Goal: Transaction & Acquisition: Book appointment/travel/reservation

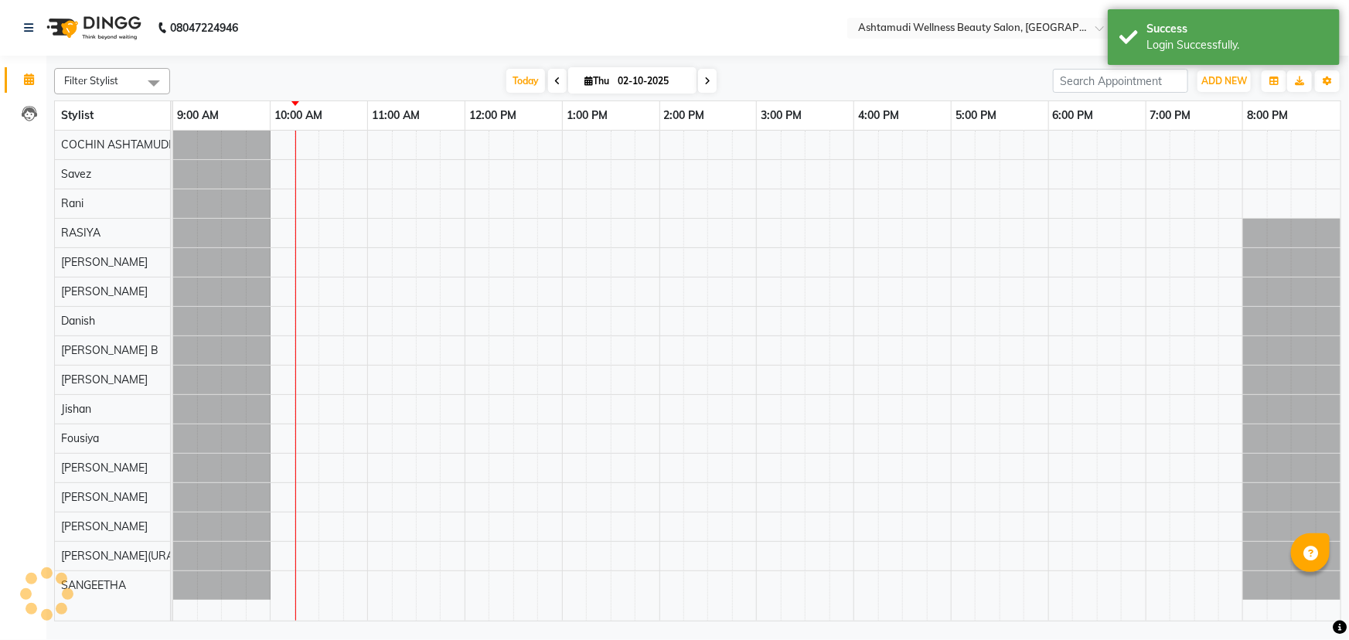
select select "en"
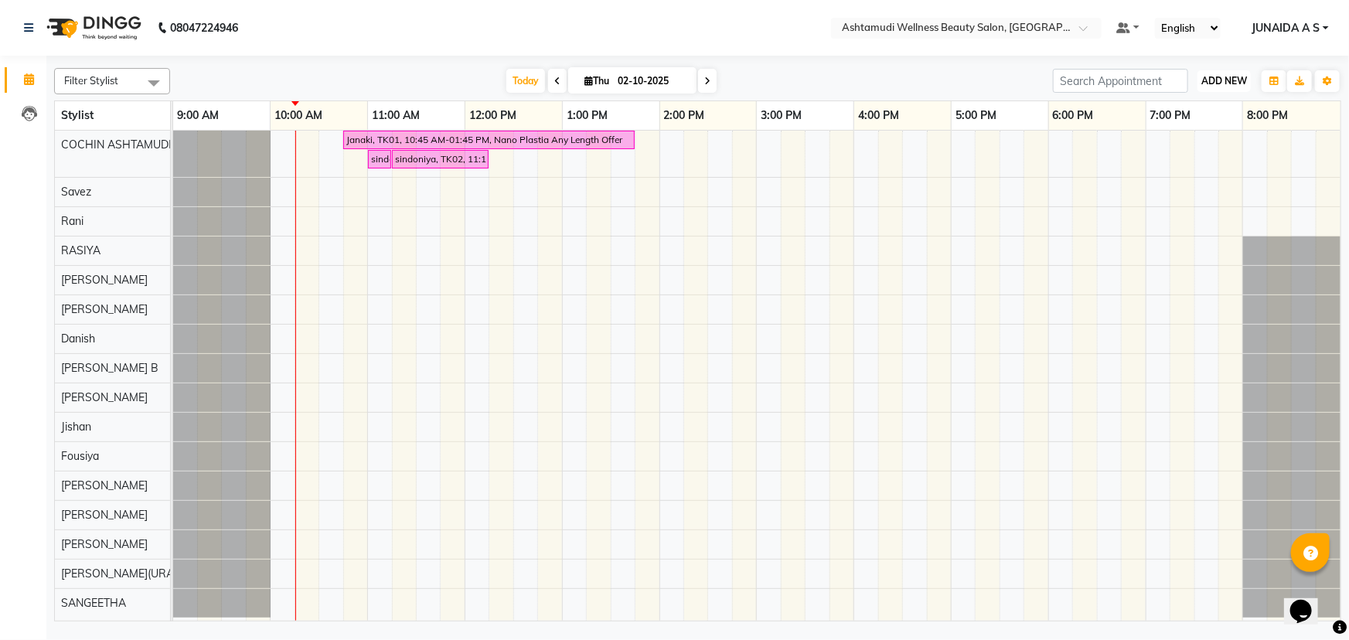
click at [1214, 77] on span "ADD NEW" at bounding box center [1225, 81] width 46 height 12
click at [1039, 21] on span "Ashtamudi Wellness Beauty Salon, [GEOGRAPHIC_DATA]" at bounding box center [979, 27] width 275 height 12
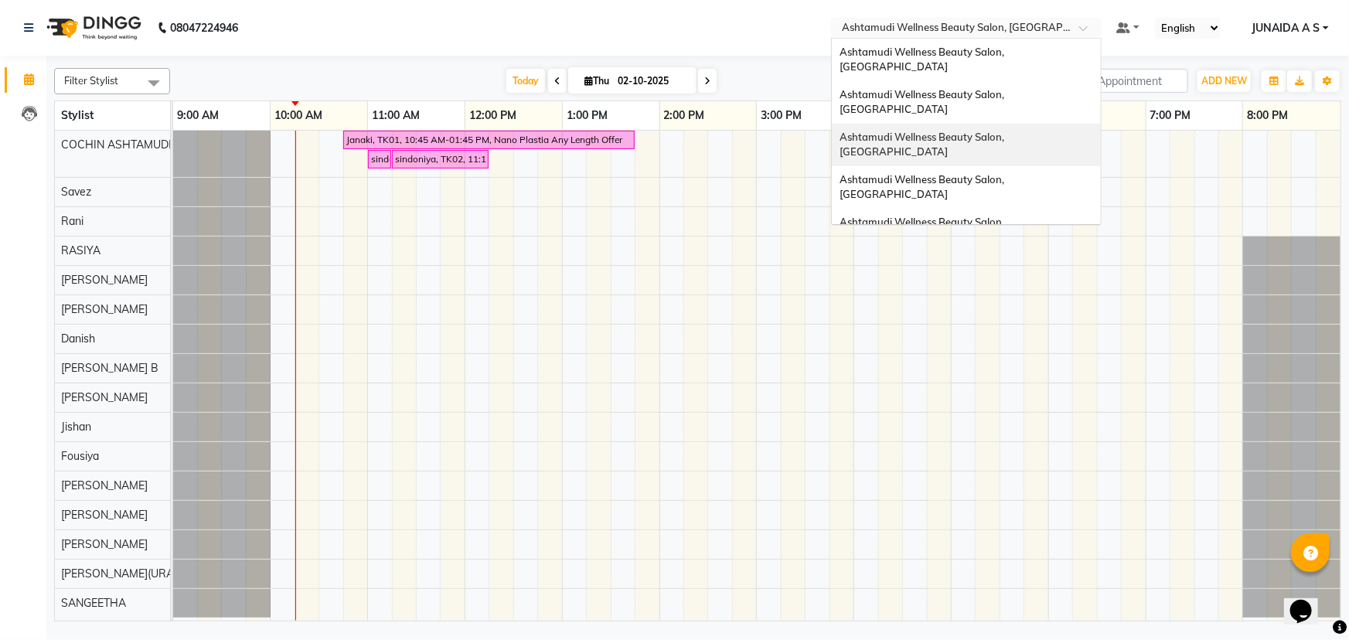
click at [1032, 124] on div "Ashtamudi Wellness Beauty Salon, [GEOGRAPHIC_DATA]" at bounding box center [966, 145] width 269 height 43
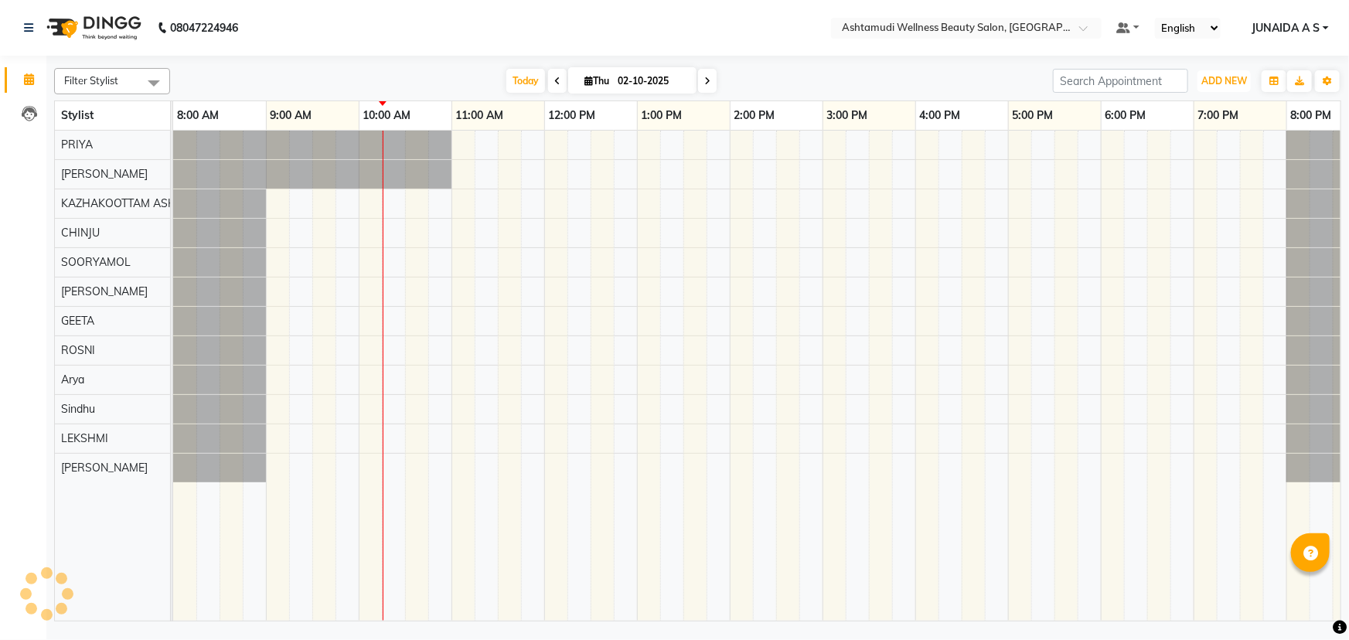
click at [1234, 84] on span "ADD NEW" at bounding box center [1225, 81] width 46 height 12
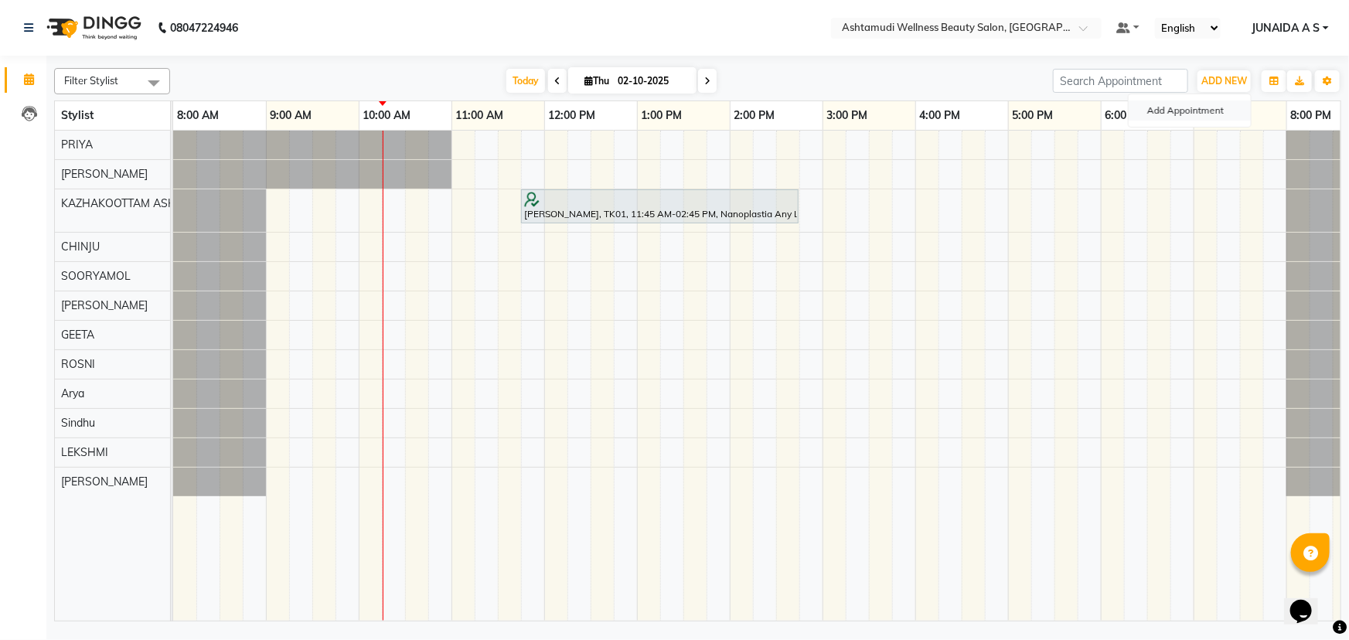
drag, startPoint x: 1222, startPoint y: 115, endPoint x: 789, endPoint y: 263, distance: 457.5
click at [1213, 119] on button "Add Appointment" at bounding box center [1190, 111] width 122 height 20
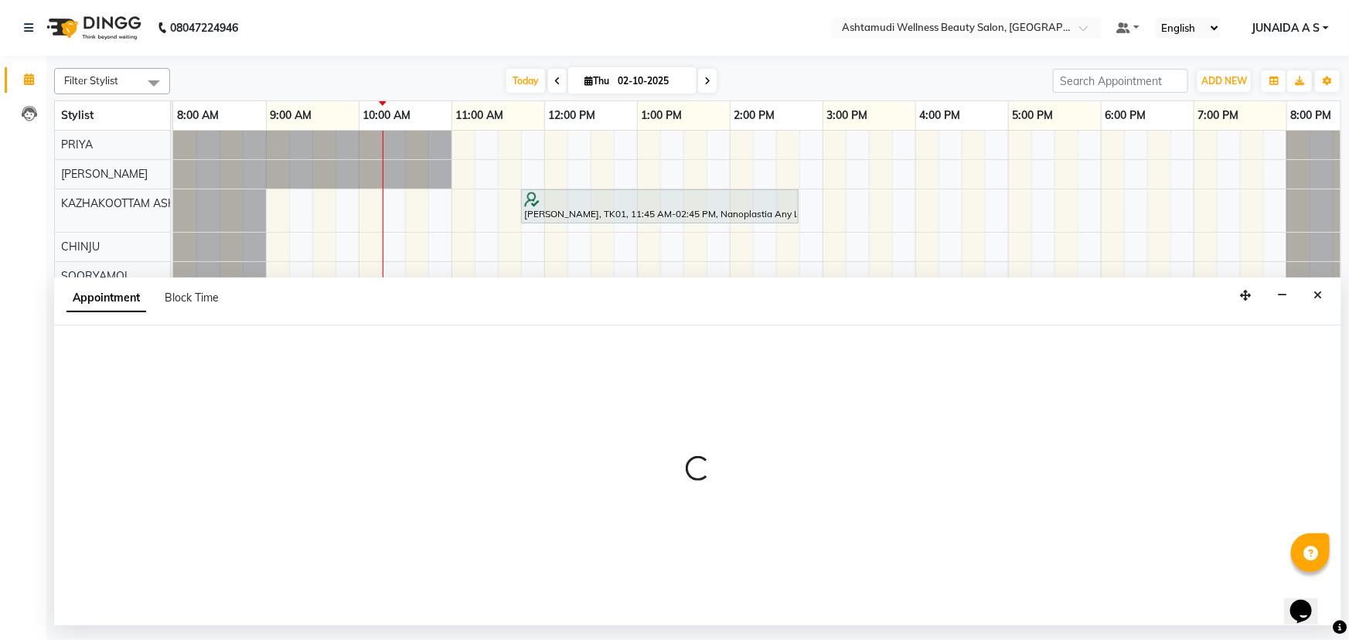
select select "tentative"
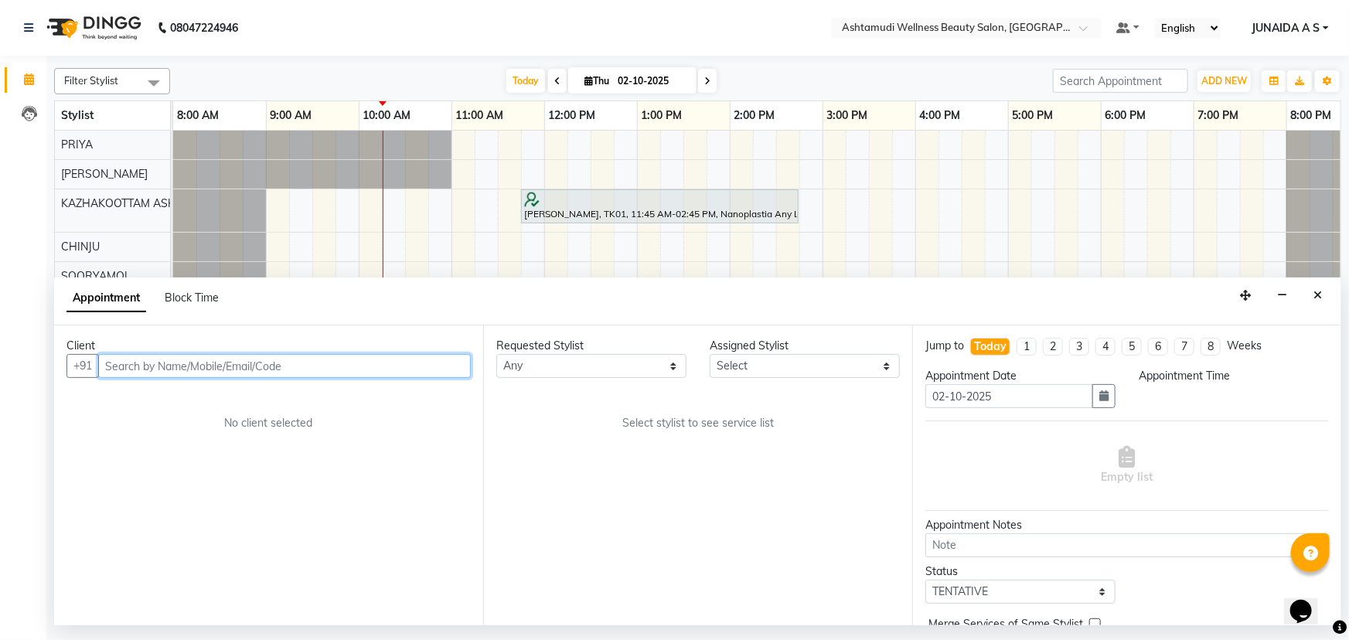
select select "540"
click at [193, 368] on input "text" at bounding box center [284, 366] width 373 height 24
paste input "8592985150"
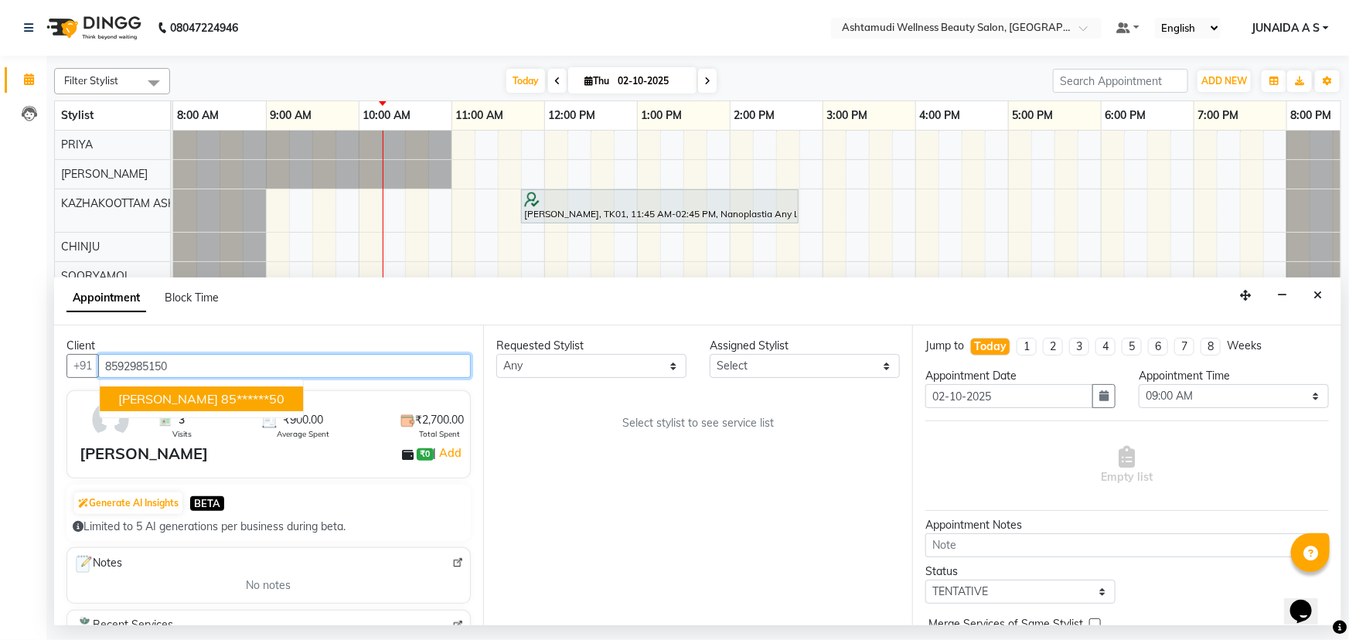
click at [185, 407] on button "Helen 85******50" at bounding box center [201, 399] width 203 height 25
type input "85******50"
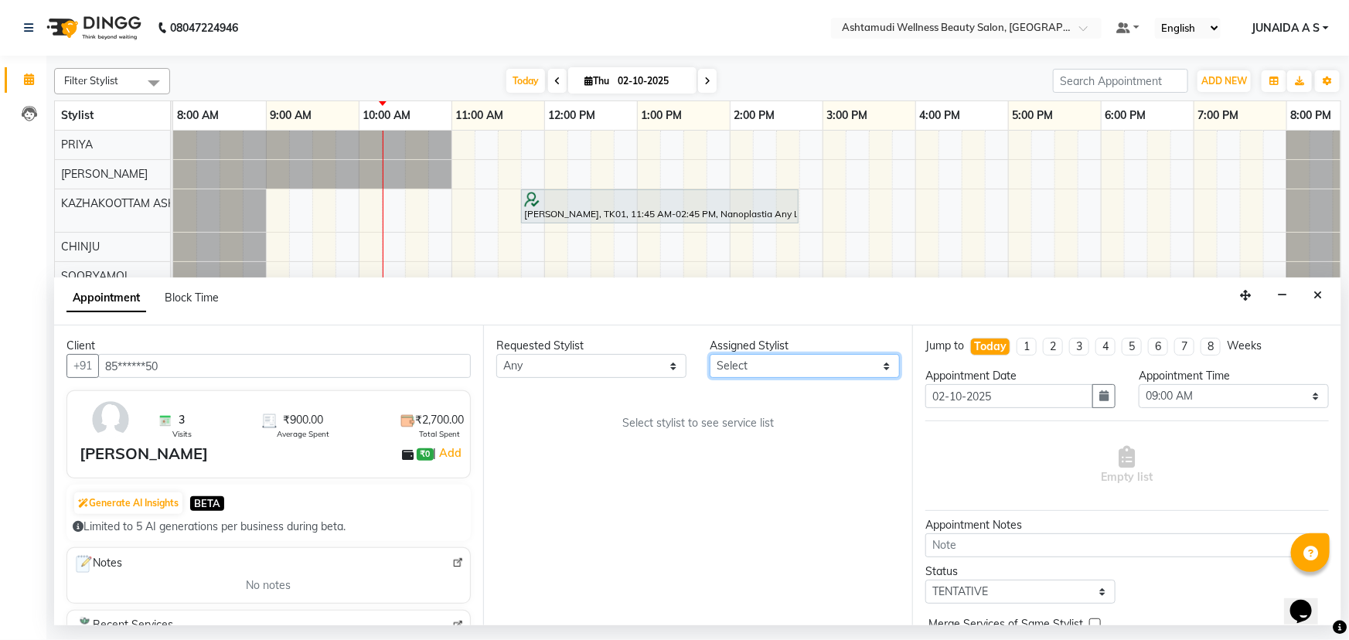
click at [870, 370] on select "Select Arya CHINJU GEETA KAZHAKOOTTAM ASHTAMUDI KRISHNA LEKSHMI MINCY VARGHESE …" at bounding box center [805, 366] width 190 height 24
select select "27528"
click at [710, 354] on select "Select Arya CHINJU GEETA KAZHAKOOTTAM ASHTAMUDI KRISHNA LEKSHMI MINCY VARGHESE …" at bounding box center [805, 366] width 190 height 24
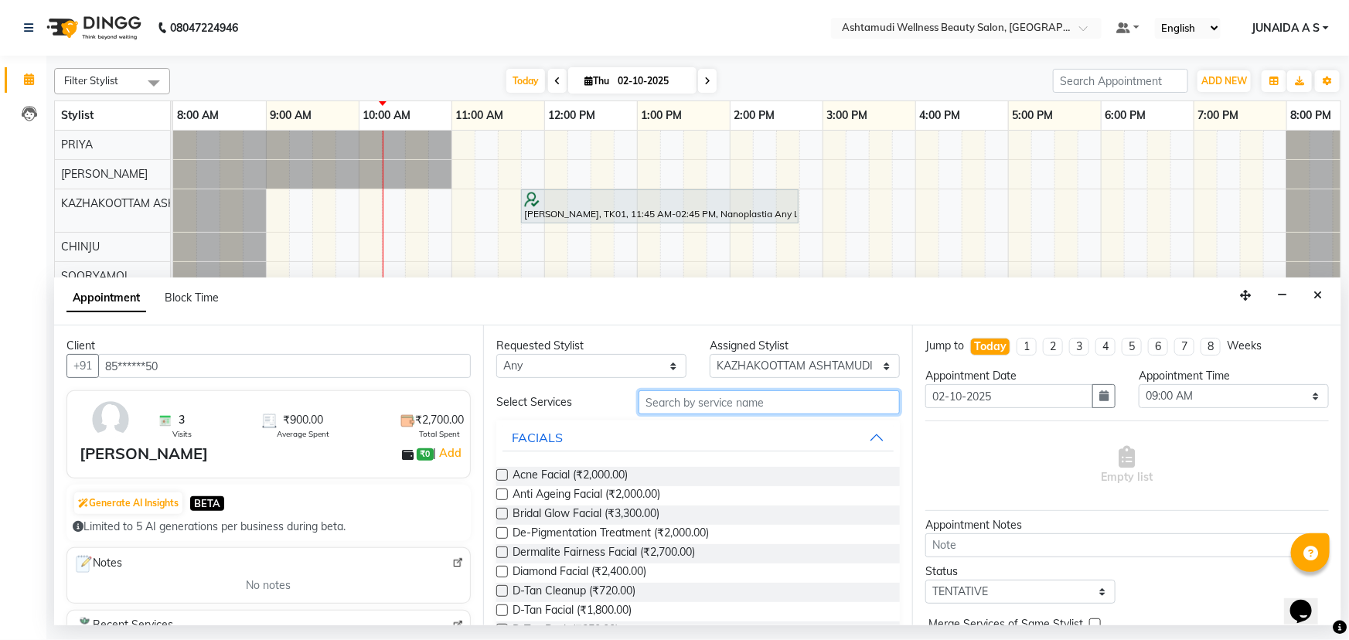
click at [653, 391] on input "text" at bounding box center [769, 403] width 261 height 24
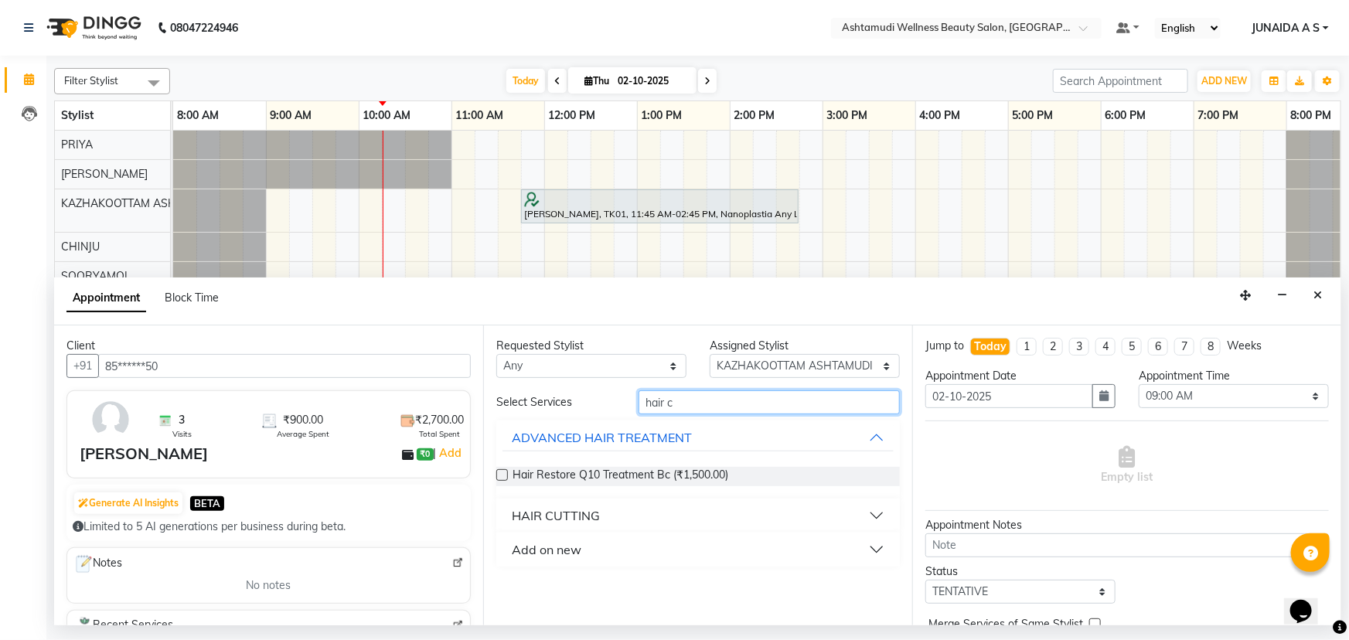
type input "hair c"
click at [626, 506] on button "HAIR CUTTING" at bounding box center [698, 516] width 391 height 28
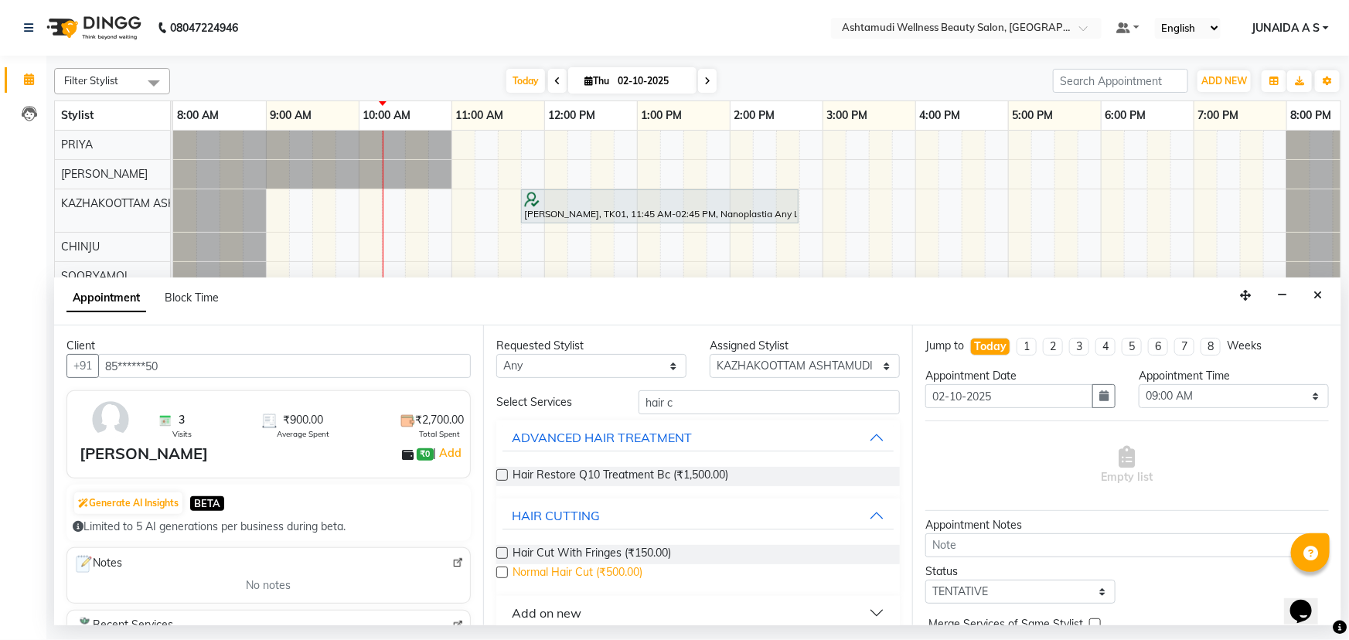
click at [588, 572] on span "Normal Hair Cut (₹500.00)" at bounding box center [578, 574] width 130 height 19
checkbox input "false"
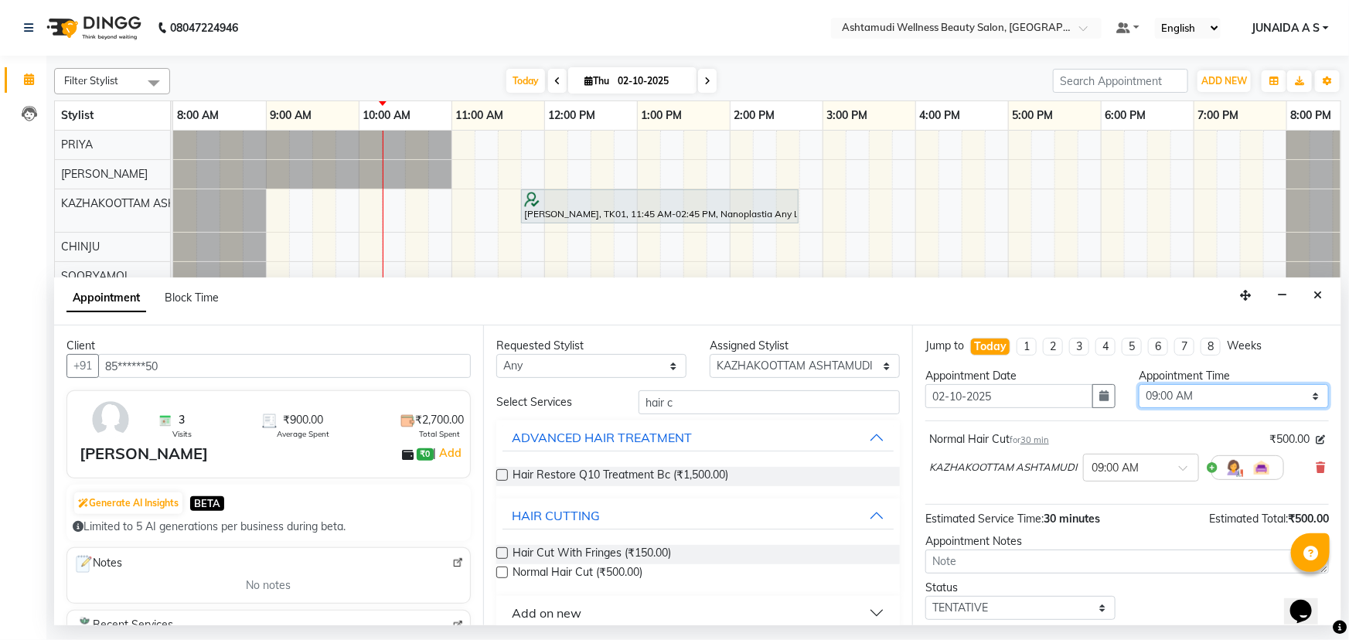
click at [1158, 386] on select "Select 09:00 AM 09:15 AM 09:30 AM 09:45 AM 10:00 AM 10:15 AM 10:30 AM 10:45 AM …" at bounding box center [1234, 396] width 190 height 24
select select "870"
click at [1139, 384] on select "Select 09:00 AM 09:15 AM 09:30 AM 09:45 AM 10:00 AM 10:15 AM 10:30 AM 10:45 AM …" at bounding box center [1234, 396] width 190 height 24
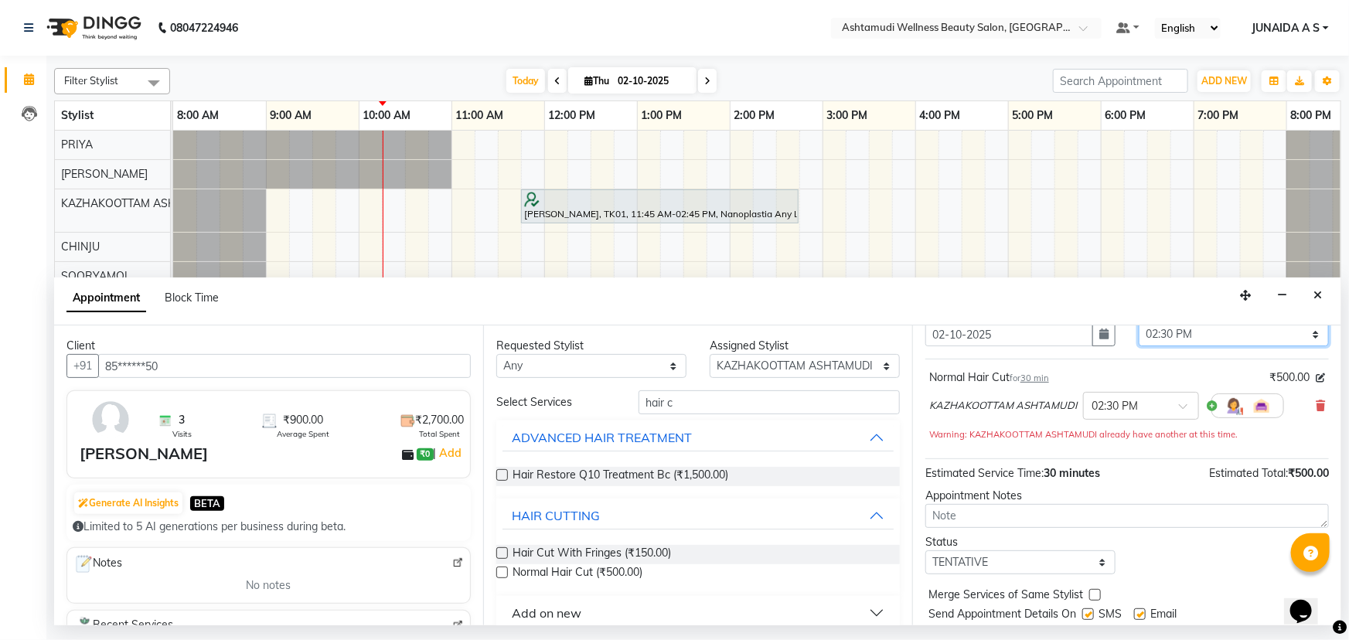
scroll to position [107, 0]
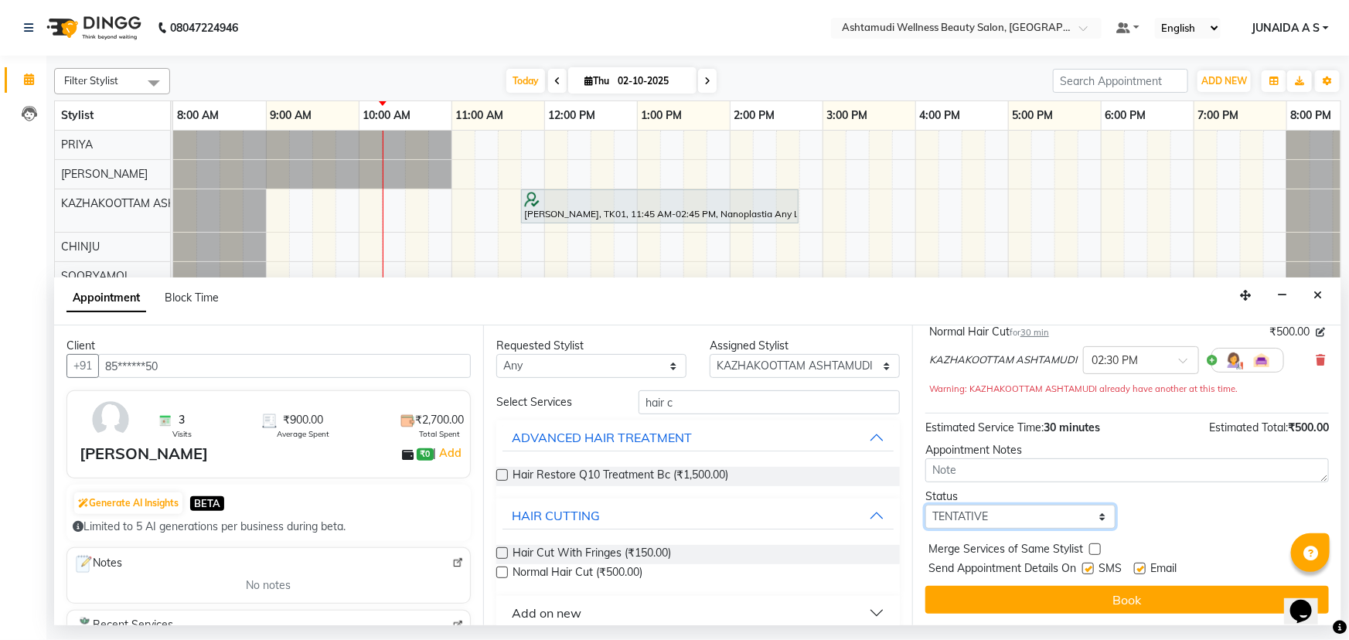
click at [974, 510] on select "Select TENTATIVE CONFIRM CHECK-IN UPCOMING" at bounding box center [1021, 517] width 190 height 24
select select "confirm booking"
click at [926, 505] on select "Select TENTATIVE CONFIRM CHECK-IN UPCOMING" at bounding box center [1021, 517] width 190 height 24
click at [942, 602] on button "Book" at bounding box center [1128, 600] width 404 height 28
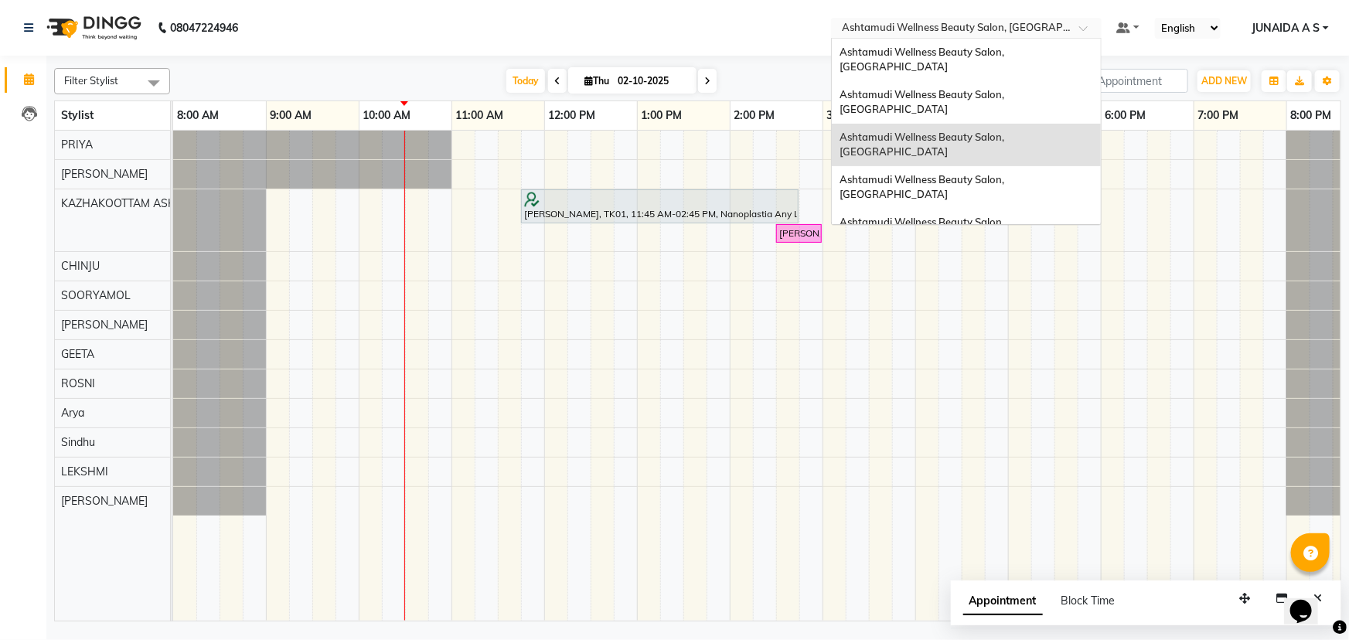
click at [1059, 25] on input "text" at bounding box center [951, 29] width 224 height 15
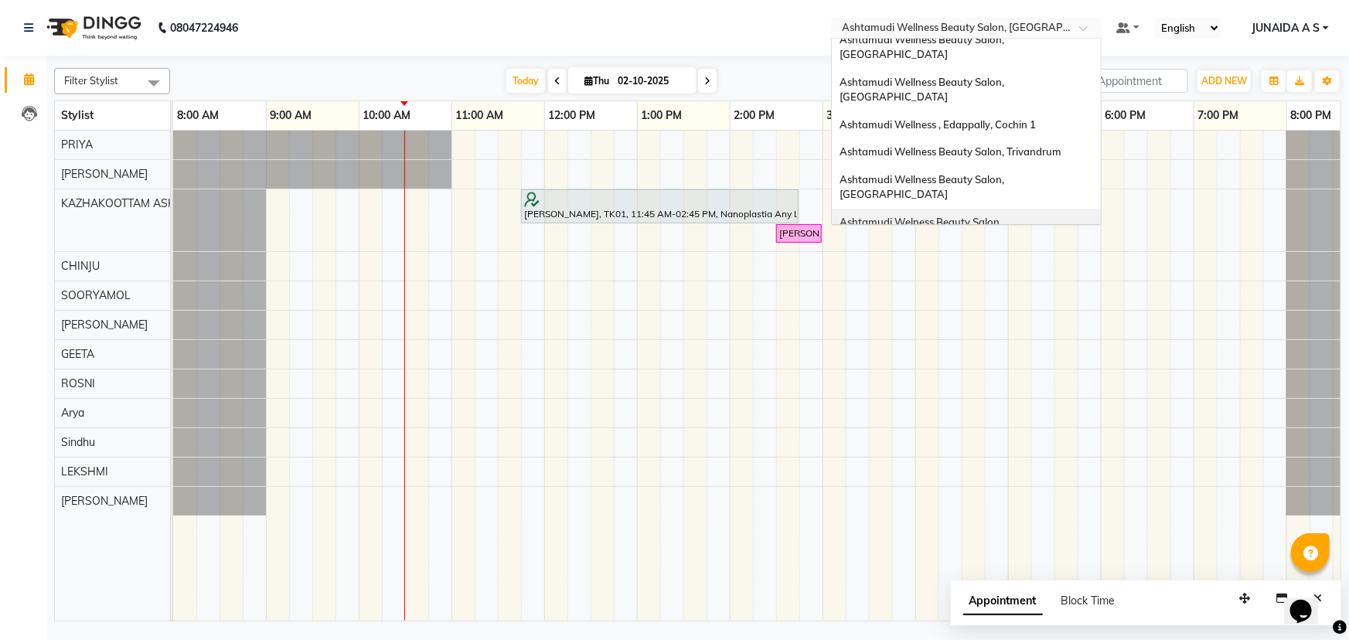
scroll to position [210, 0]
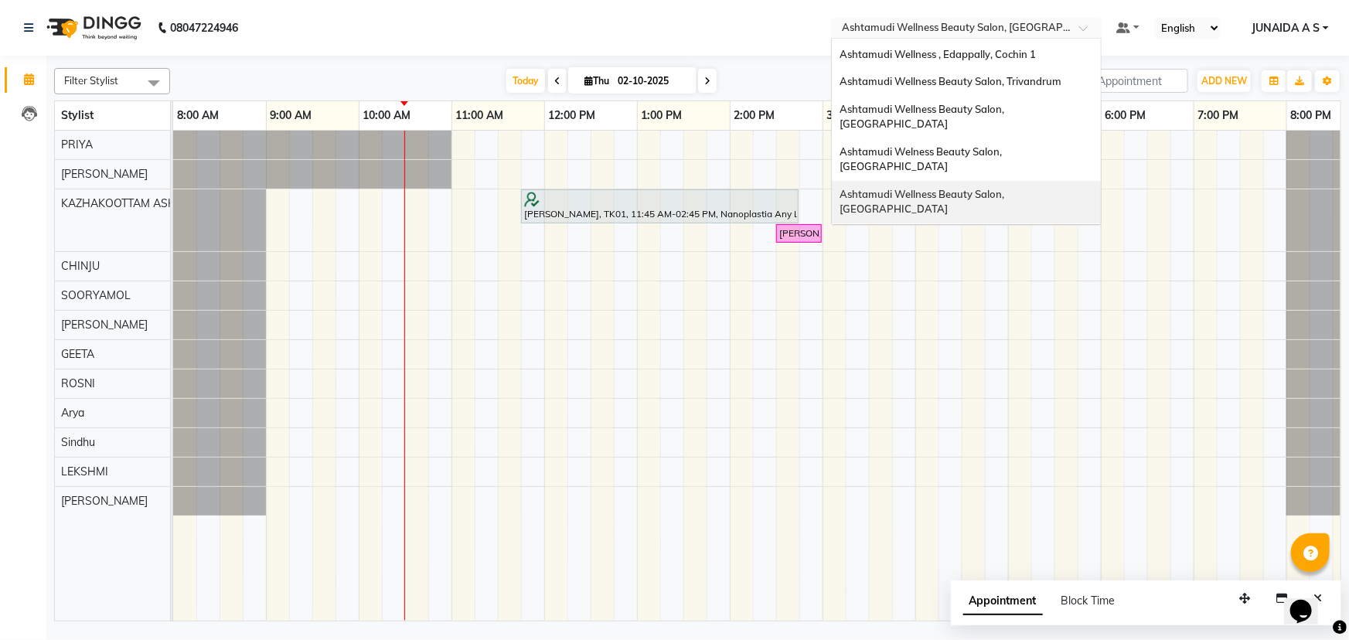
click at [1007, 188] on span "Ashtamudi Wellness Beauty Salon, [GEOGRAPHIC_DATA]" at bounding box center [923, 202] width 167 height 28
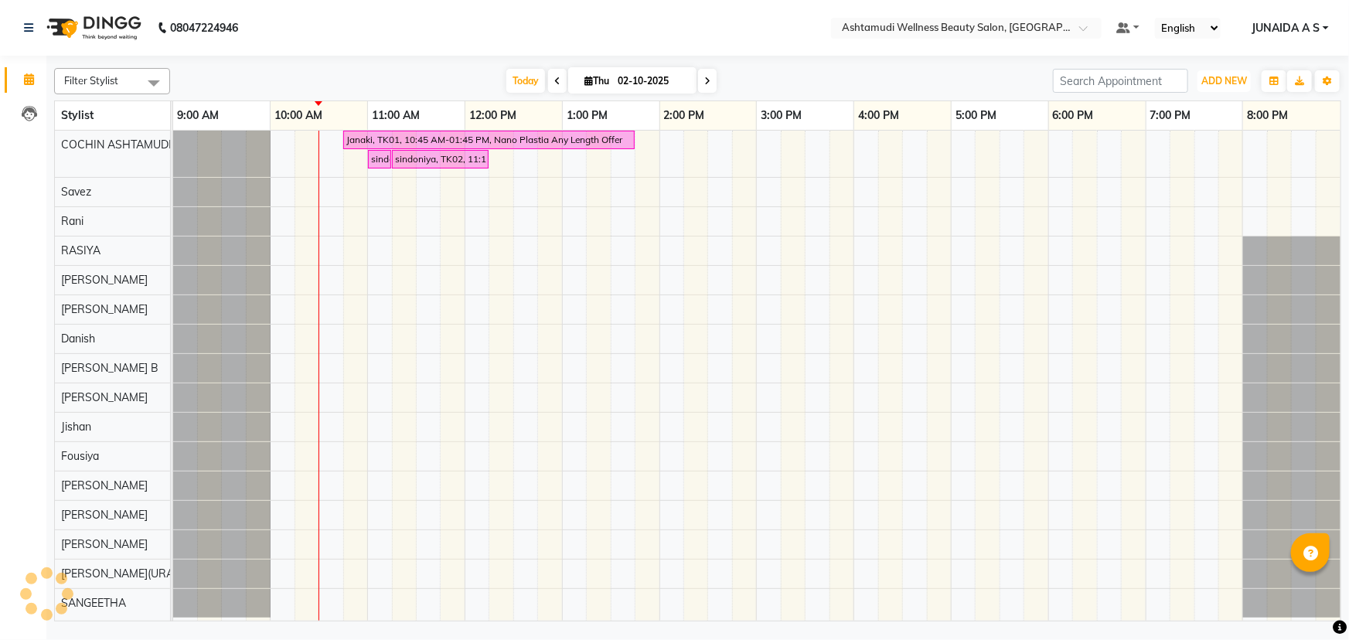
click at [1223, 84] on span "ADD NEW" at bounding box center [1225, 81] width 46 height 12
click at [1202, 108] on button "Add Appointment" at bounding box center [1190, 111] width 122 height 20
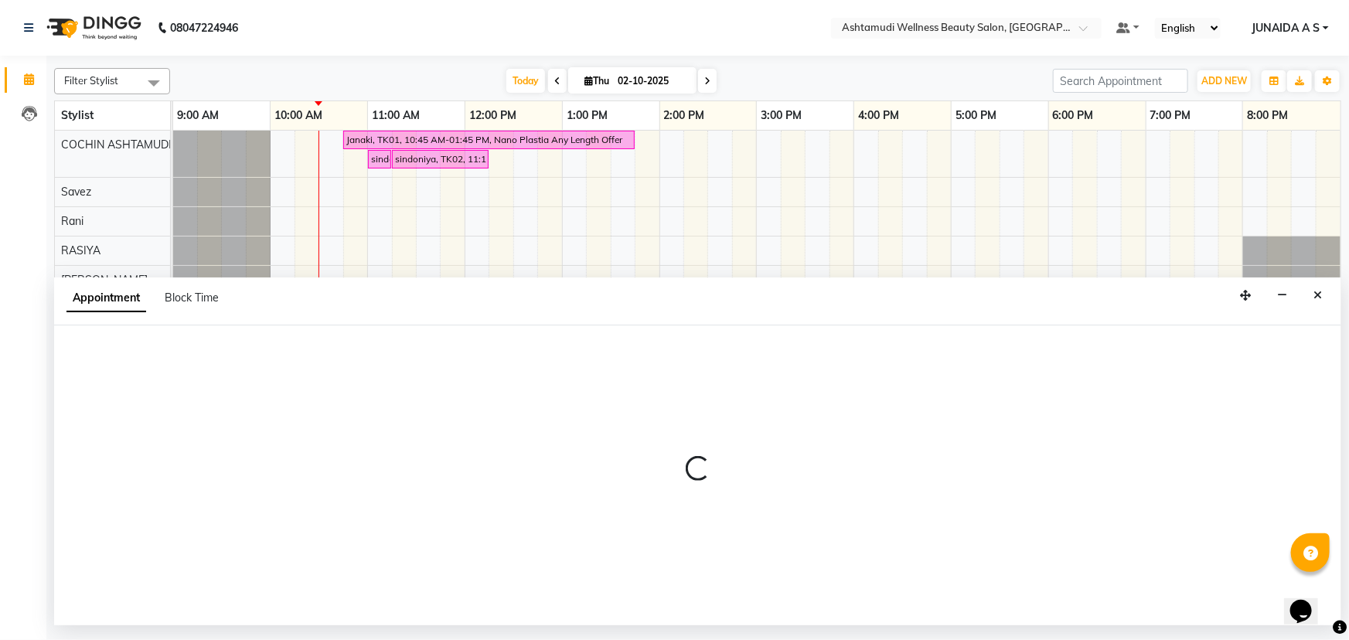
select select "600"
select select "tentative"
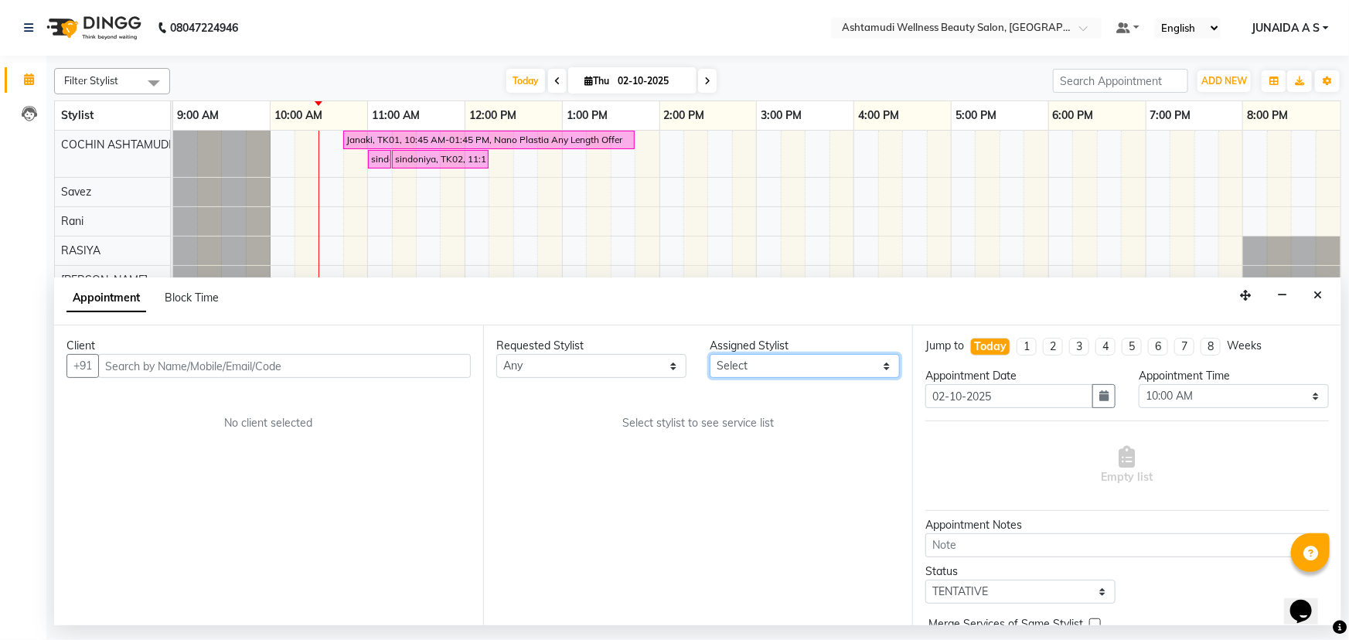
drag, startPoint x: 752, startPoint y: 371, endPoint x: 752, endPoint y: 355, distance: 16.2
click at [752, 371] on select "Select Aiswarya B Ankith(URAJ) BINU MANGAR COCHIN ASHTAMUDI Danish Fousiya Jish…" at bounding box center [805, 366] width 190 height 24
select select "61969"
click at [710, 354] on select "Select Aiswarya B Ankith(URAJ) BINU MANGAR COCHIN ASHTAMUDI Danish Fousiya Jish…" at bounding box center [805, 366] width 190 height 24
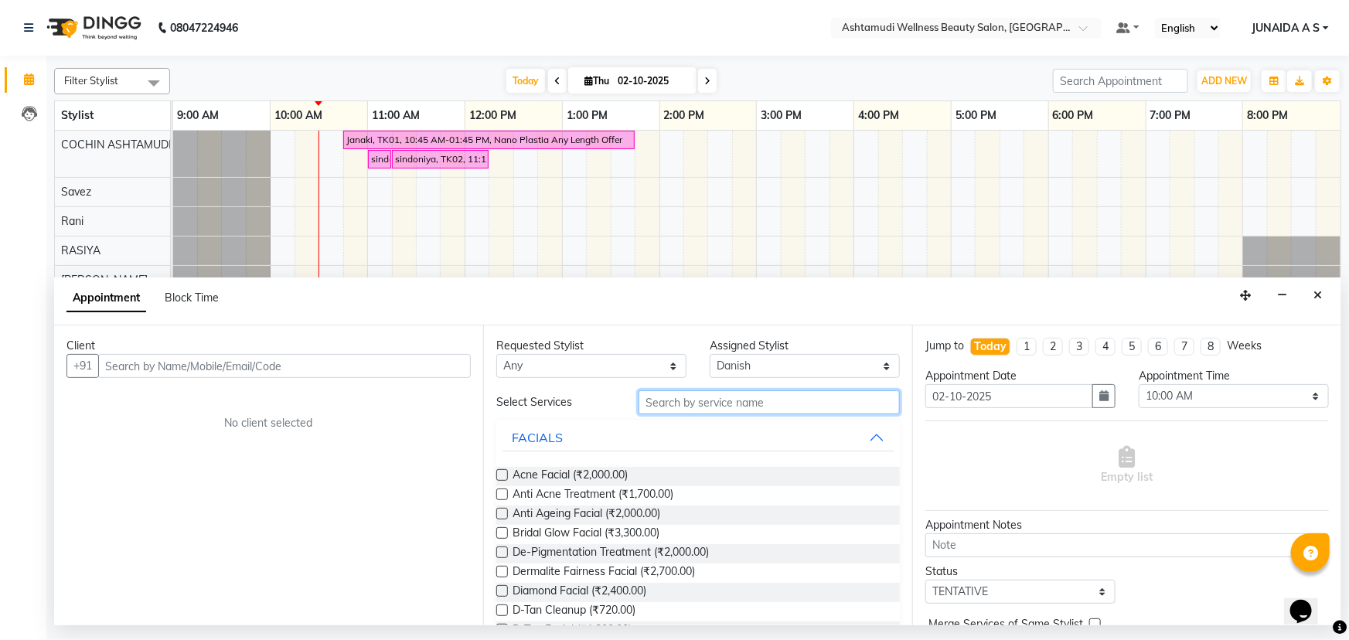
click at [670, 407] on input "text" at bounding box center [769, 403] width 261 height 24
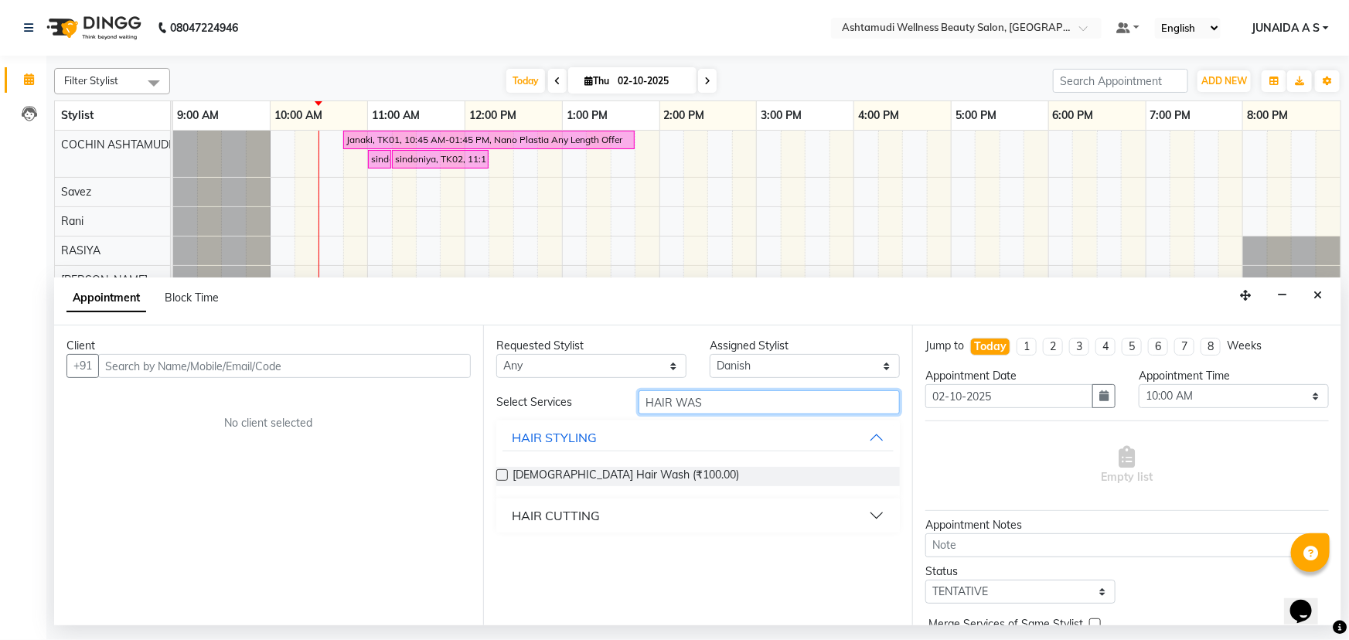
type input "HAIR WAS"
click at [743, 363] on select "Select Aiswarya B Ankith(URAJ) BINU MANGAR COCHIN ASHTAMUDI Danish Fousiya Jish…" at bounding box center [805, 366] width 190 height 24
select select "27313"
click at [710, 354] on select "Select Aiswarya B Ankith(URAJ) BINU MANGAR COCHIN ASHTAMUDI Danish Fousiya Jish…" at bounding box center [805, 366] width 190 height 24
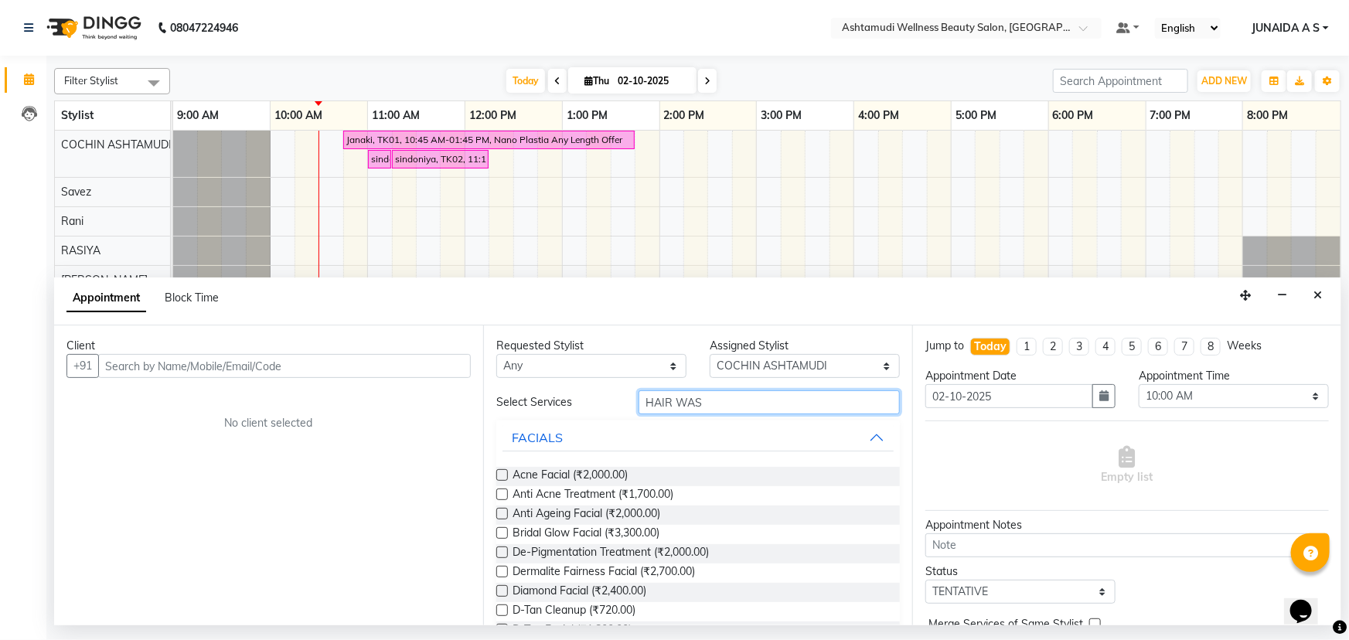
click at [728, 409] on input "HAIR WAS" at bounding box center [769, 403] width 261 height 24
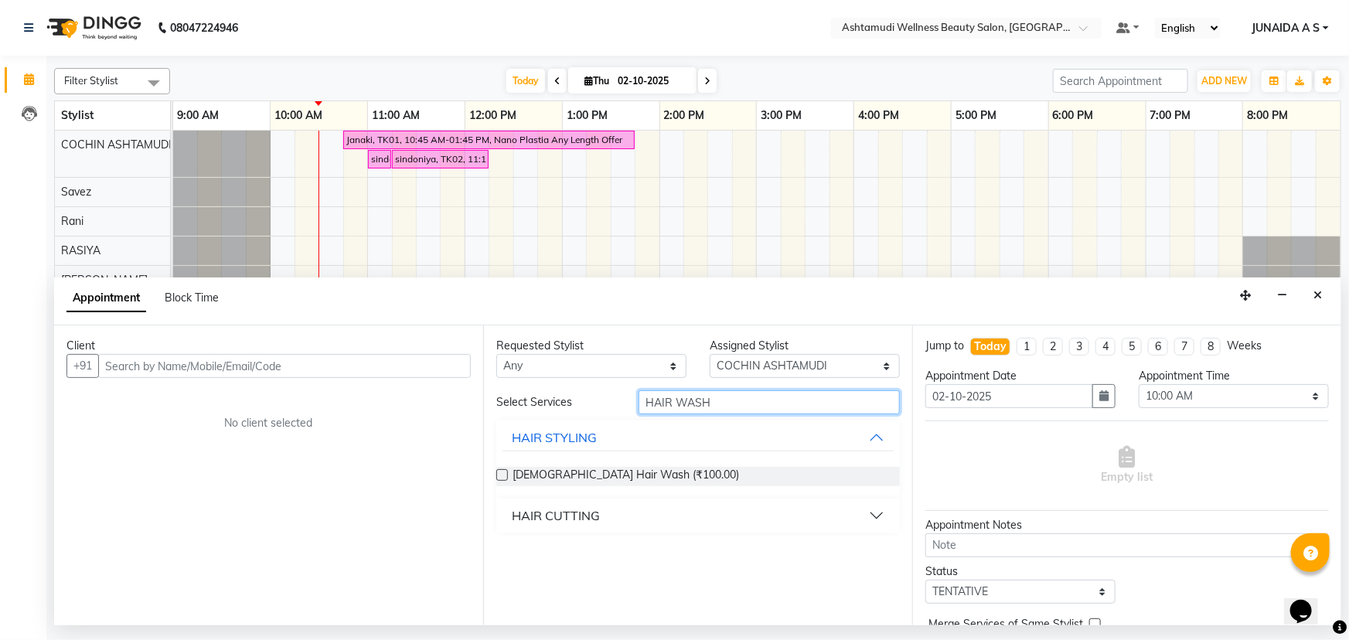
type input "HAIR WASH"
click at [579, 499] on div "HAIR CUTTING" at bounding box center [698, 516] width 404 height 34
click at [575, 511] on div "HAIR CUTTING" at bounding box center [556, 516] width 88 height 19
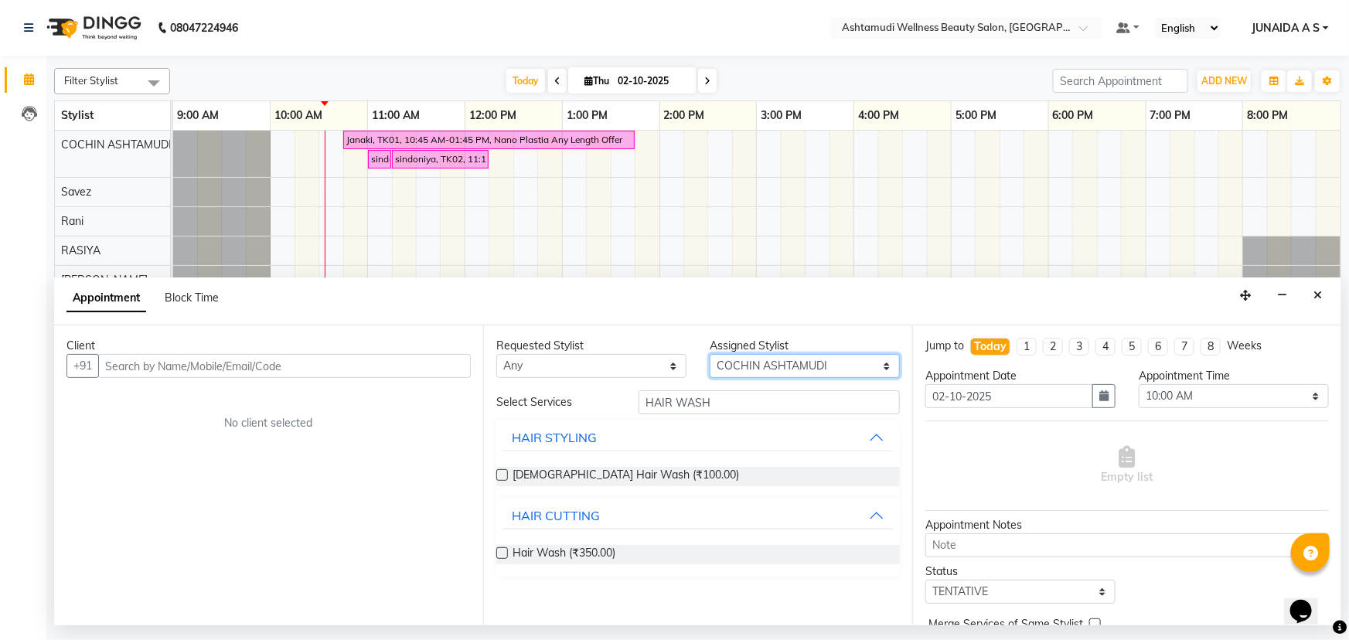
click at [822, 365] on select "Select Aiswarya B Ankith(URAJ) BINU MANGAR COCHIN ASHTAMUDI Danish Fousiya Jish…" at bounding box center [805, 366] width 190 height 24
click at [1073, 22] on div at bounding box center [966, 29] width 271 height 15
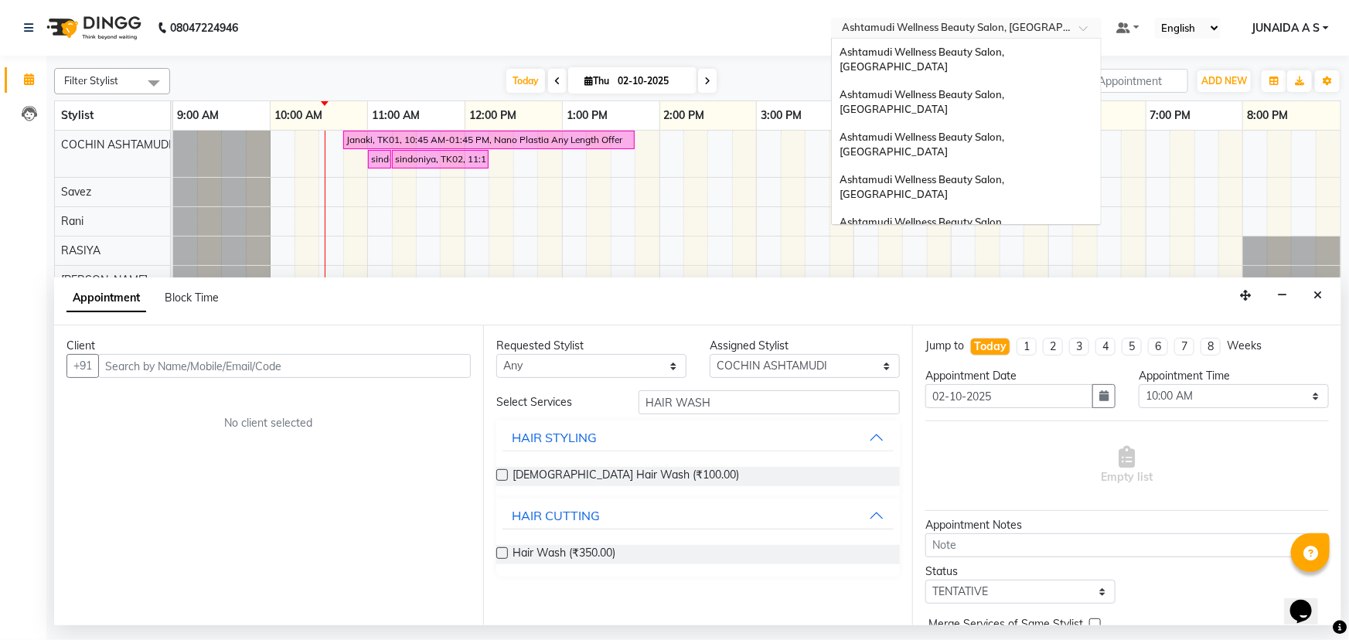
scroll to position [213, 0]
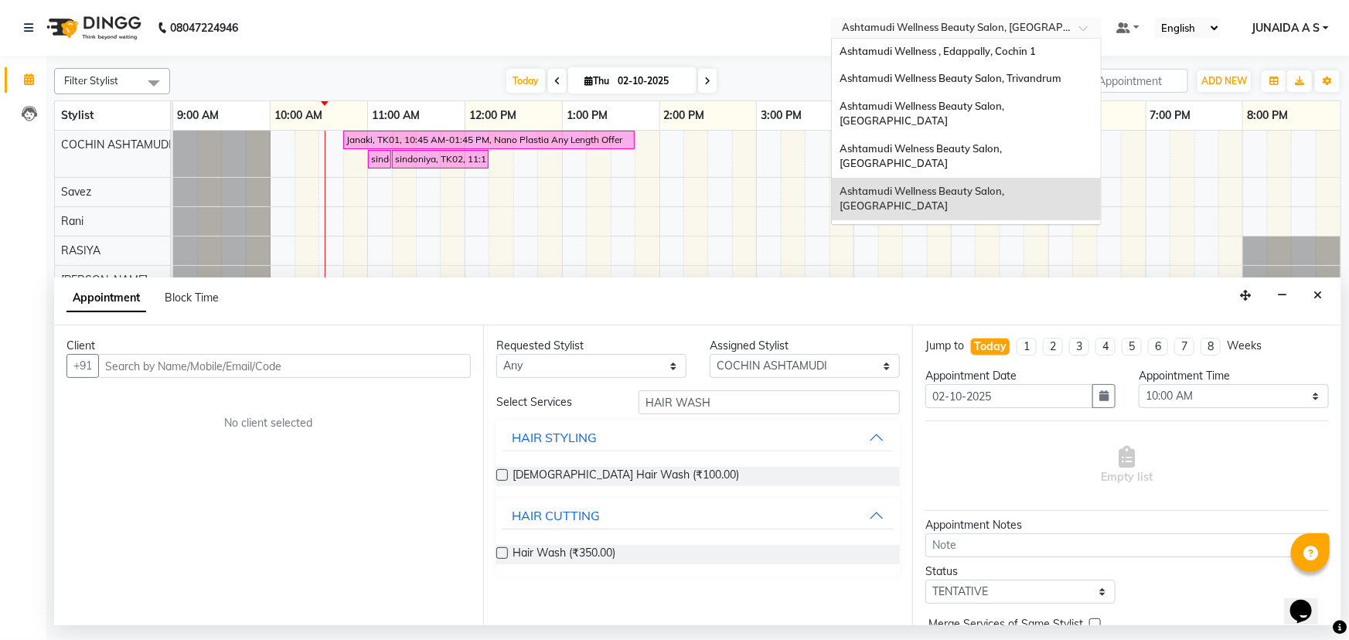
click at [1015, 178] on div "Ashtamudi Wellness Beauty Salon, [GEOGRAPHIC_DATA]" at bounding box center [966, 199] width 269 height 43
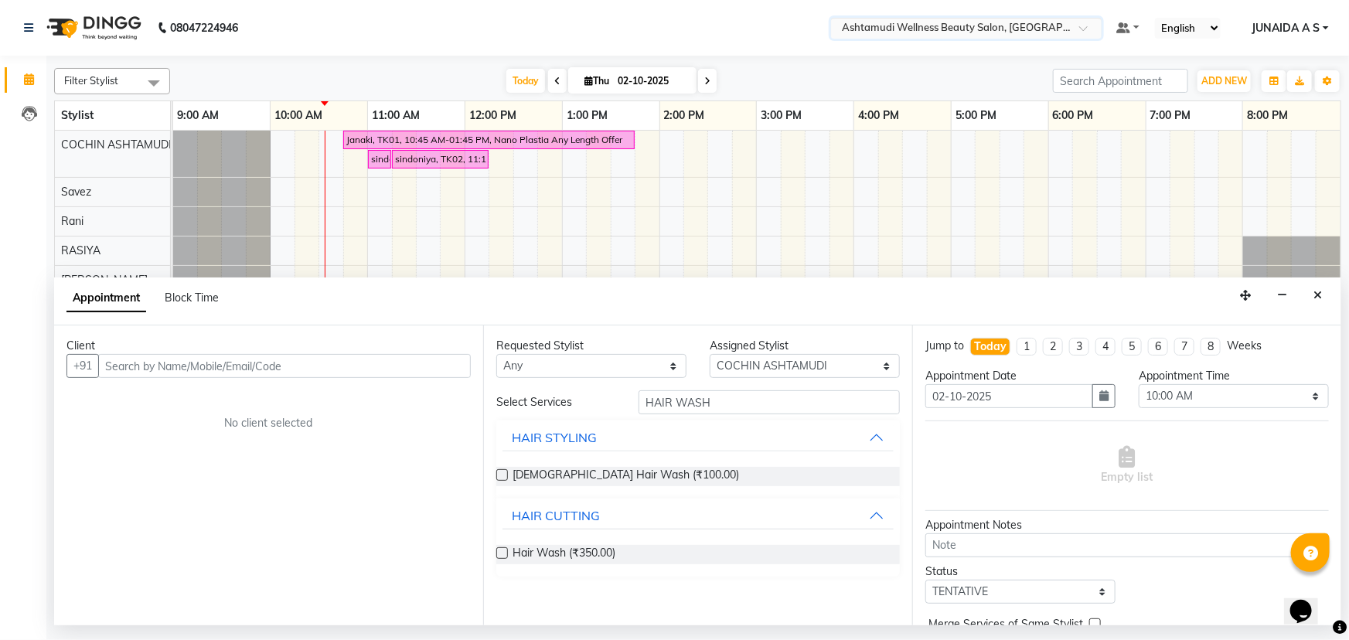
click at [1046, 22] on input "text" at bounding box center [951, 29] width 224 height 15
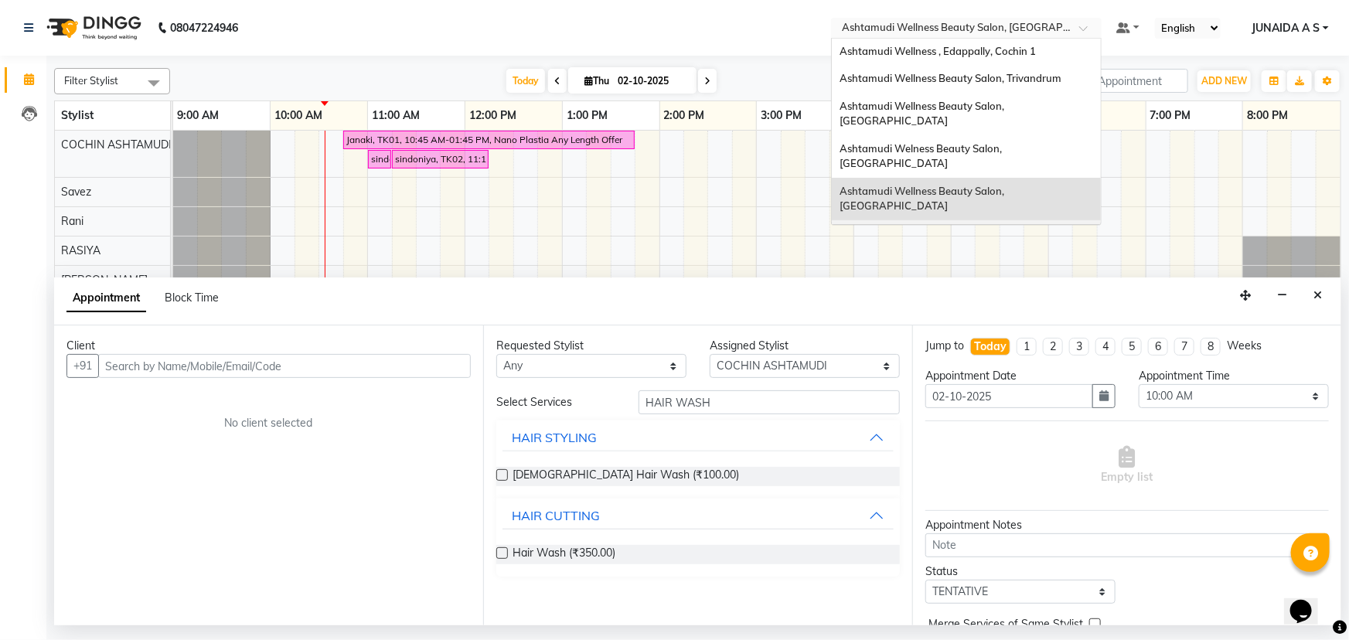
click at [1021, 220] on div "Ashtamudi Wellness Beauty Salon, Calicut" at bounding box center [966, 241] width 269 height 43
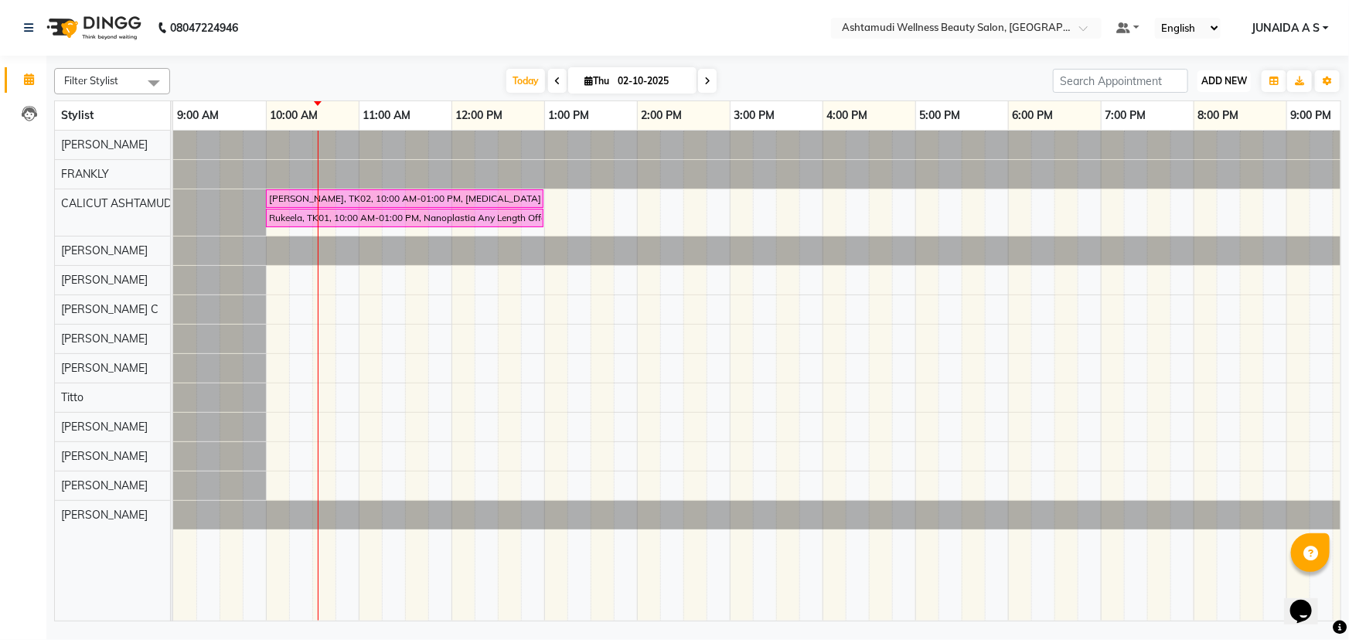
click at [1219, 87] on button "ADD NEW Toggle Dropdown" at bounding box center [1224, 81] width 53 height 22
click at [1189, 106] on button "Add Appointment" at bounding box center [1190, 111] width 122 height 20
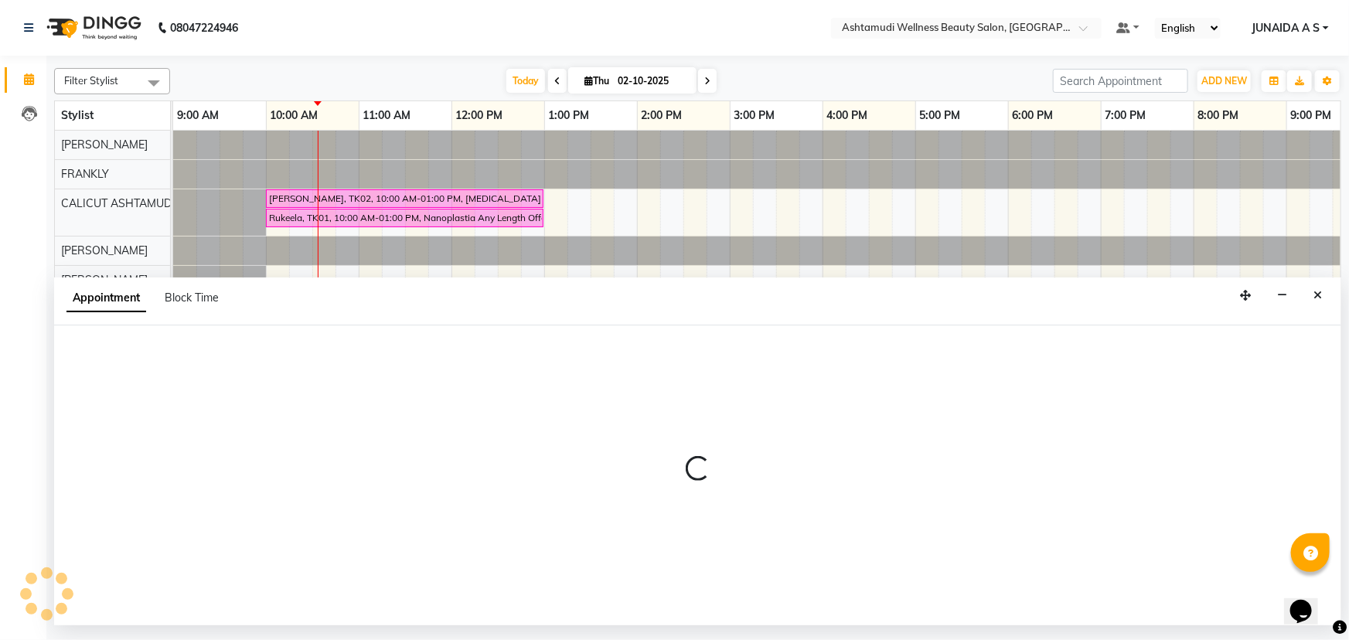
select select "tentative"
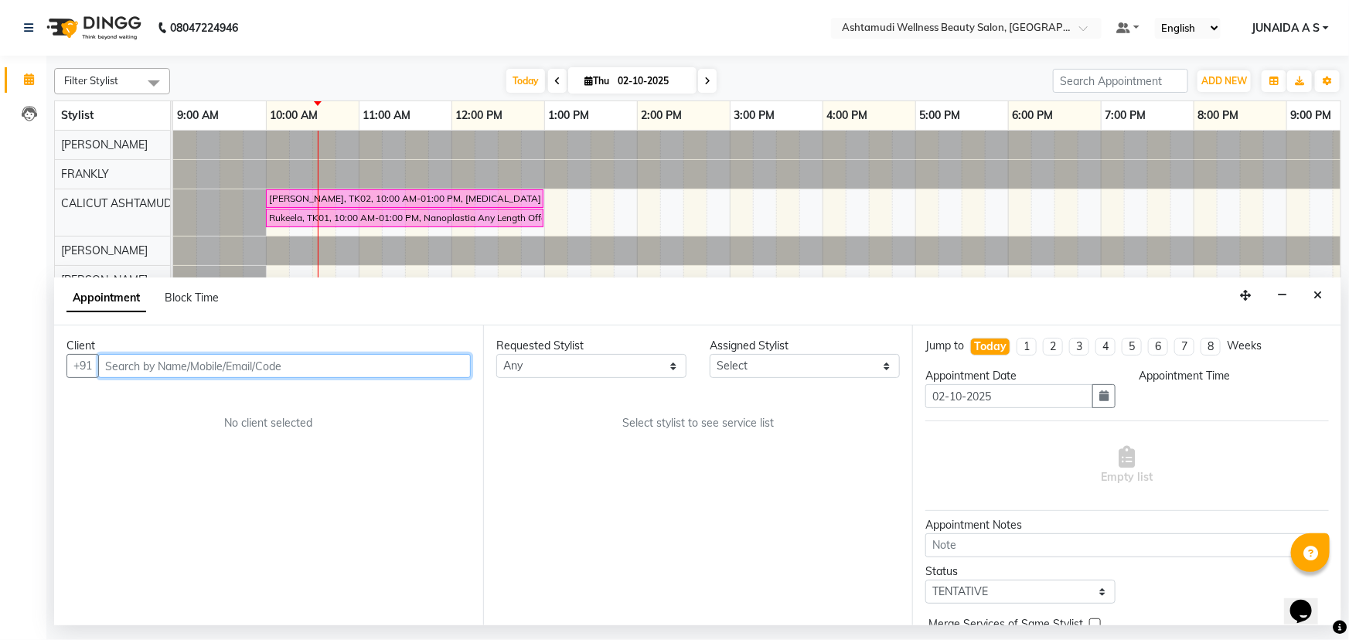
select select "600"
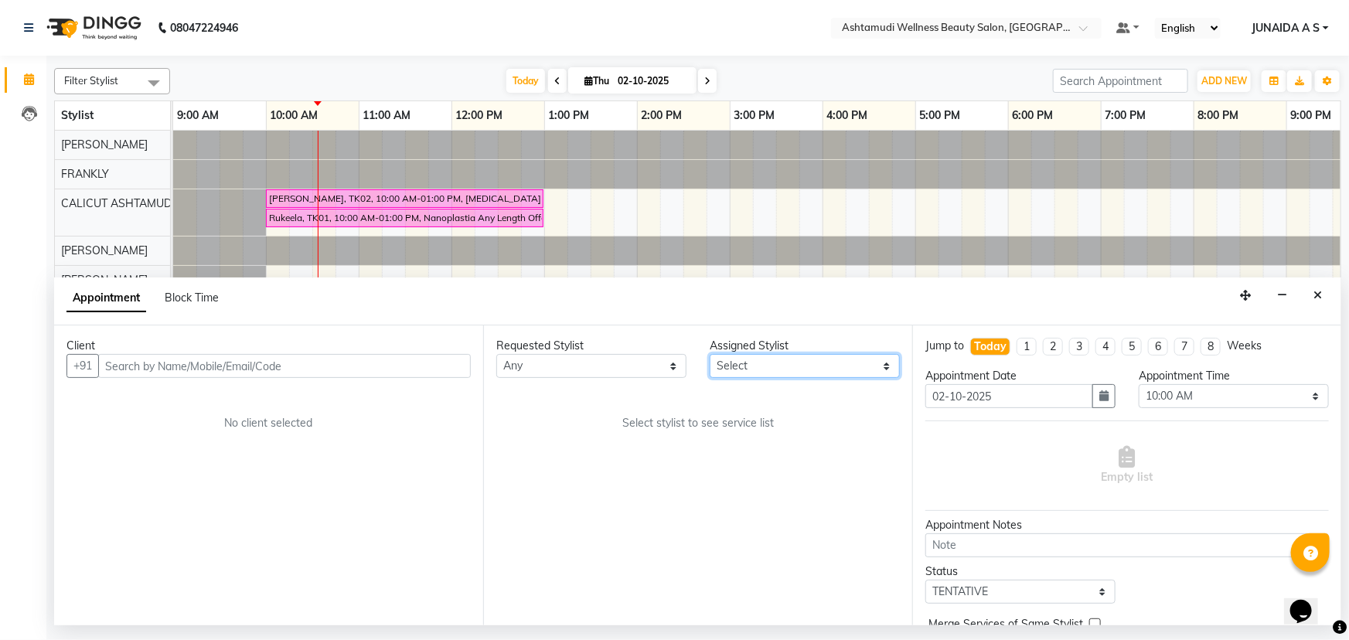
click at [807, 360] on select "Select Adil Amala George AMBILI C ANKITHA CALICUT ASHTAMUDI FRANKLY KRISHNA Nit…" at bounding box center [805, 366] width 190 height 24
select select "27314"
click at [710, 354] on select "Select Adil Amala George AMBILI C ANKITHA CALICUT ASHTAMUDI FRANKLY KRISHNA Nit…" at bounding box center [805, 366] width 190 height 24
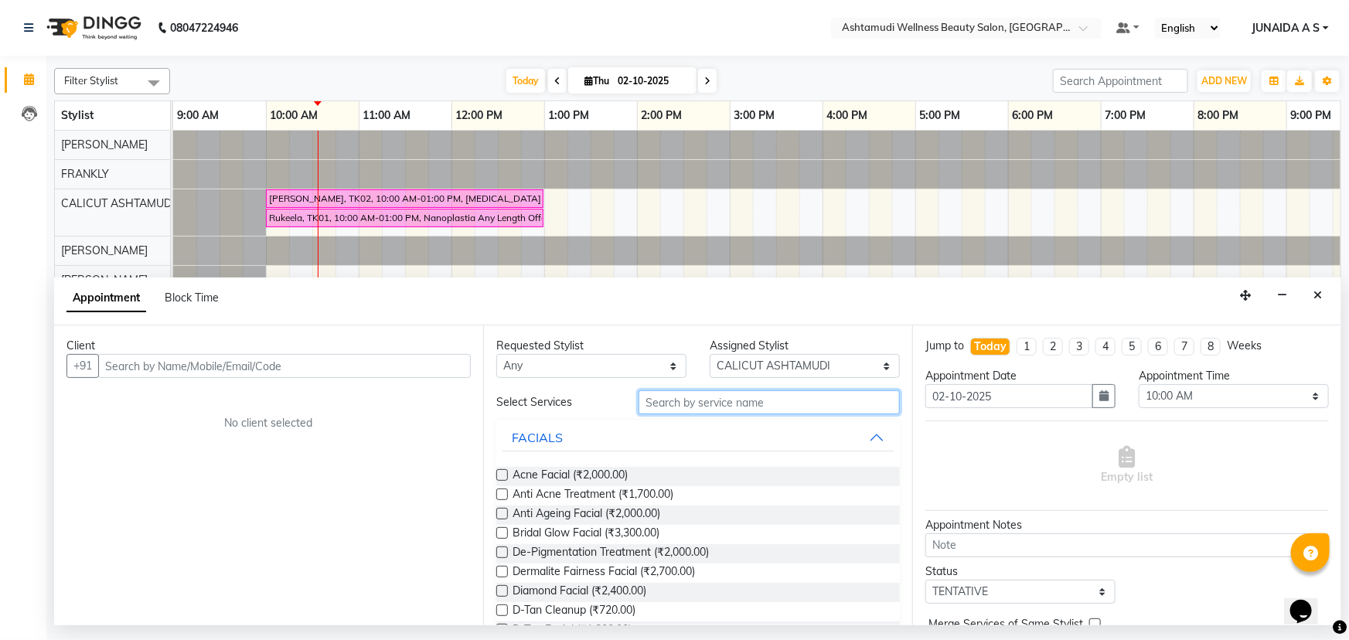
click at [657, 410] on input "text" at bounding box center [769, 403] width 261 height 24
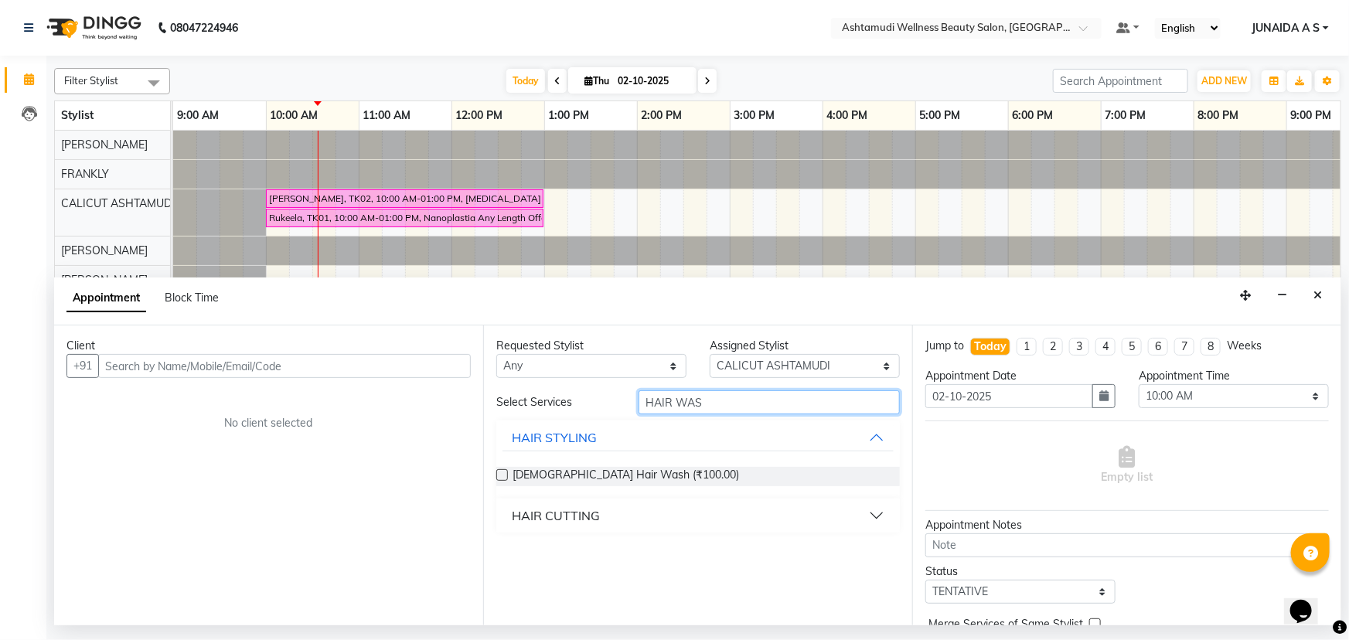
type input "HAIR WAS"
click at [603, 509] on button "HAIR CUTTING" at bounding box center [698, 516] width 391 height 28
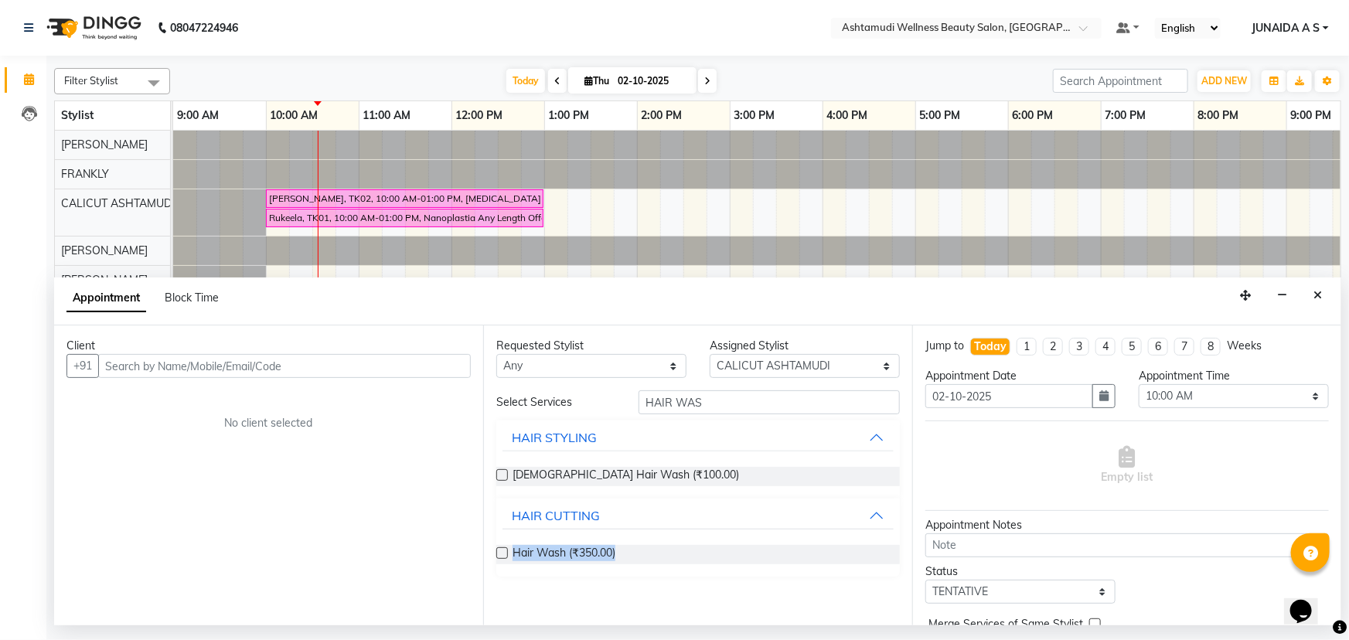
drag, startPoint x: 510, startPoint y: 557, endPoint x: 660, endPoint y: 557, distance: 150.0
click at [660, 557] on div "Hair Wash (₹350.00)" at bounding box center [698, 554] width 404 height 19
copy span "Hair Wash (₹350.00)"
click at [623, 558] on div "Hair Wash (₹350.00)" at bounding box center [698, 554] width 404 height 19
click at [1027, 31] on input "text" at bounding box center [951, 29] width 224 height 15
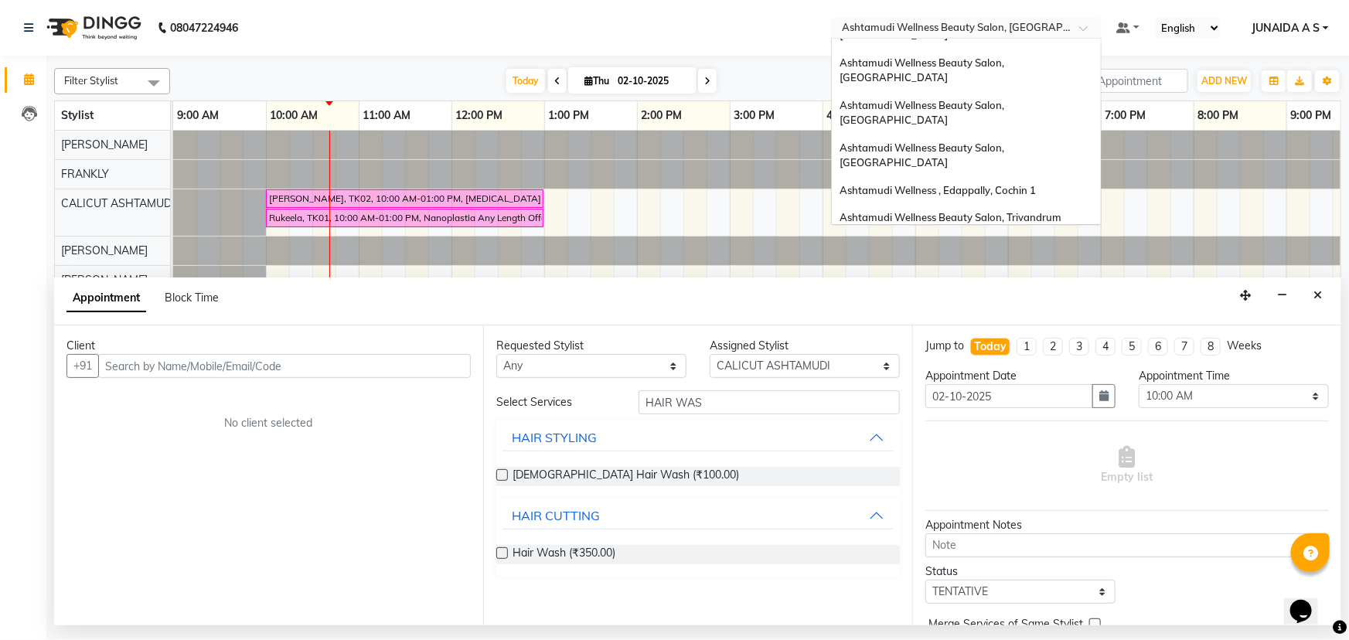
scroll to position [73, 0]
click at [1007, 143] on span "Ashtamudi Wellness Beauty Salon, Kottarakkara" at bounding box center [923, 157] width 167 height 28
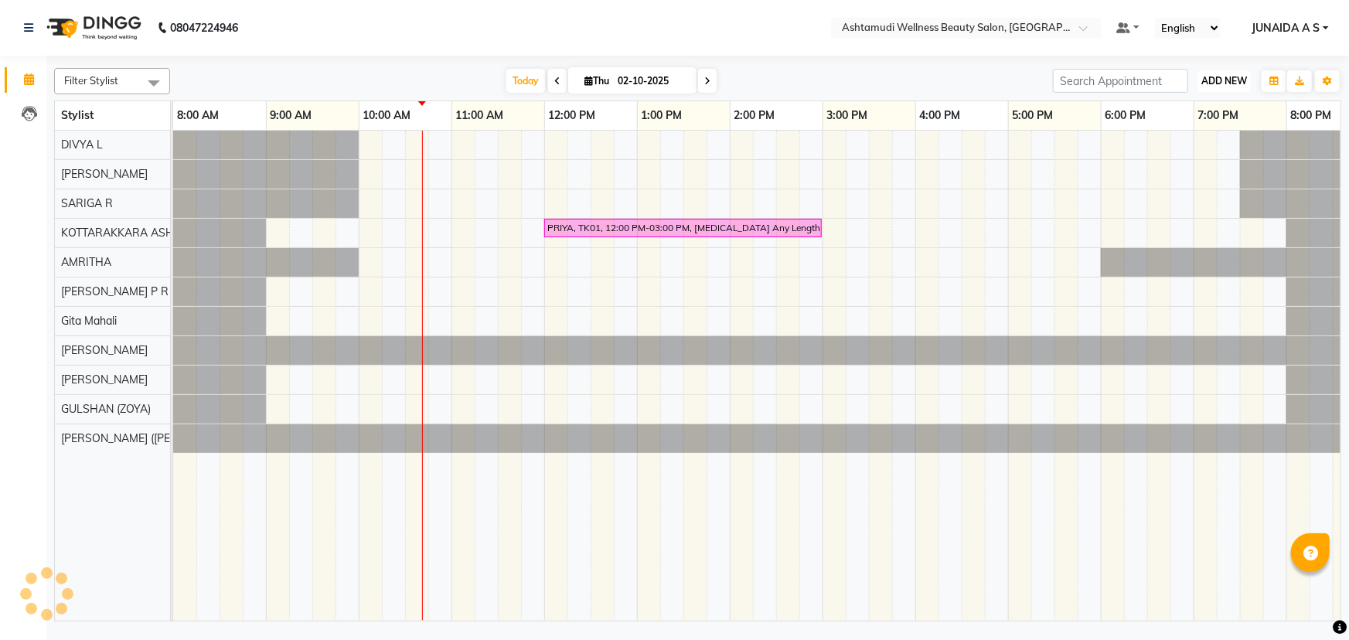
click at [1234, 80] on span "ADD NEW" at bounding box center [1225, 81] width 46 height 12
click at [1227, 101] on button "Add Appointment" at bounding box center [1190, 111] width 122 height 20
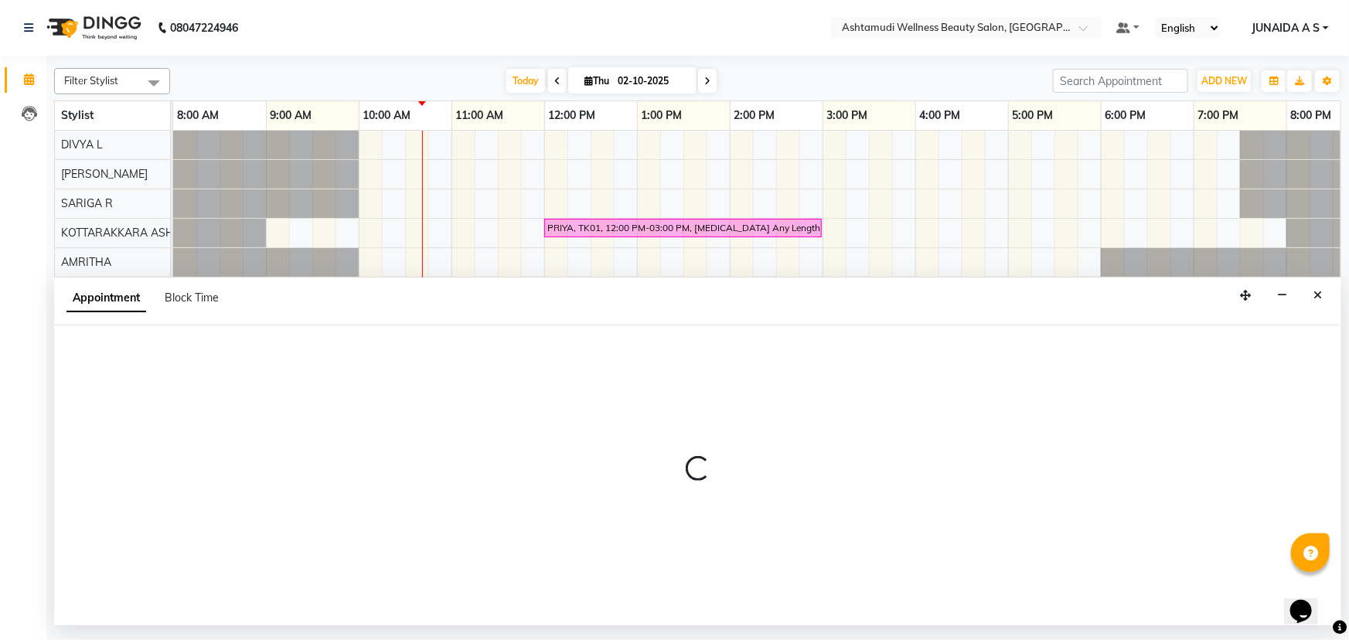
select select "tentative"
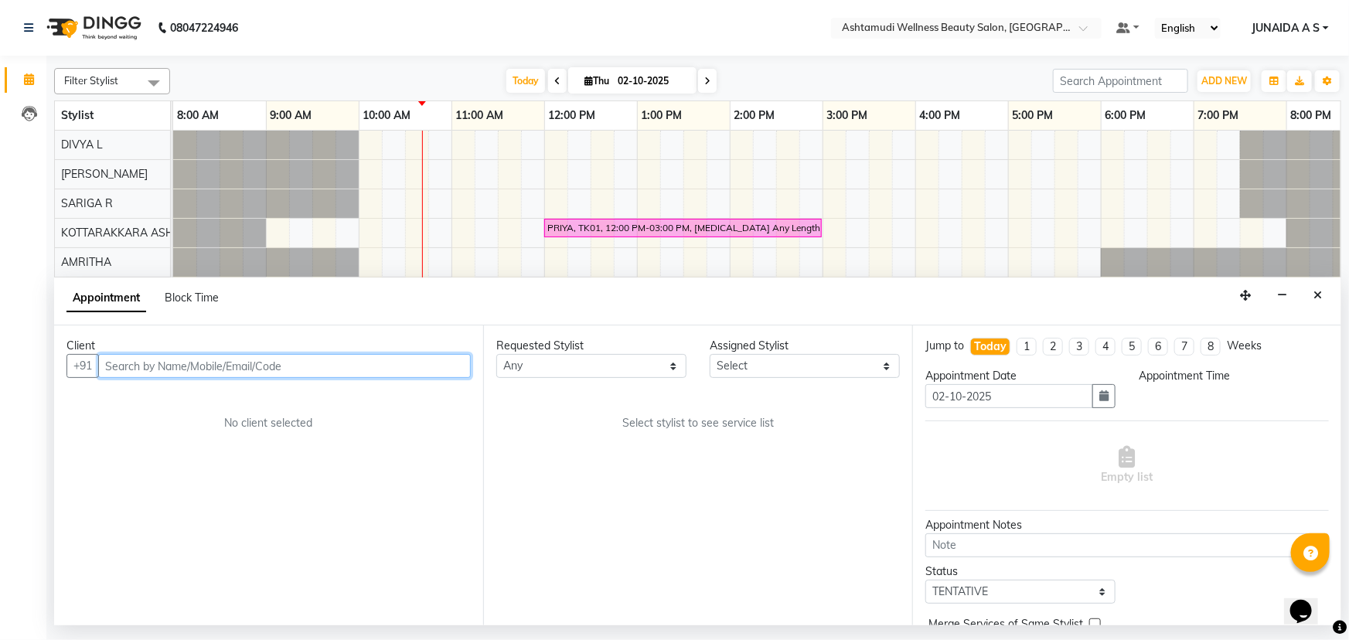
select select "540"
click at [322, 367] on input "text" at bounding box center [284, 366] width 373 height 24
paste input "9072236073"
type input "9072236073"
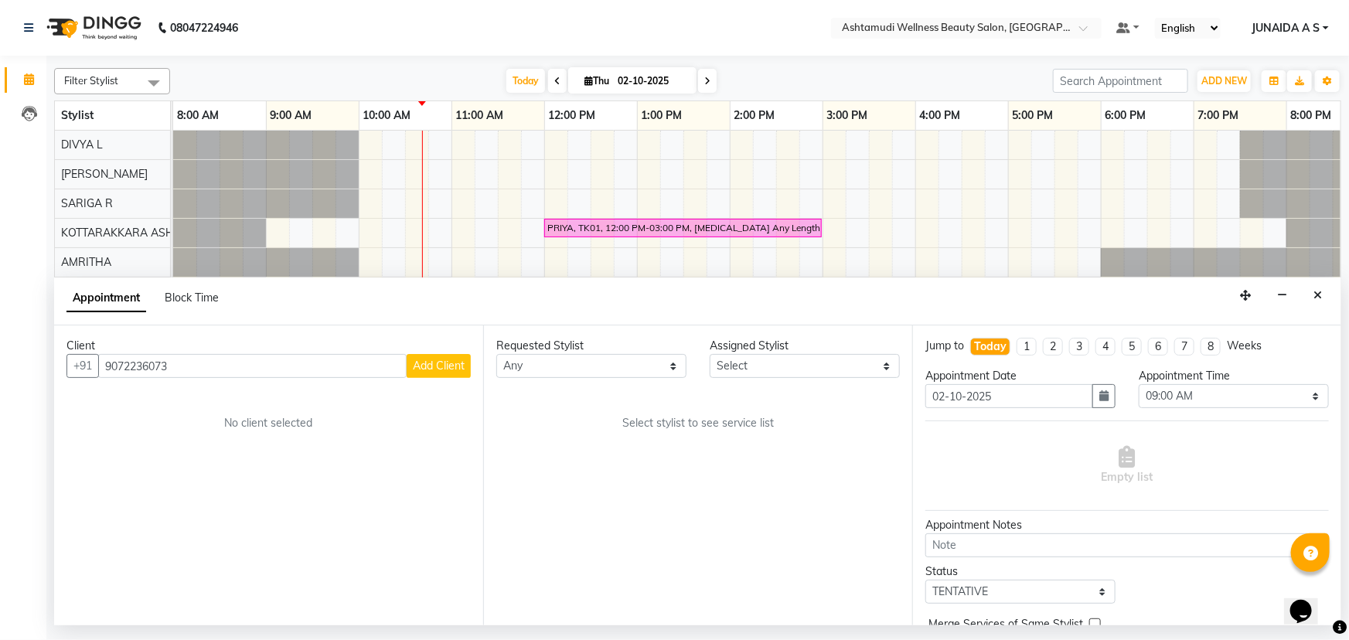
click at [421, 363] on span "Add Client" at bounding box center [439, 366] width 52 height 14
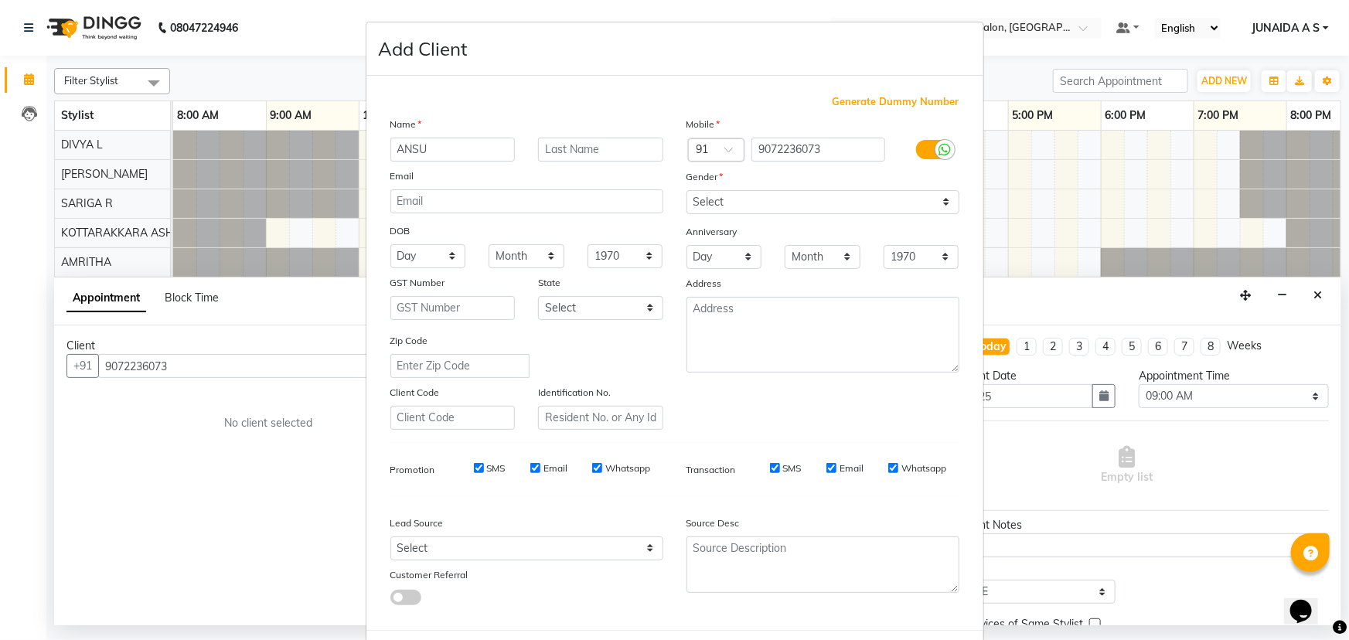
type input "ANSU"
click at [736, 203] on select "Select [DEMOGRAPHIC_DATA] [DEMOGRAPHIC_DATA] Other Prefer Not To Say" at bounding box center [823, 202] width 273 height 24
select select "[DEMOGRAPHIC_DATA]"
click at [687, 190] on select "Select [DEMOGRAPHIC_DATA] [DEMOGRAPHIC_DATA] Other Prefer Not To Say" at bounding box center [823, 202] width 273 height 24
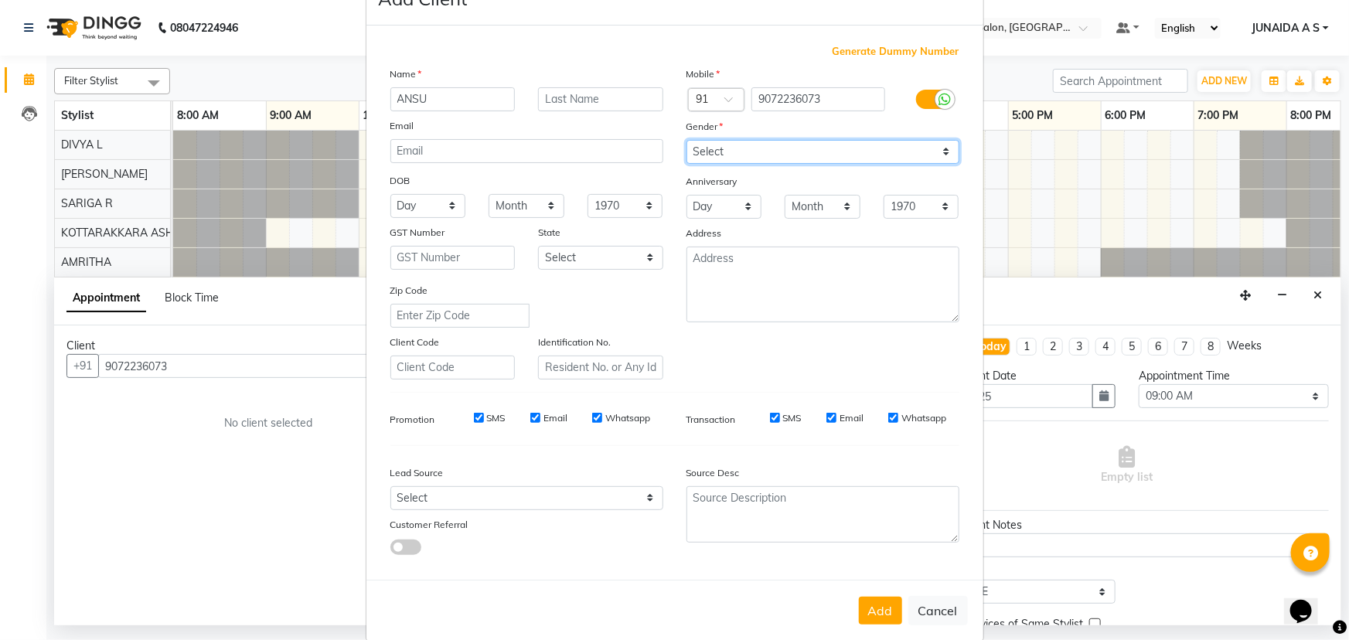
scroll to position [77, 0]
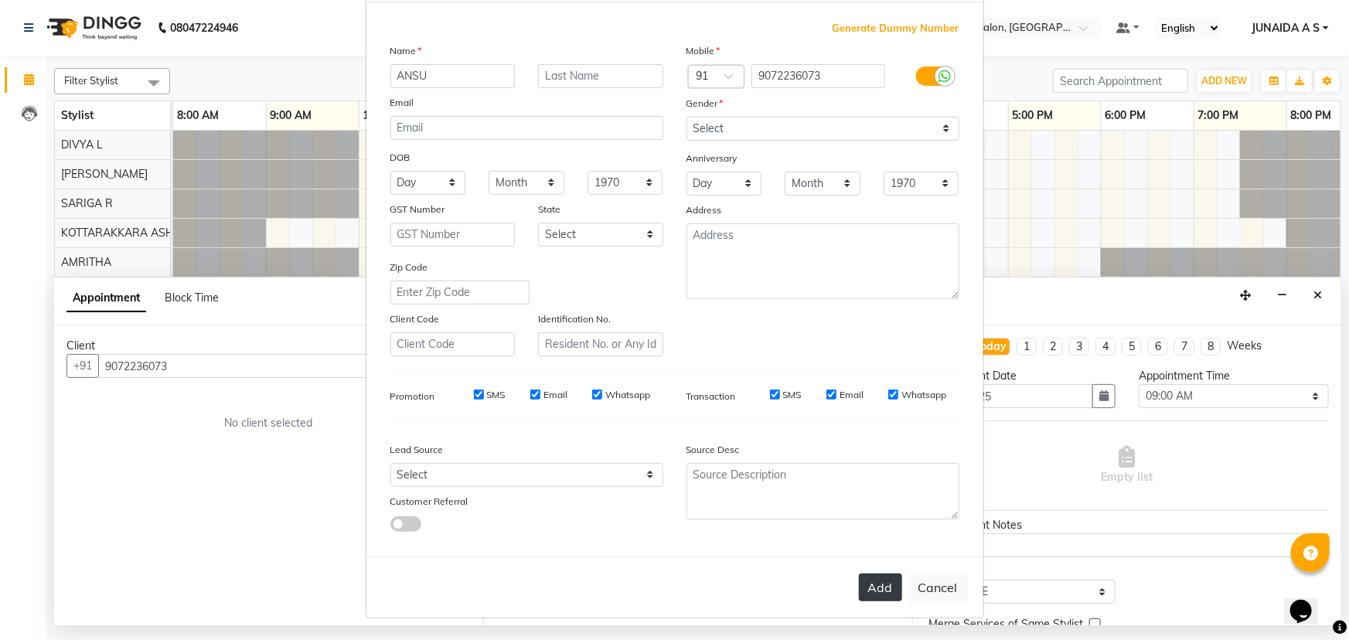
click at [878, 585] on button "Add" at bounding box center [880, 588] width 43 height 28
type input "90******73"
select select
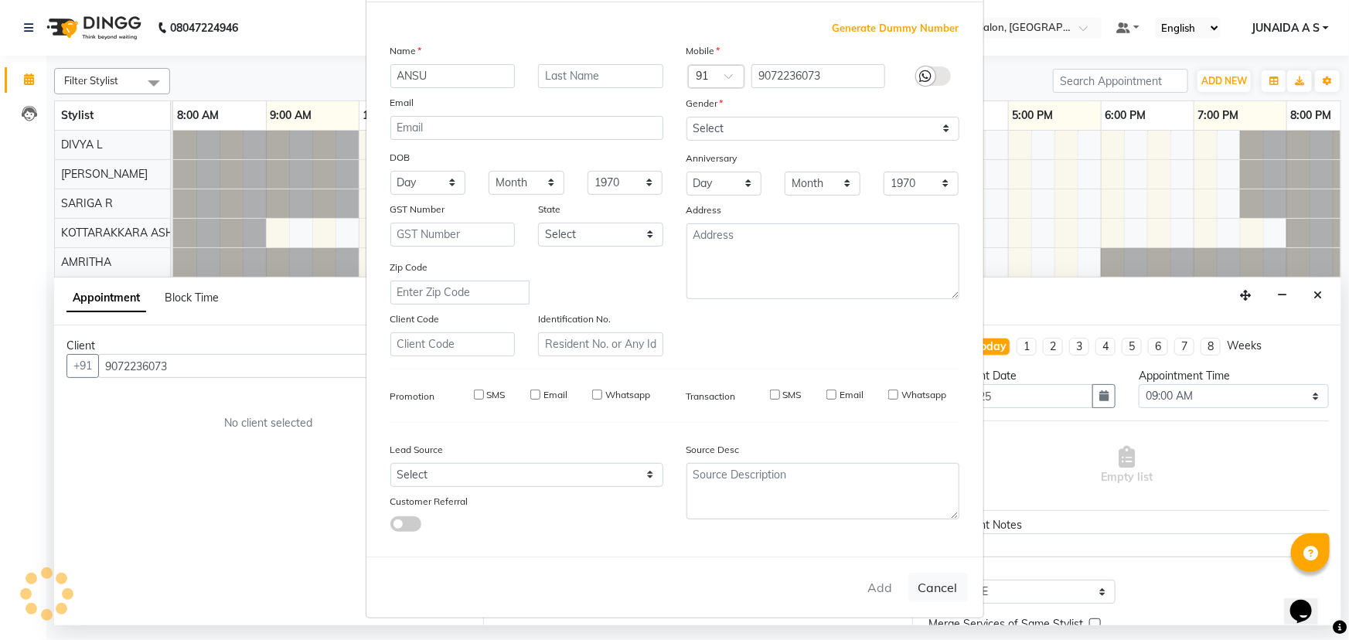
select select
checkbox input "false"
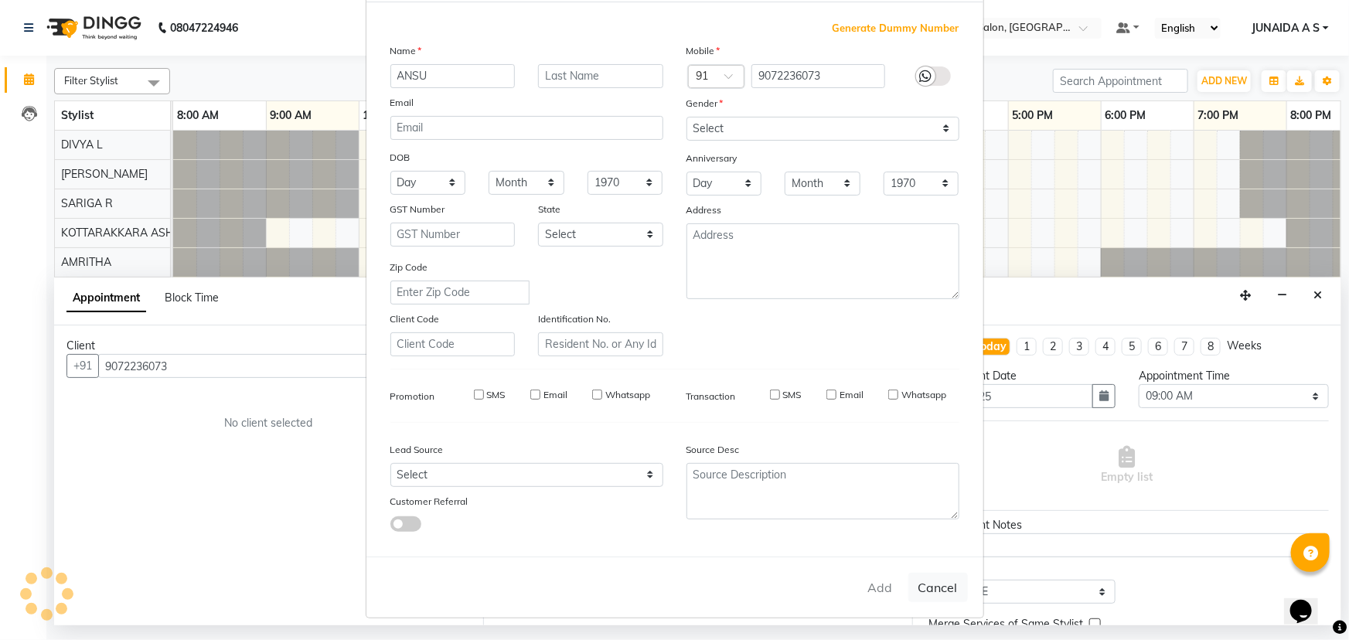
checkbox input "false"
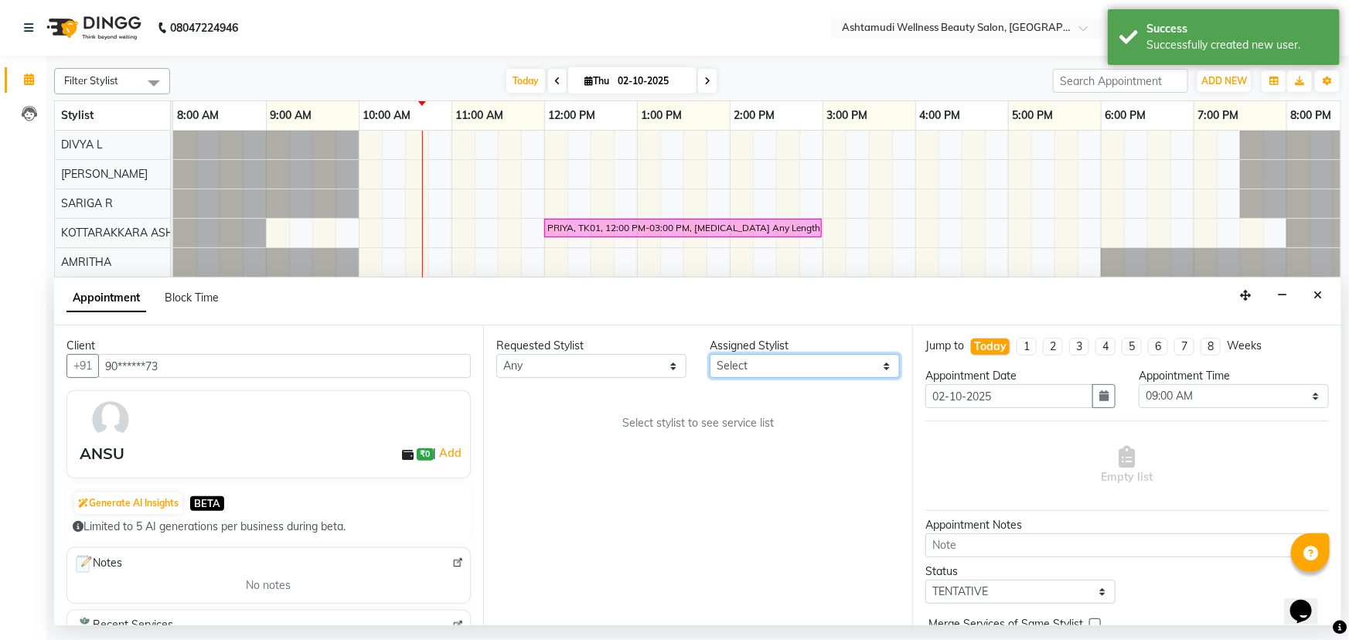
click at [775, 365] on select "Select AMRITHA DIVYA L Gita Mahali GULSHAN (ZOYA) Karina Darjee KOTTARAKKARA AS…" at bounding box center [805, 366] width 190 height 24
select select "27462"
click at [710, 354] on select "Select AMRITHA DIVYA L Gita Mahali GULSHAN (ZOYA) Karina Darjee KOTTARAKKARA AS…" at bounding box center [805, 366] width 190 height 24
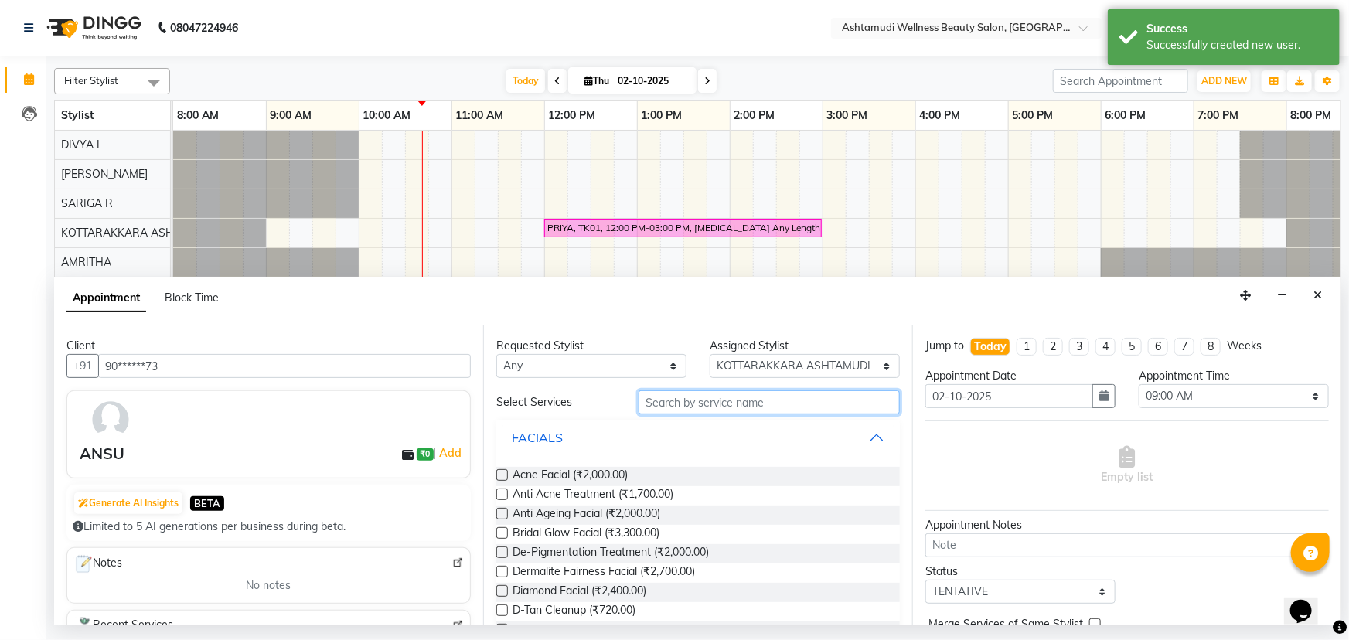
click at [734, 401] on input "text" at bounding box center [769, 403] width 261 height 24
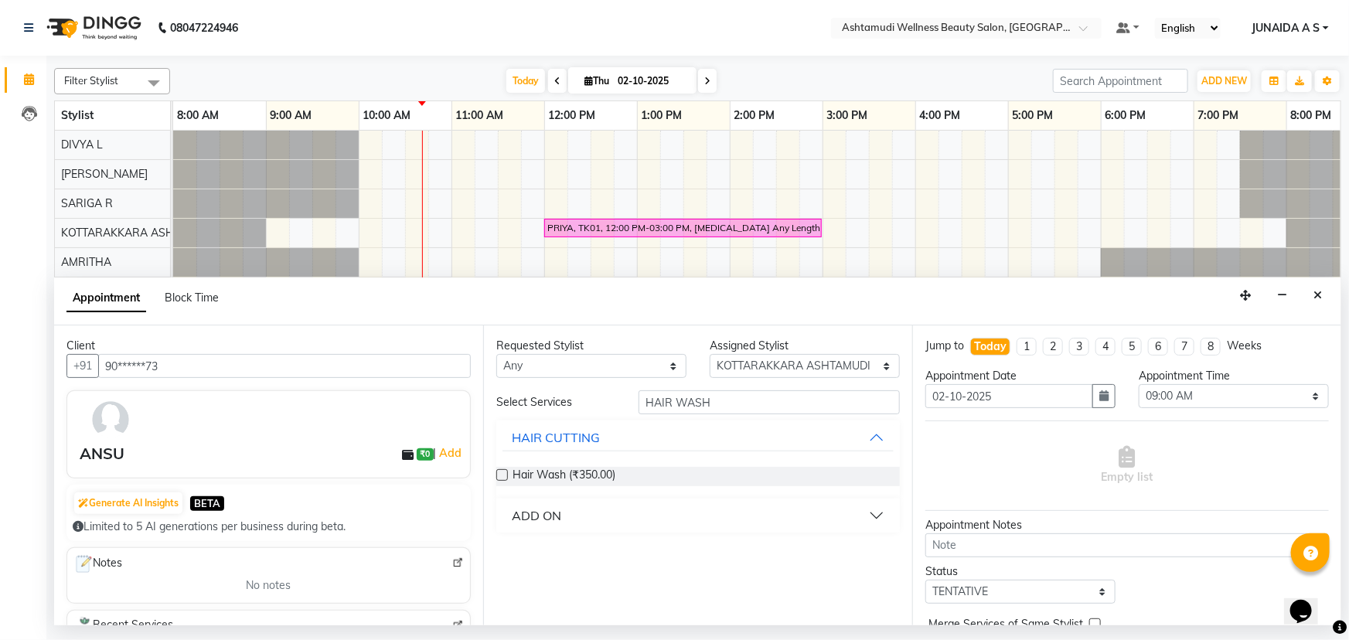
drag, startPoint x: 731, startPoint y: 388, endPoint x: 684, endPoint y: 409, distance: 50.9
click at [684, 409] on div "Requested Stylist Any AMRITHA DIVYA L Gita Mahali GULSHAN (ZOYA) Karina Darjee …" at bounding box center [697, 476] width 429 height 300
click at [749, 404] on input "HAIR WASH" at bounding box center [769, 403] width 261 height 24
type input "HAIR SPA"
click at [567, 473] on span "Hair Spa (₹1,000.00)" at bounding box center [563, 476] width 101 height 19
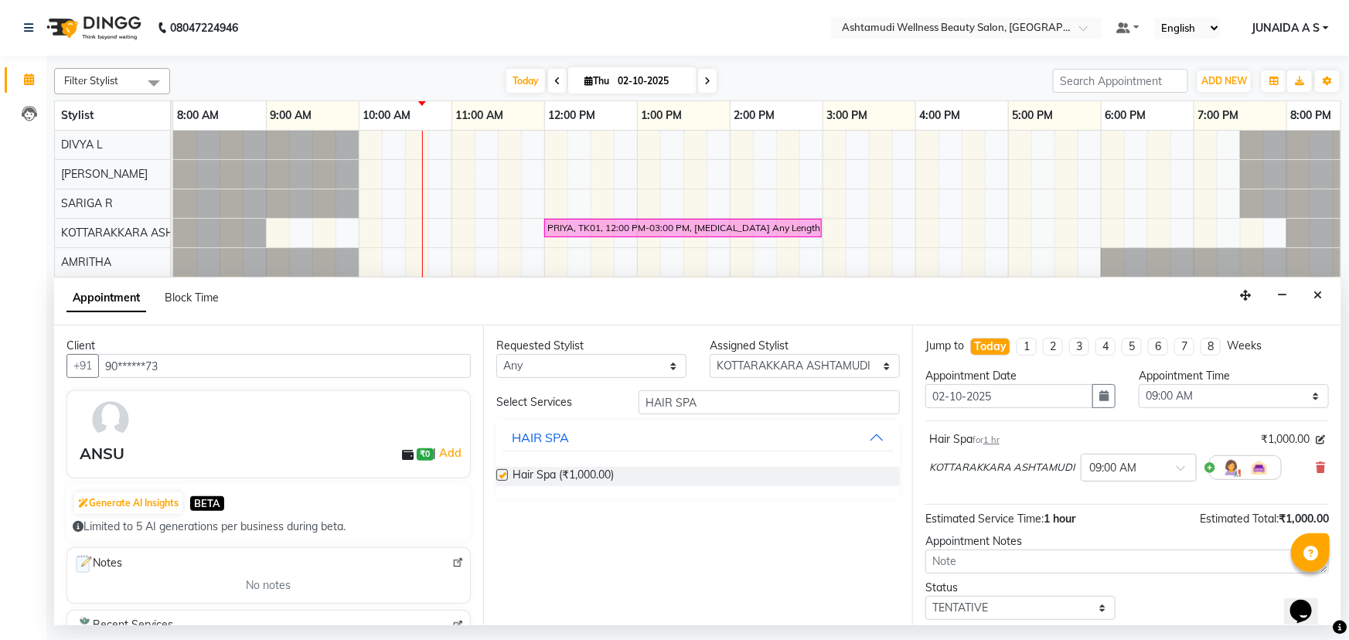
checkbox input "false"
click at [1141, 394] on select "Select 09:00 AM 09:15 AM 09:30 AM 09:45 AM 10:00 AM 10:15 AM 10:30 AM 10:45 AM …" at bounding box center [1234, 396] width 190 height 24
select select "720"
click at [1139, 384] on select "Select 09:00 AM 09:15 AM 09:30 AM 09:45 AM 10:00 AM 10:15 AM 10:30 AM 10:45 AM …" at bounding box center [1234, 396] width 190 height 24
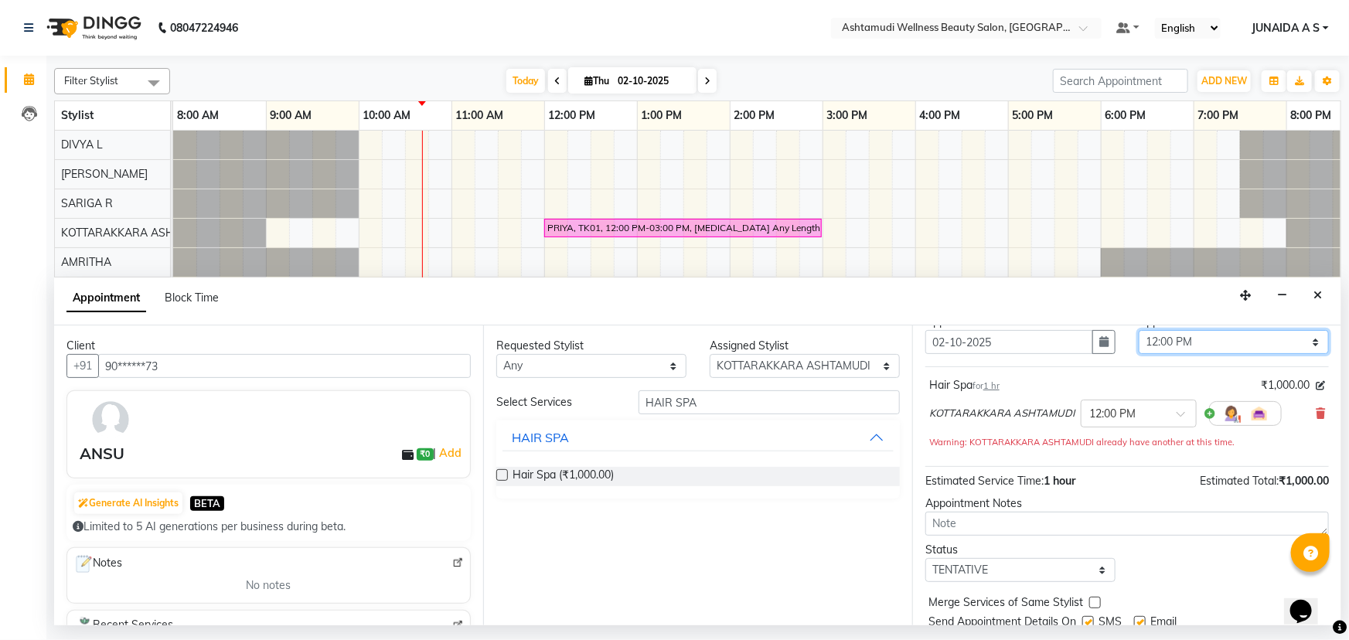
scroll to position [107, 0]
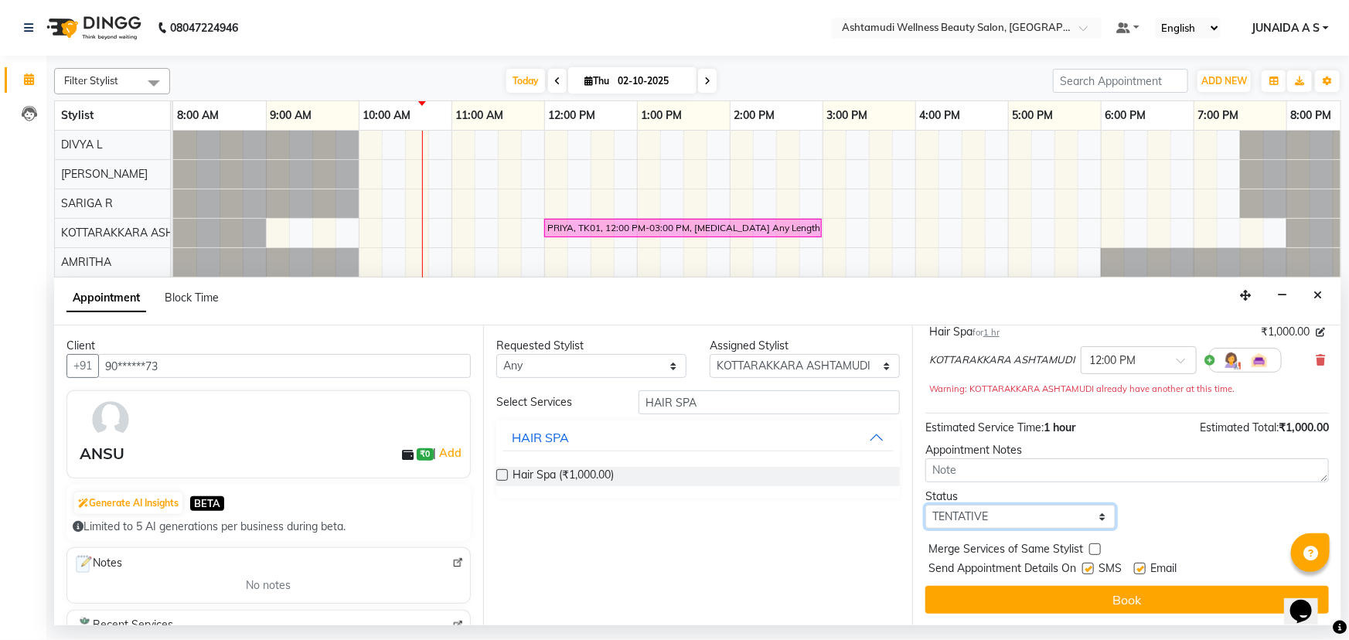
click at [998, 520] on select "Select TENTATIVE CONFIRM CHECK-IN UPCOMING" at bounding box center [1021, 517] width 190 height 24
select select "confirm booking"
click at [926, 505] on select "Select TENTATIVE CONFIRM CHECK-IN UPCOMING" at bounding box center [1021, 517] width 190 height 24
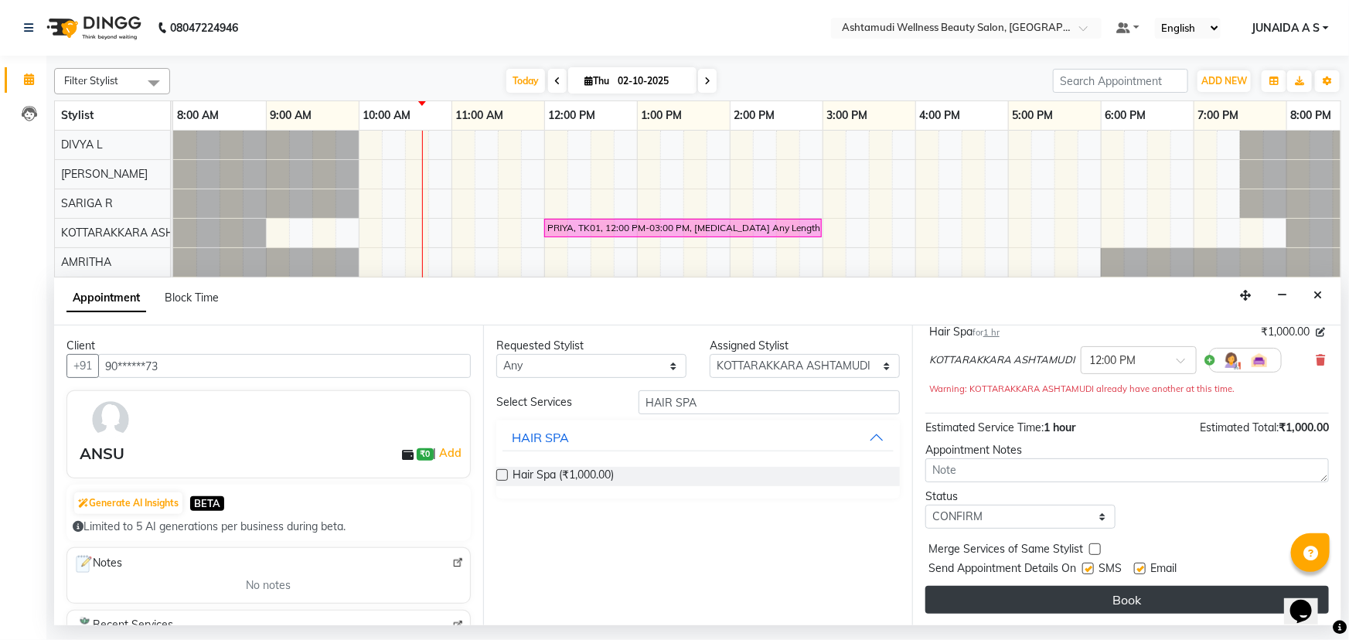
click at [993, 596] on button "Book" at bounding box center [1128, 600] width 404 height 28
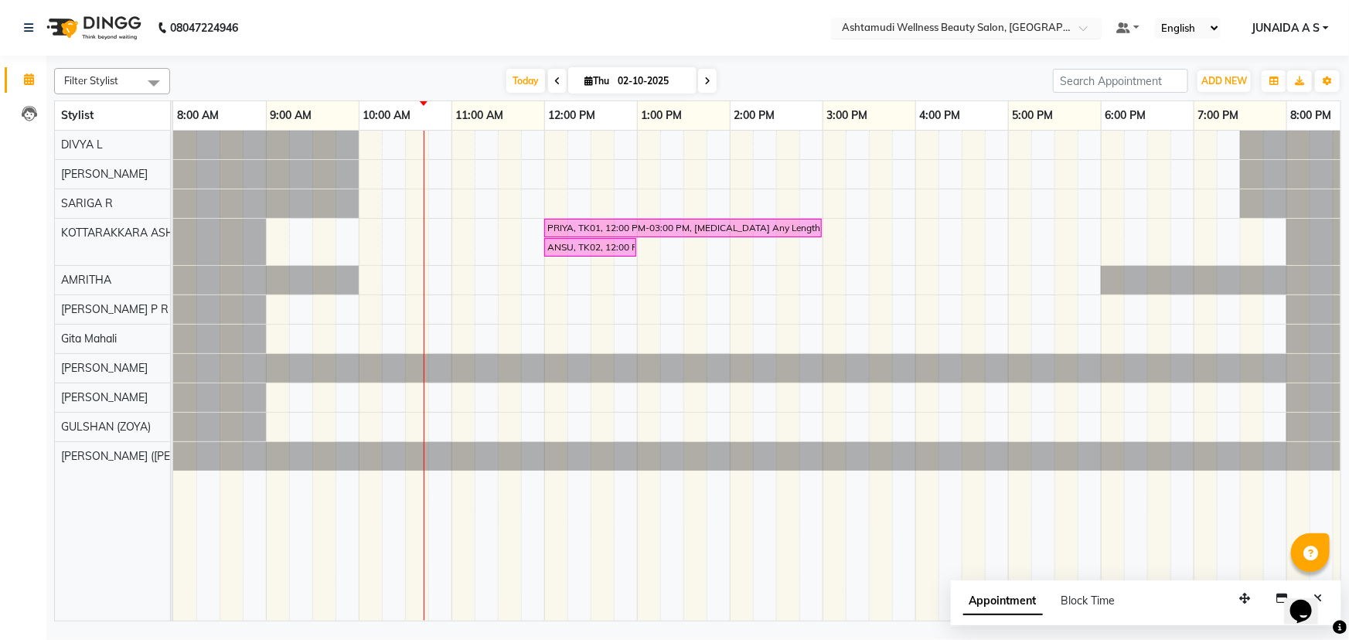
click at [1053, 22] on input "text" at bounding box center [951, 29] width 224 height 15
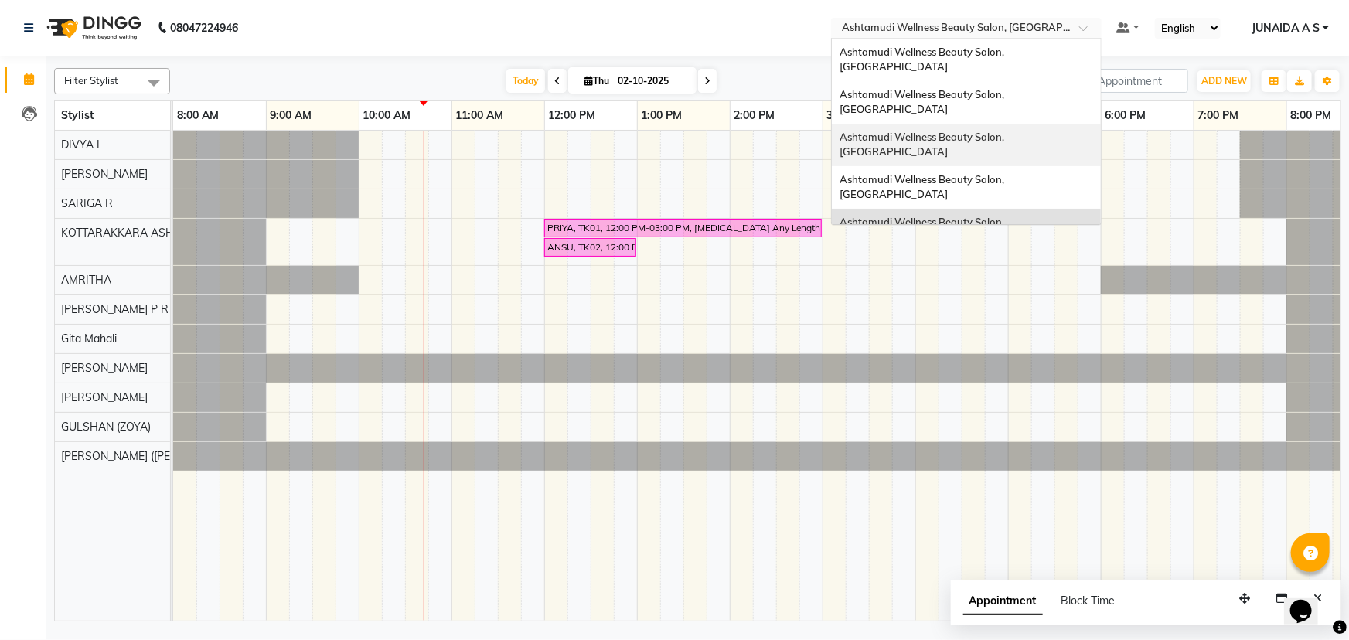
click at [1043, 124] on div "Ashtamudi Wellness Beauty Salon, [GEOGRAPHIC_DATA]" at bounding box center [966, 145] width 269 height 43
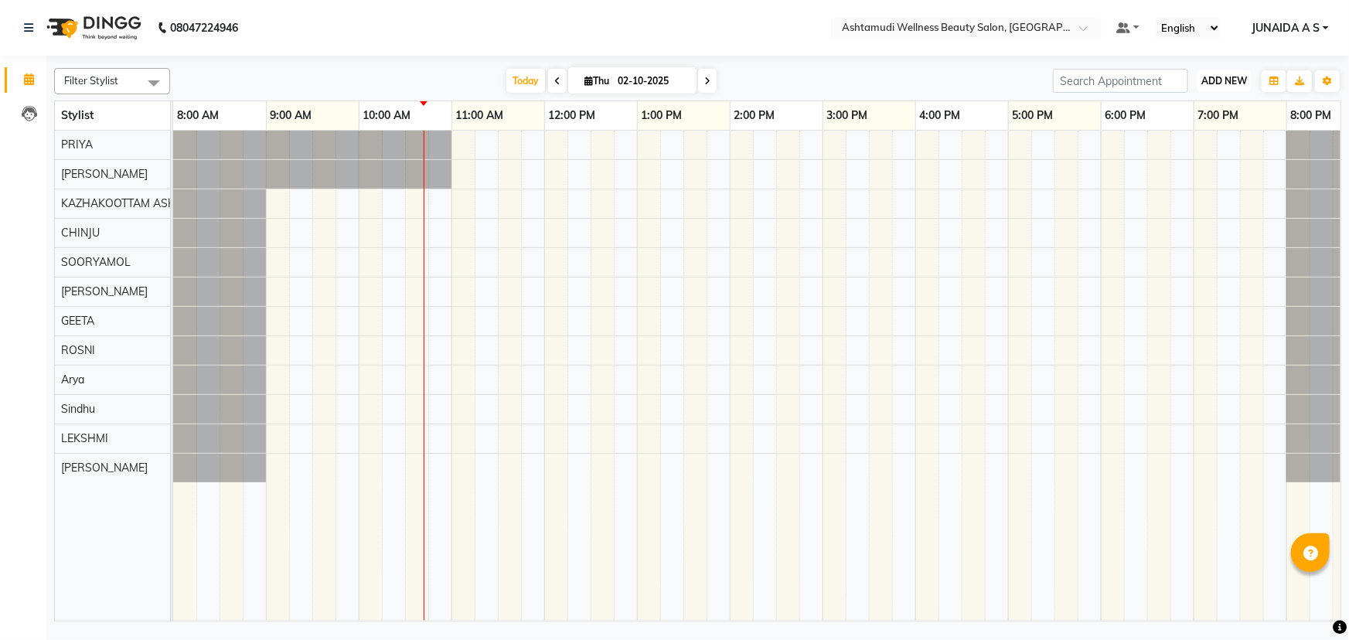
click at [1239, 75] on span "ADD NEW" at bounding box center [1225, 81] width 46 height 12
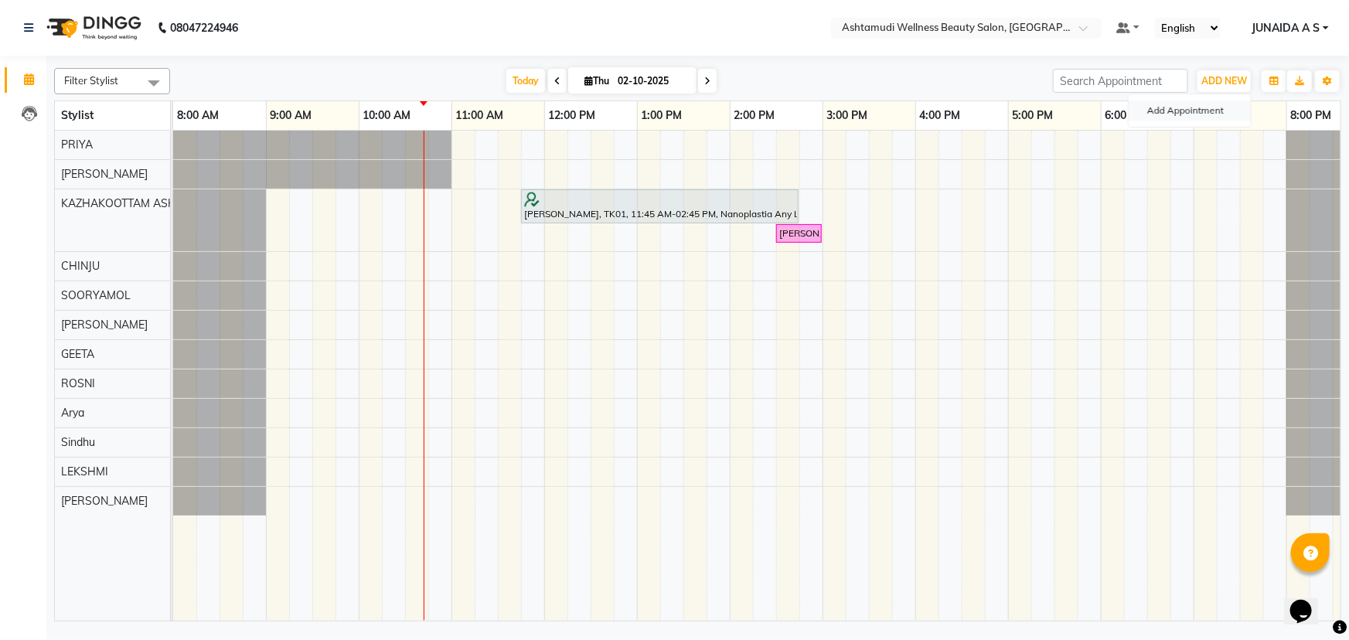
click at [1219, 106] on button "Add Appointment" at bounding box center [1190, 111] width 122 height 20
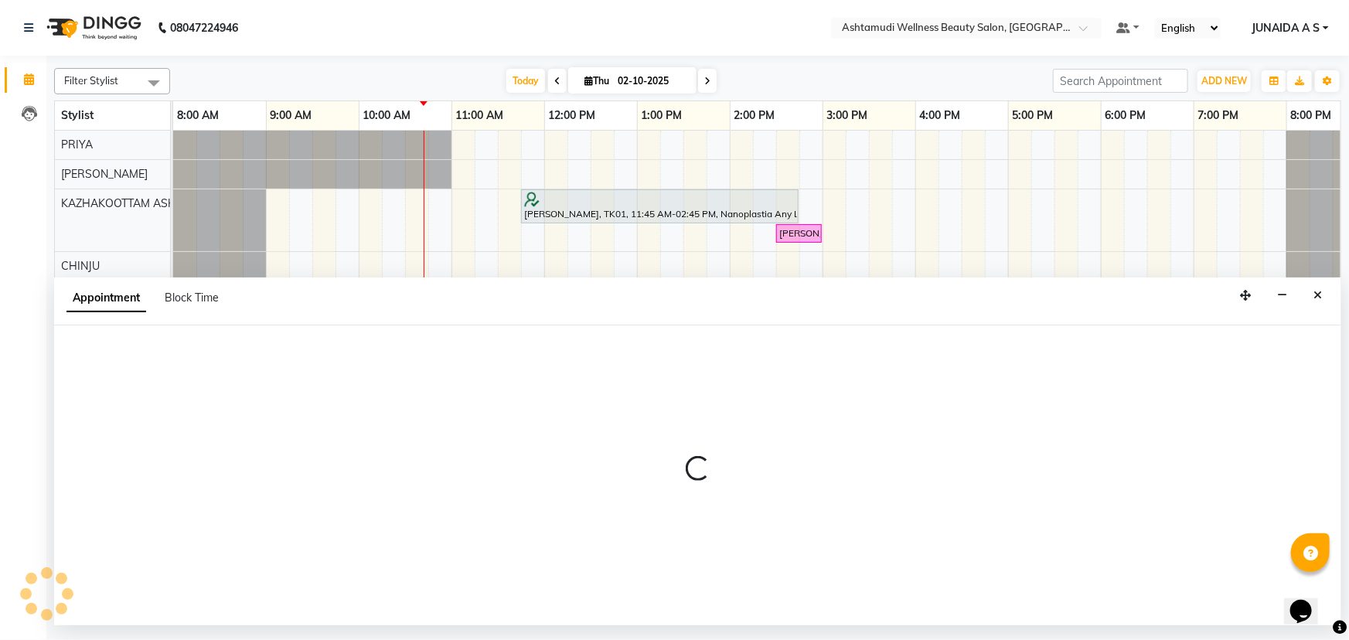
select select "540"
select select "tentative"
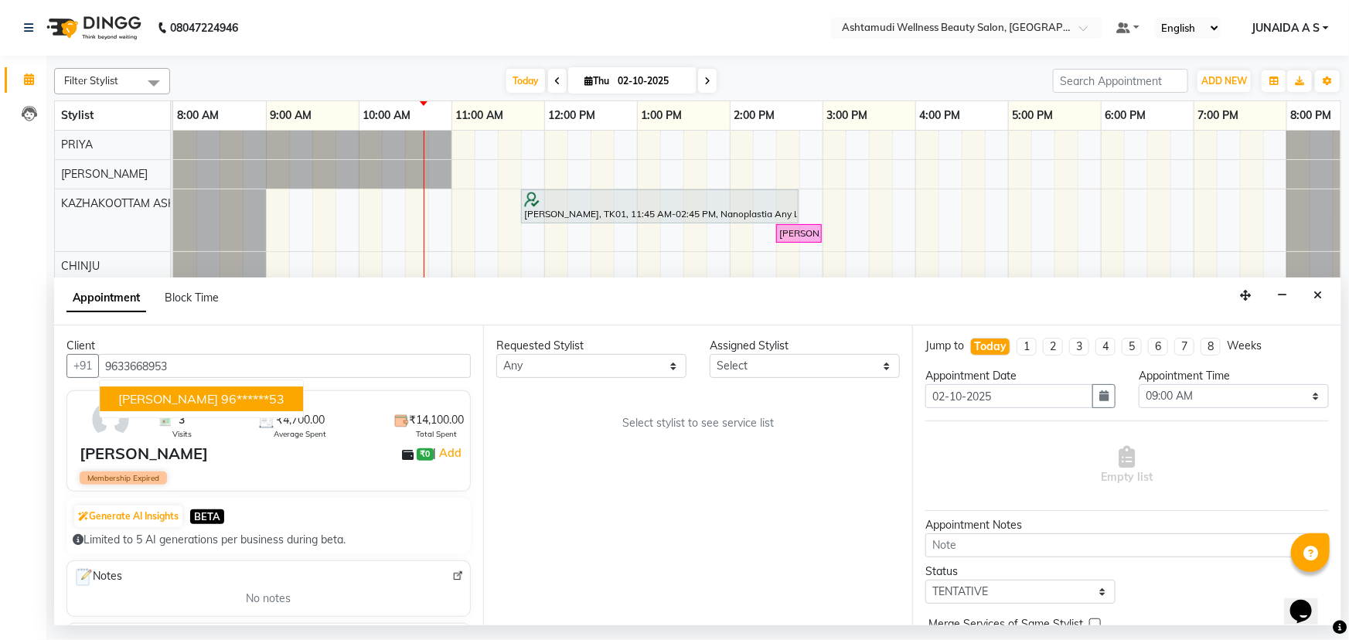
click at [221, 395] on ngb-highlight "96******53" at bounding box center [252, 398] width 63 height 15
type input "96******53"
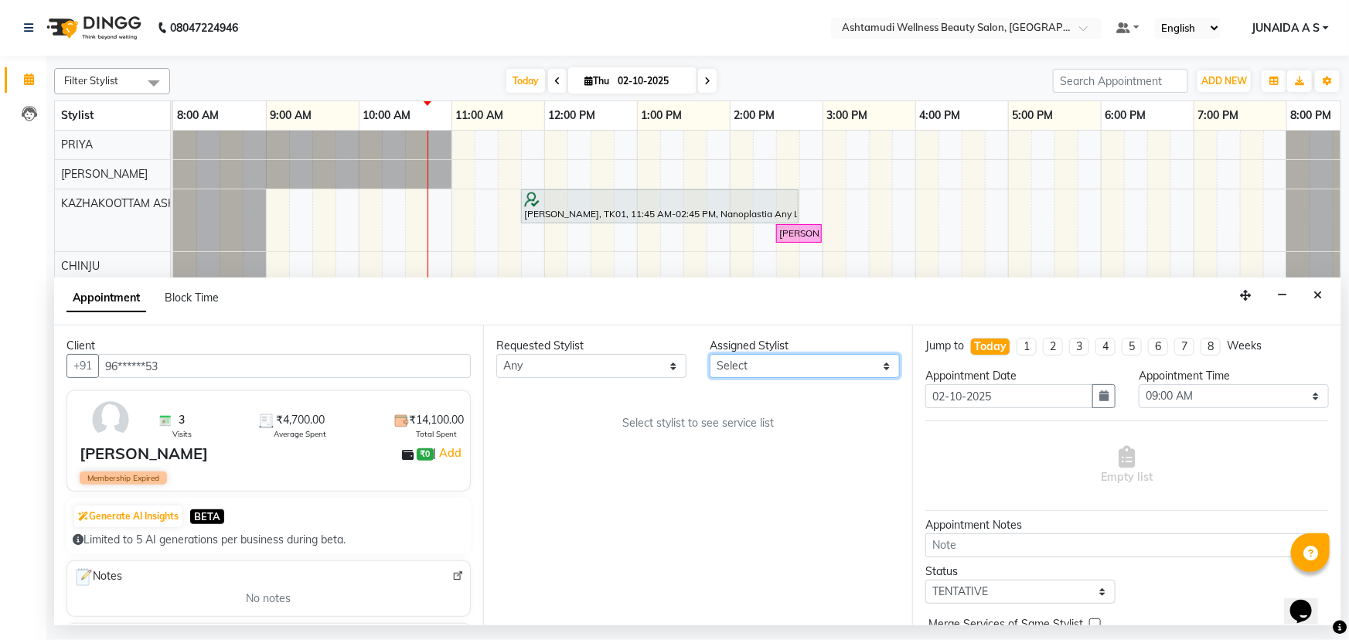
click at [754, 364] on select "Select [PERSON_NAME] ASHTAMUDI KRISHNA [PERSON_NAME] [PERSON_NAME] Gopal PRIYA …" at bounding box center [805, 366] width 190 height 24
select select "27528"
click at [710, 354] on select "Select [PERSON_NAME] ASHTAMUDI KRISHNA [PERSON_NAME] [PERSON_NAME] Gopal PRIYA …" at bounding box center [805, 366] width 190 height 24
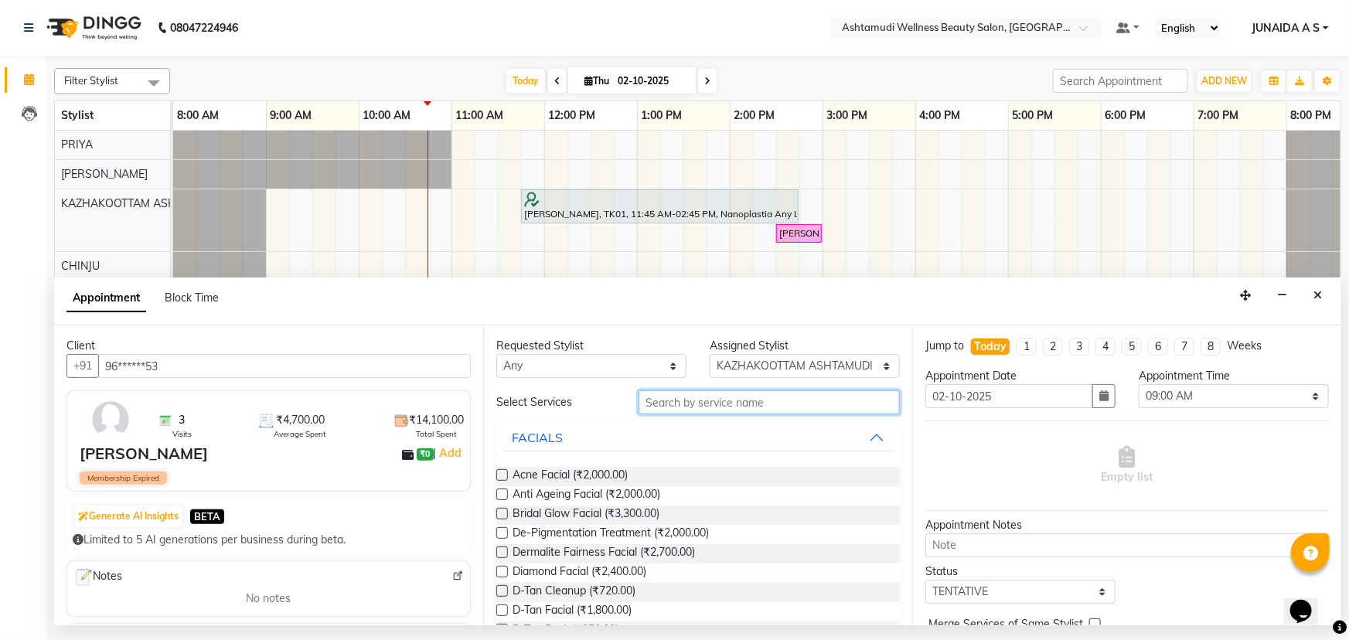
click at [704, 397] on input "text" at bounding box center [769, 403] width 261 height 24
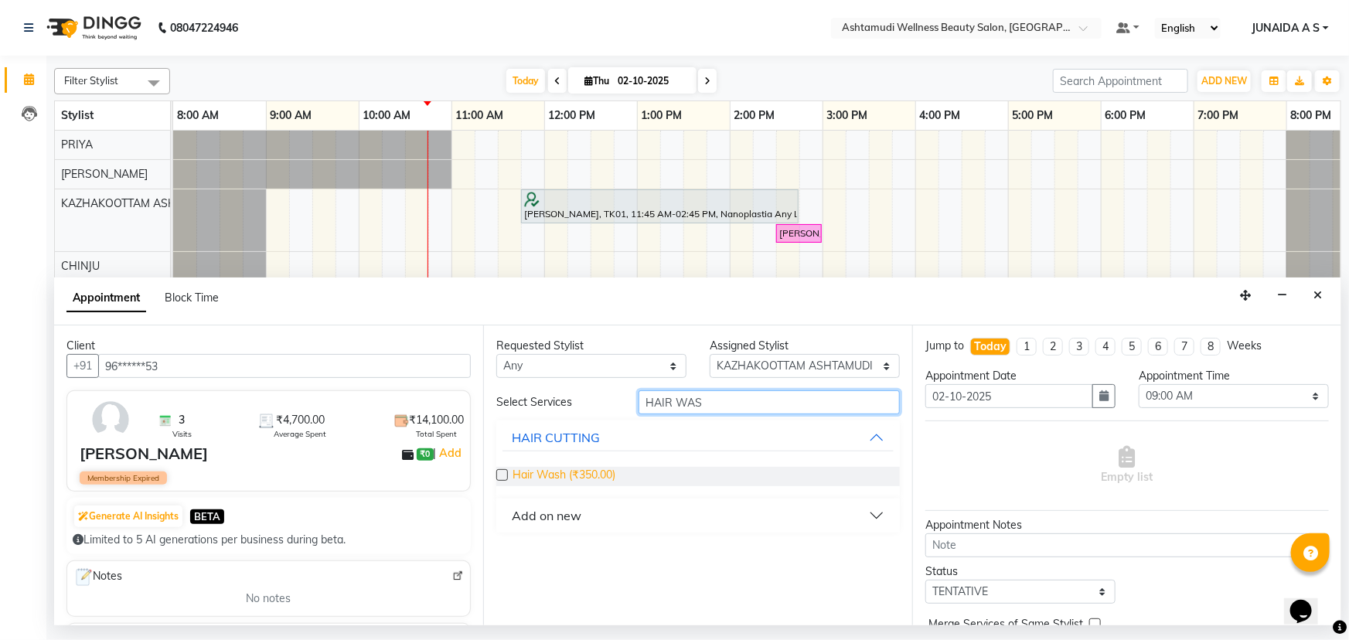
type input "HAIR WAS"
click at [547, 476] on span "Hair Wash (₹350.00)" at bounding box center [564, 476] width 103 height 19
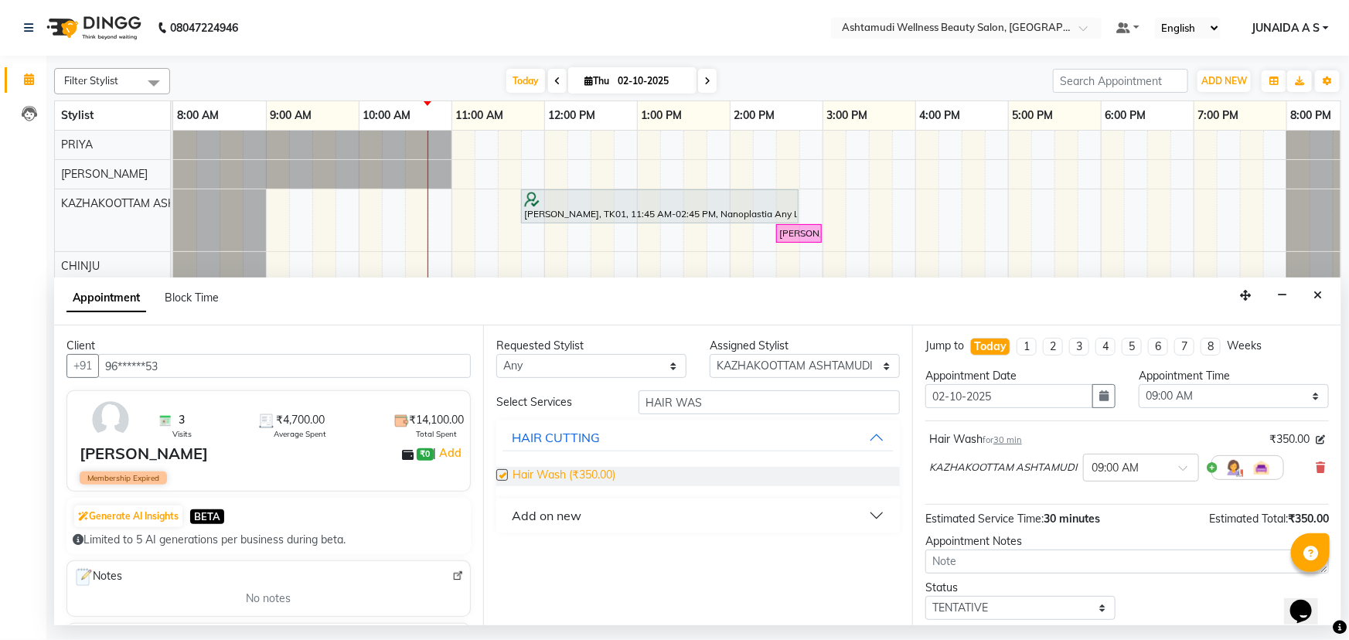
checkbox input "false"
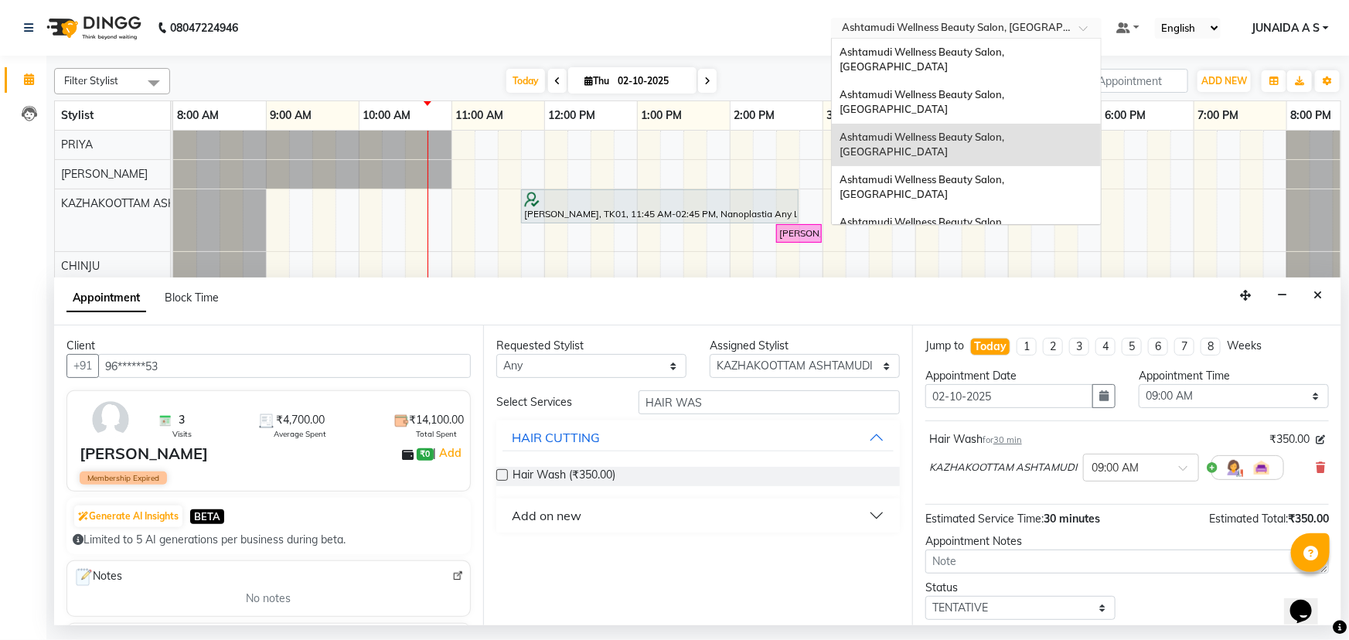
click at [912, 24] on input "text" at bounding box center [951, 29] width 224 height 15
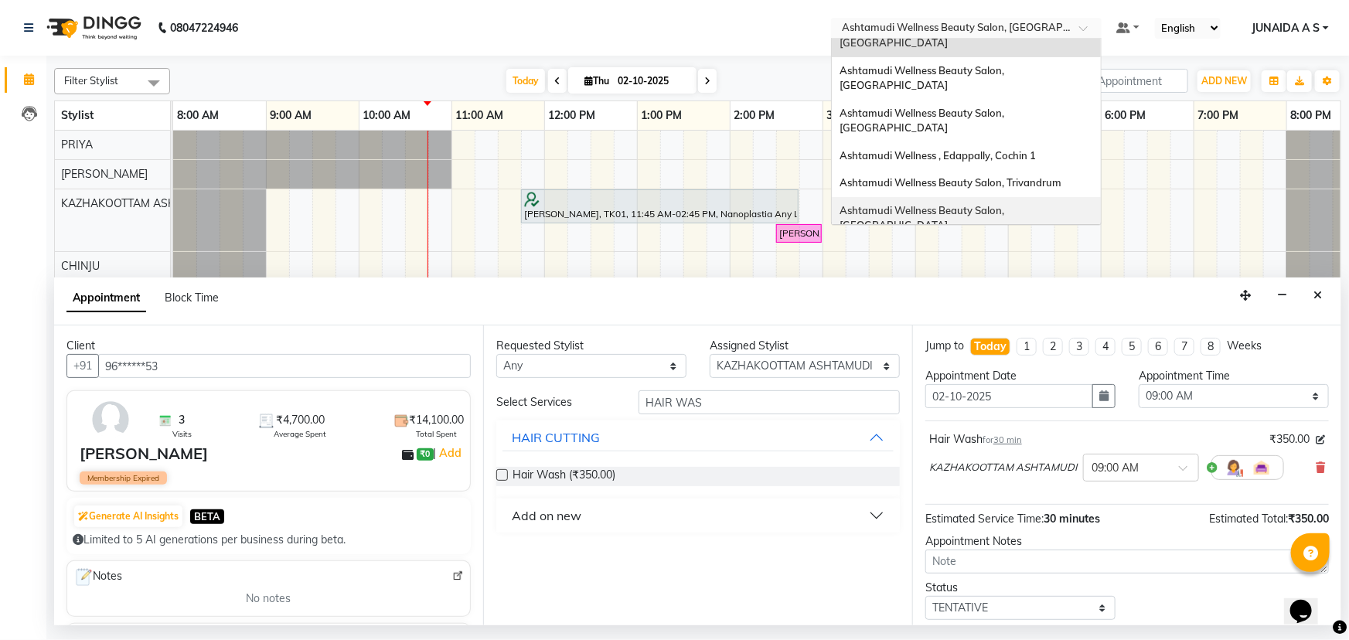
scroll to position [140, 0]
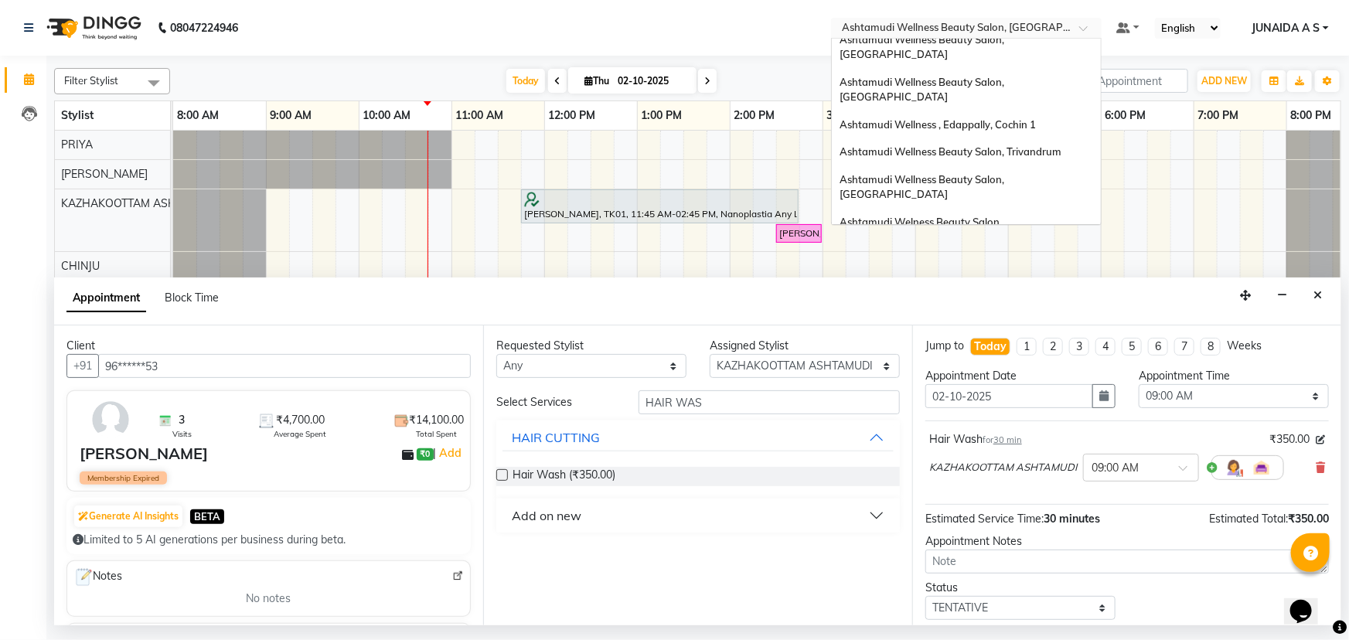
click at [928, 251] on div "Ashtamudi Wellness Beauty Salon, [GEOGRAPHIC_DATA]" at bounding box center [966, 272] width 269 height 43
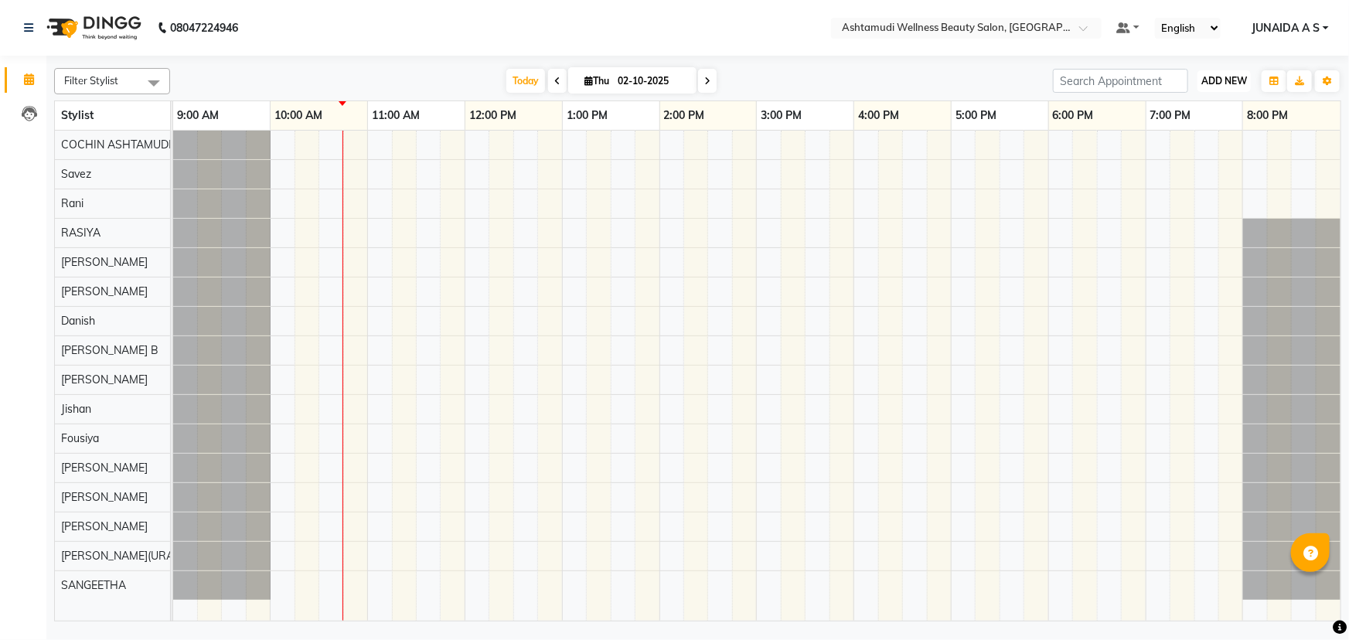
click at [1233, 84] on span "ADD NEW" at bounding box center [1225, 81] width 46 height 12
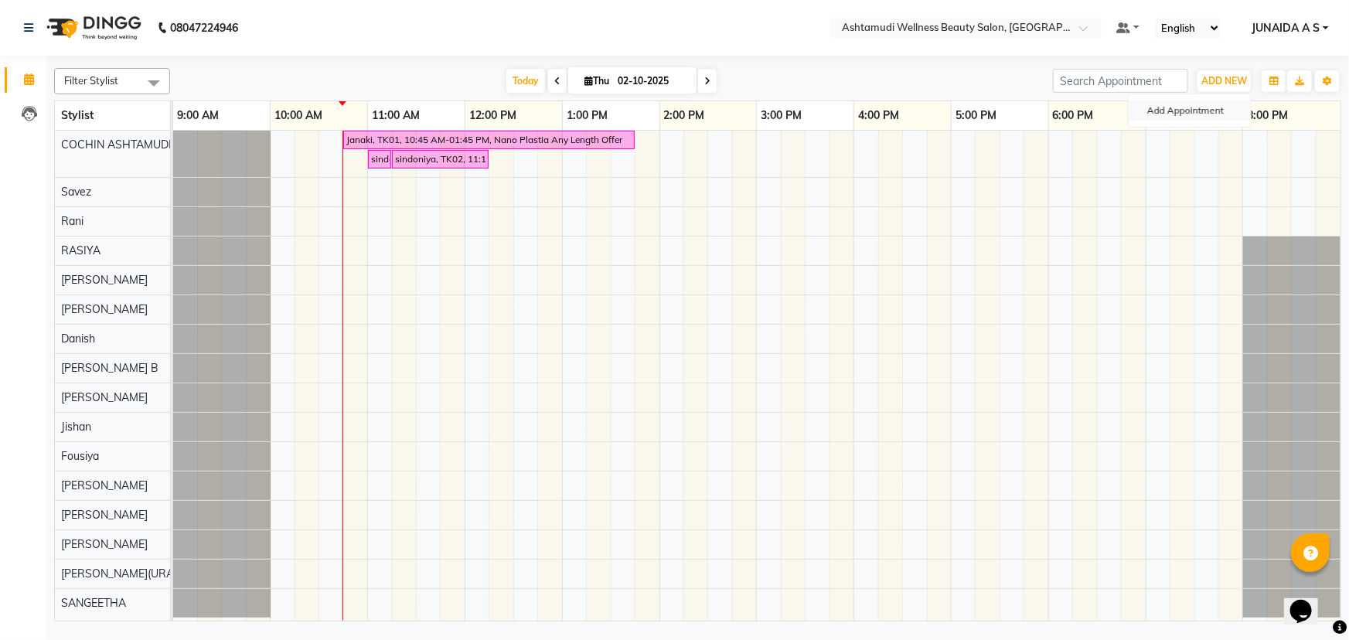
click at [1230, 106] on button "Add Appointment" at bounding box center [1190, 111] width 122 height 20
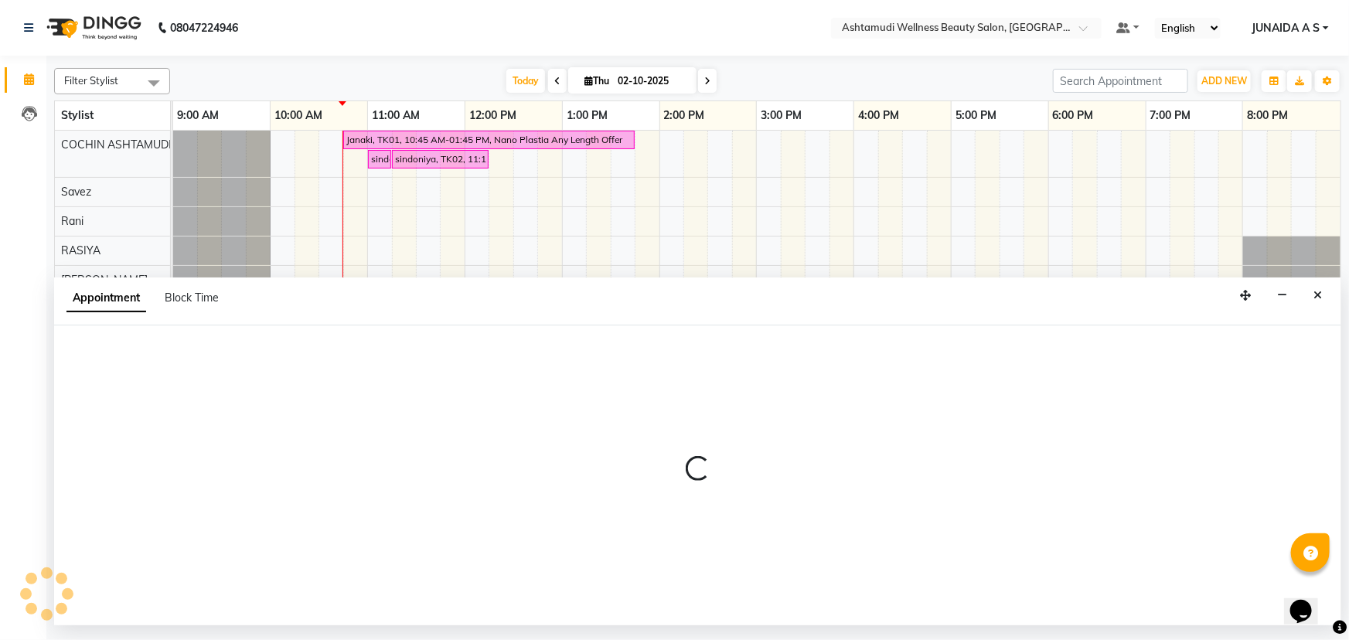
select select "600"
select select "tentative"
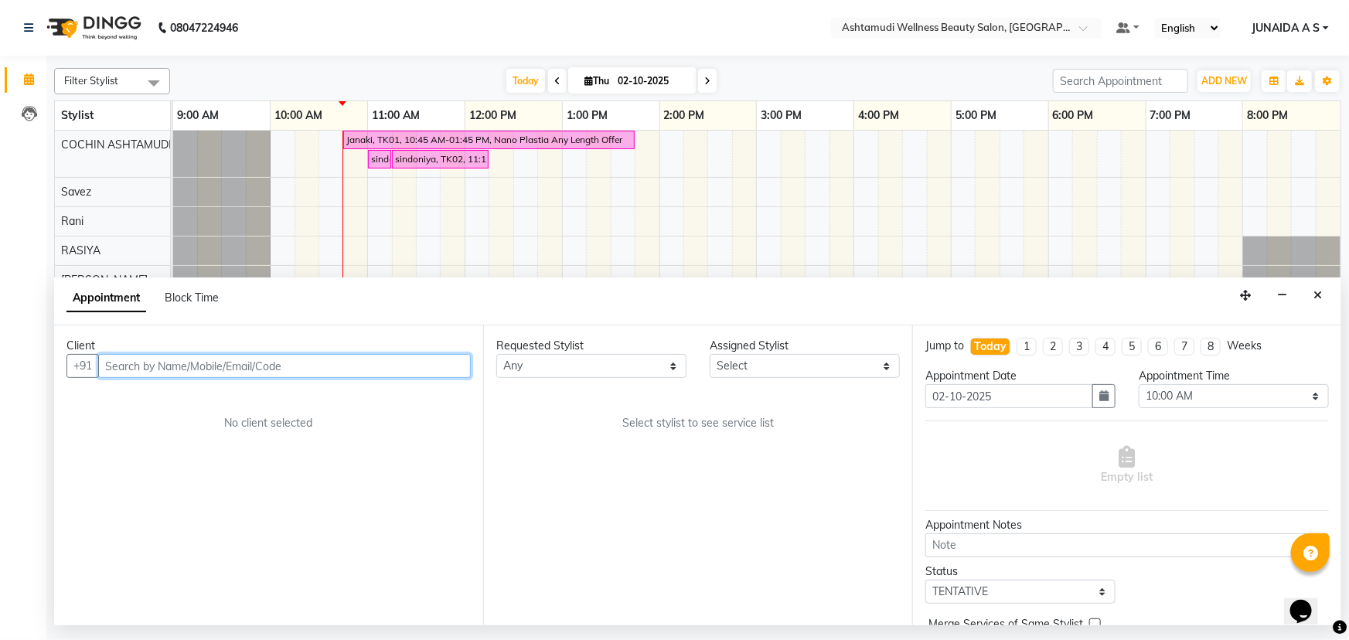
click at [271, 364] on input "text" at bounding box center [284, 366] width 373 height 24
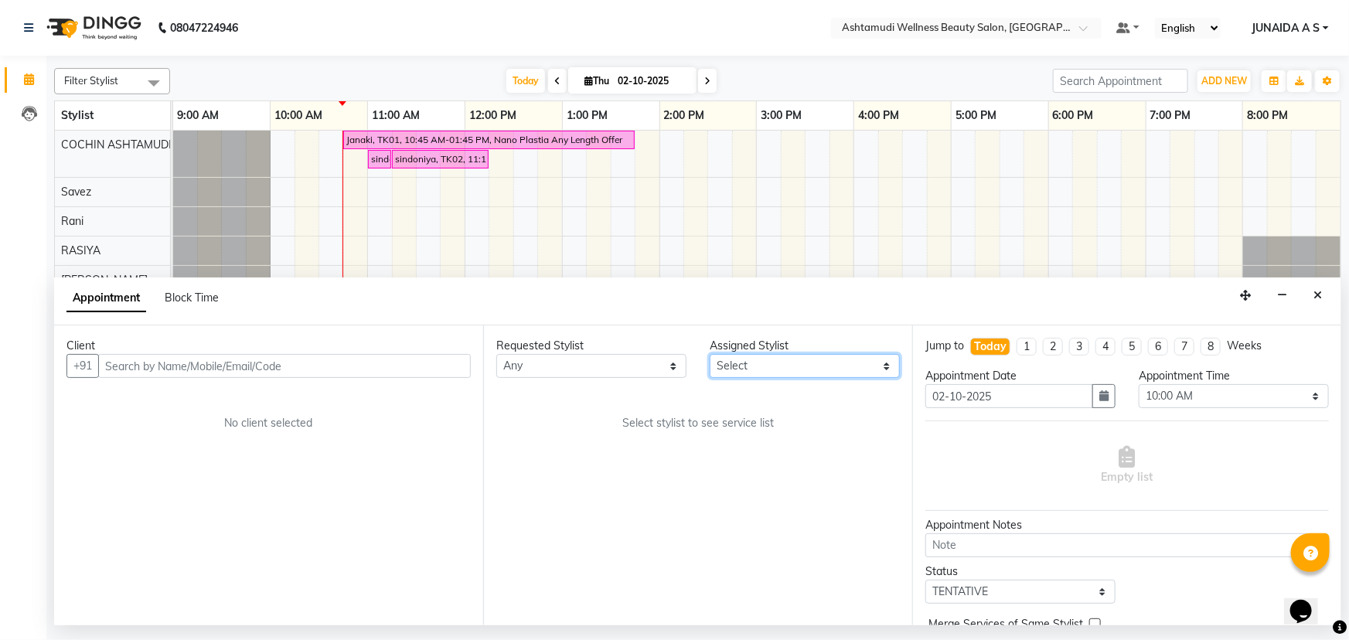
click at [726, 363] on select "Select [PERSON_NAME](URAJ) [PERSON_NAME] COCHIN ASHTAMUDI [DEMOGRAPHIC_DATA] Fo…" at bounding box center [805, 366] width 190 height 24
select select "27313"
click at [710, 354] on select "Select [PERSON_NAME](URAJ) [PERSON_NAME] COCHIN ASHTAMUDI [DEMOGRAPHIC_DATA] Fo…" at bounding box center [805, 366] width 190 height 24
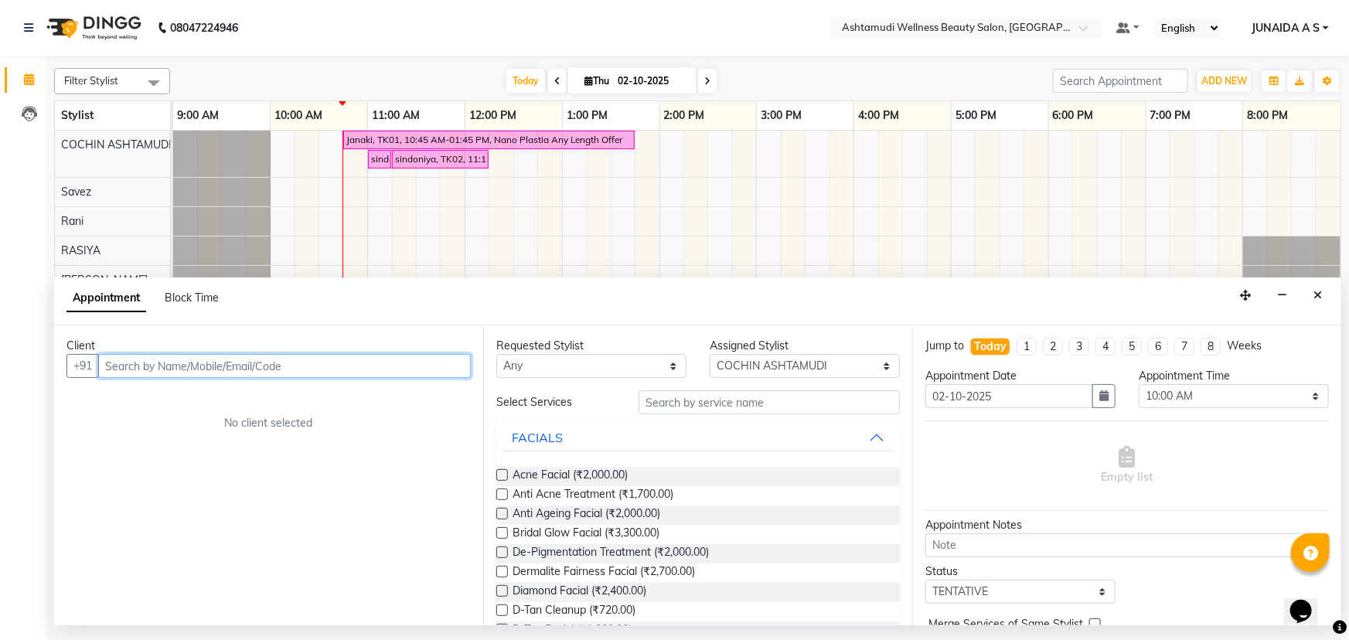
click at [367, 363] on input "text" at bounding box center [284, 366] width 373 height 24
paste input "9633668953"
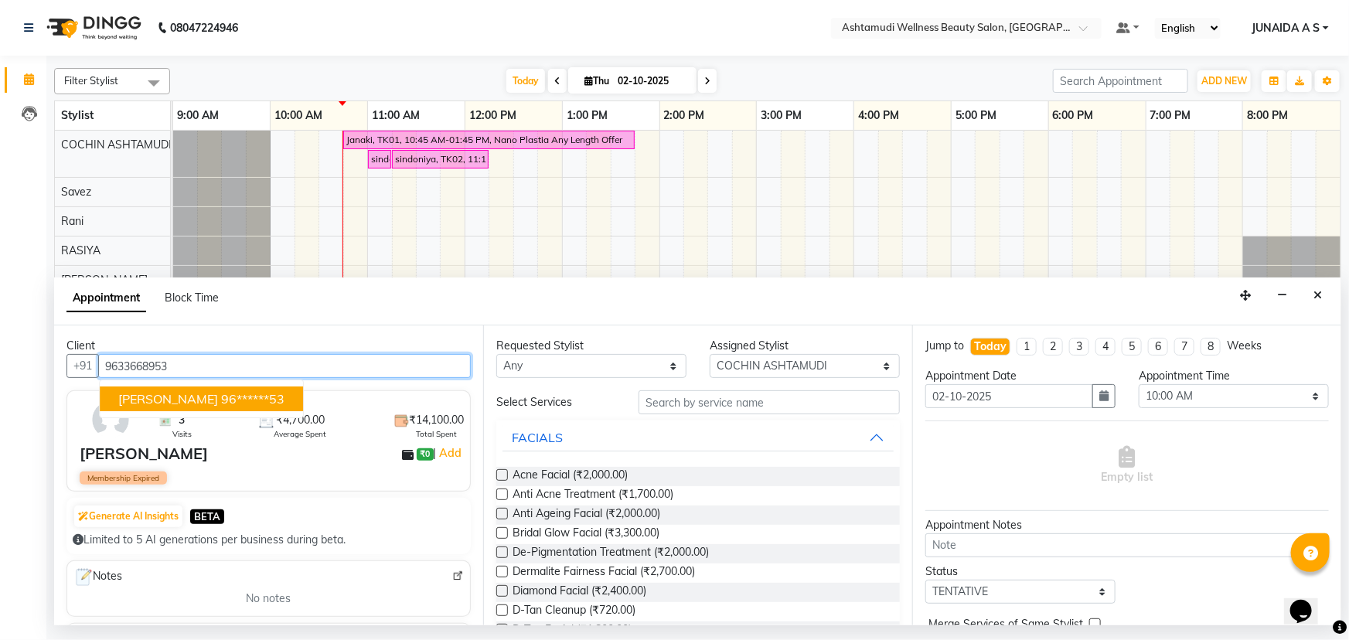
click at [168, 400] on button "[PERSON_NAME] 96******53" at bounding box center [201, 399] width 203 height 25
type input "96******53"
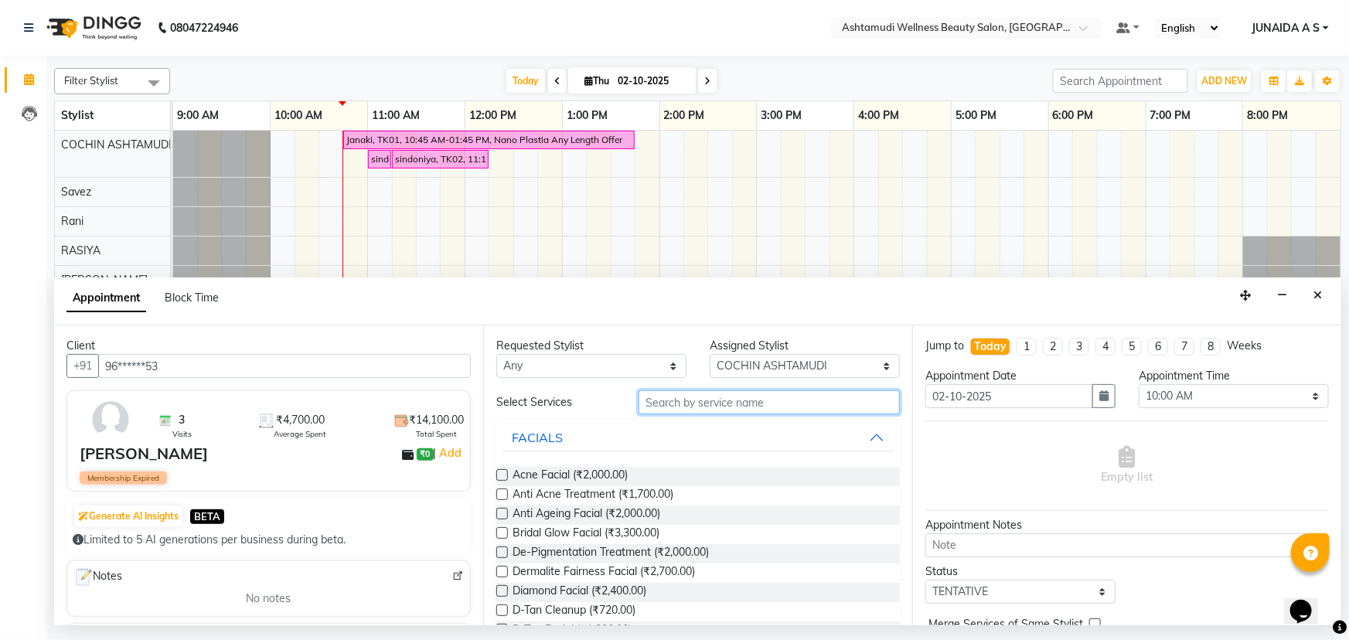
click at [713, 404] on input "text" at bounding box center [769, 403] width 261 height 24
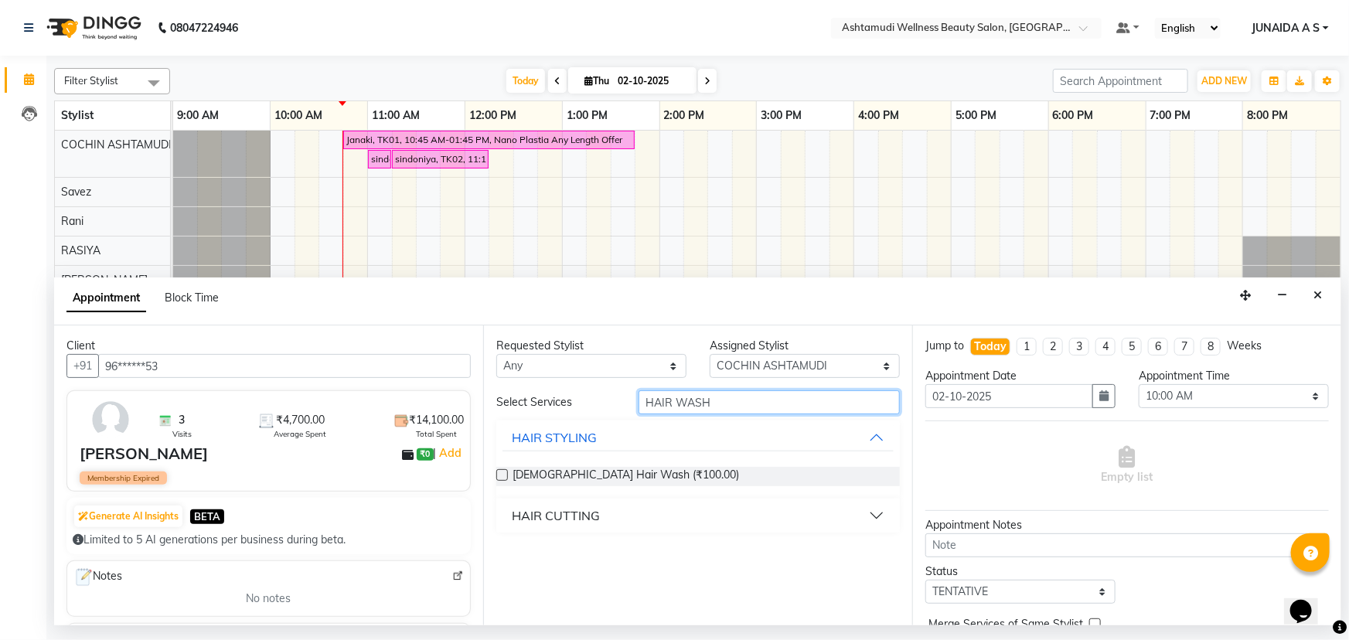
type input "HAIR WASH"
click at [591, 515] on div "HAIR CUTTING" at bounding box center [556, 516] width 88 height 19
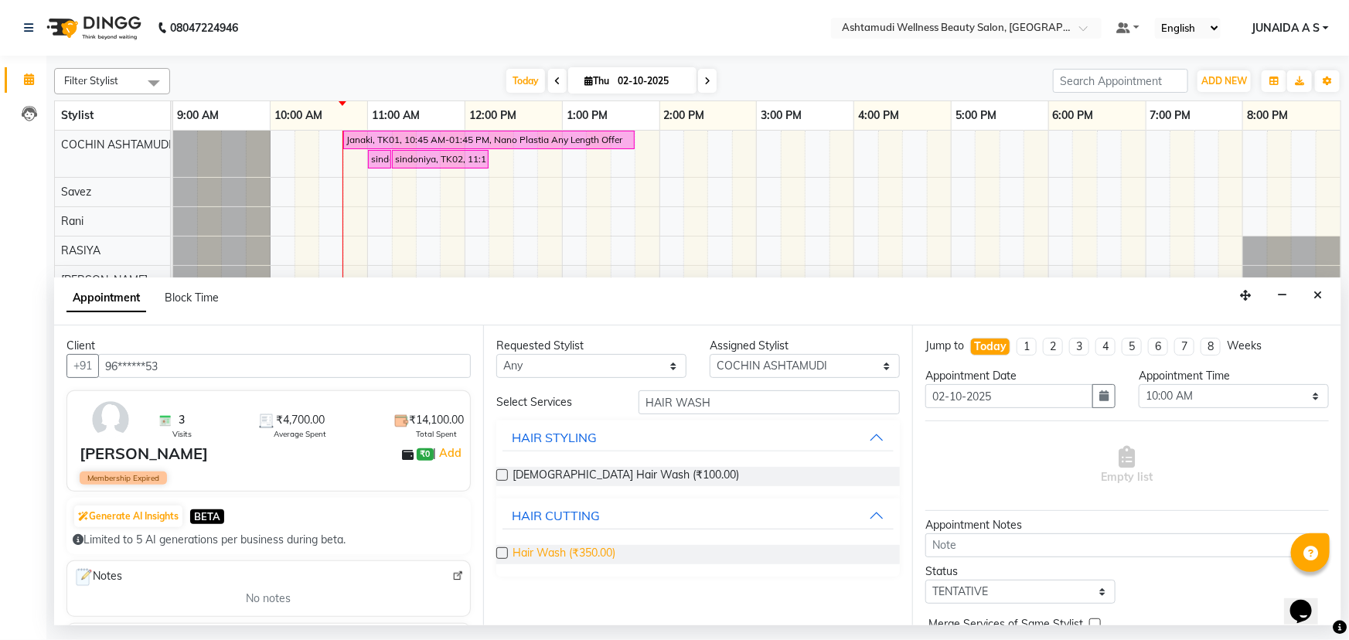
drag, startPoint x: 578, startPoint y: 557, endPoint x: 591, endPoint y: 527, distance: 32.2
click at [577, 557] on span "Hair Wash (₹350.00)" at bounding box center [564, 554] width 103 height 19
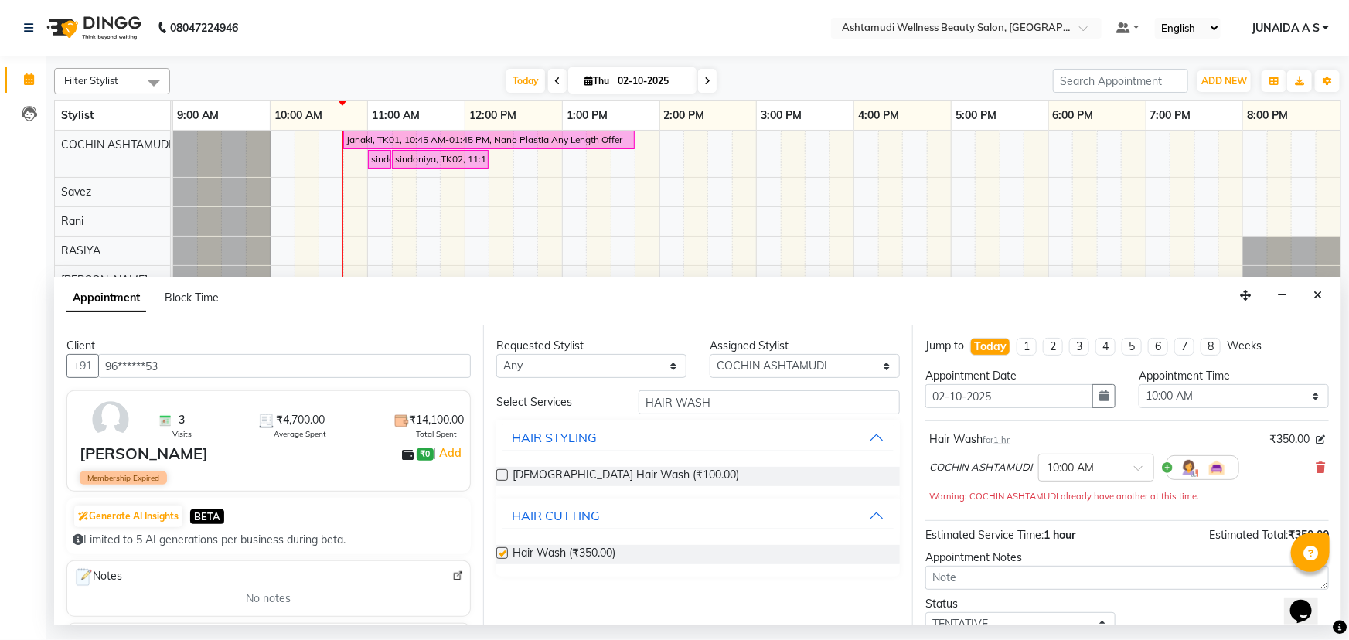
checkbox input "false"
click at [1142, 395] on select "Select 10:00 AM 10:15 AM 10:30 AM 10:45 AM 11:00 AM 11:15 AM 11:30 AM 11:45 AM …" at bounding box center [1234, 396] width 190 height 24
select select "1110"
click at [1139, 384] on select "Select 10:00 AM 10:15 AM 10:30 AM 10:45 AM 11:00 AM 11:15 AM 11:30 AM 11:45 AM …" at bounding box center [1234, 396] width 190 height 24
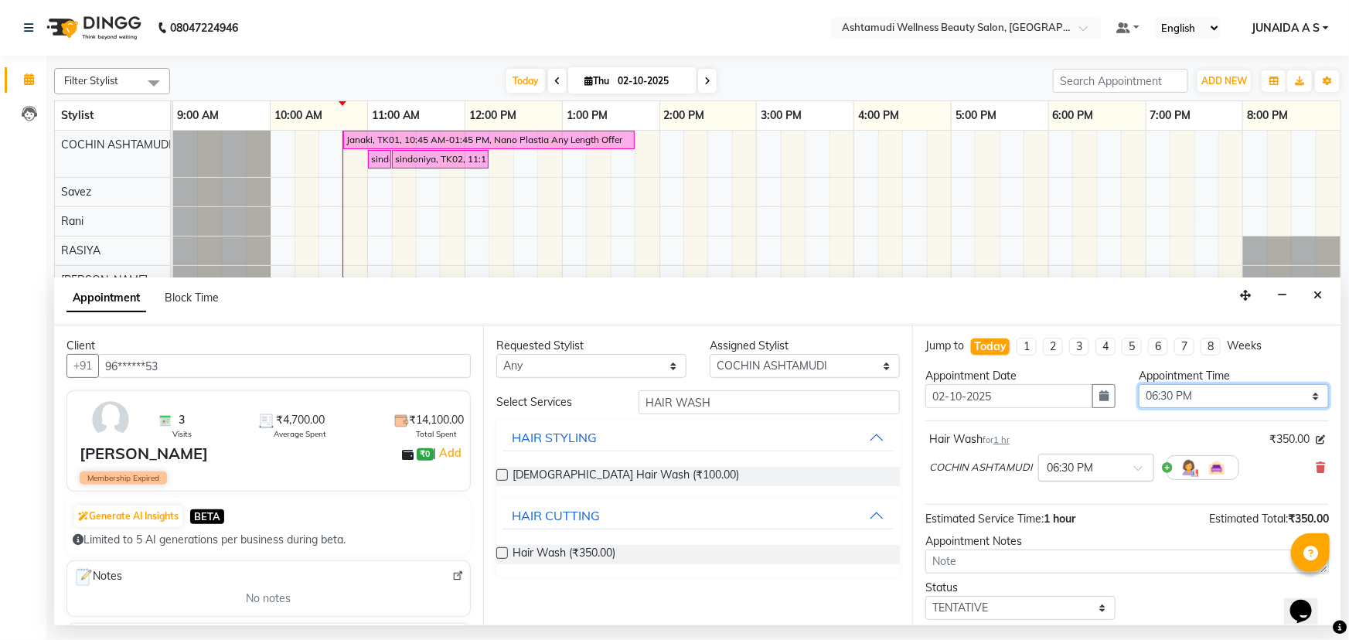
scroll to position [66, 0]
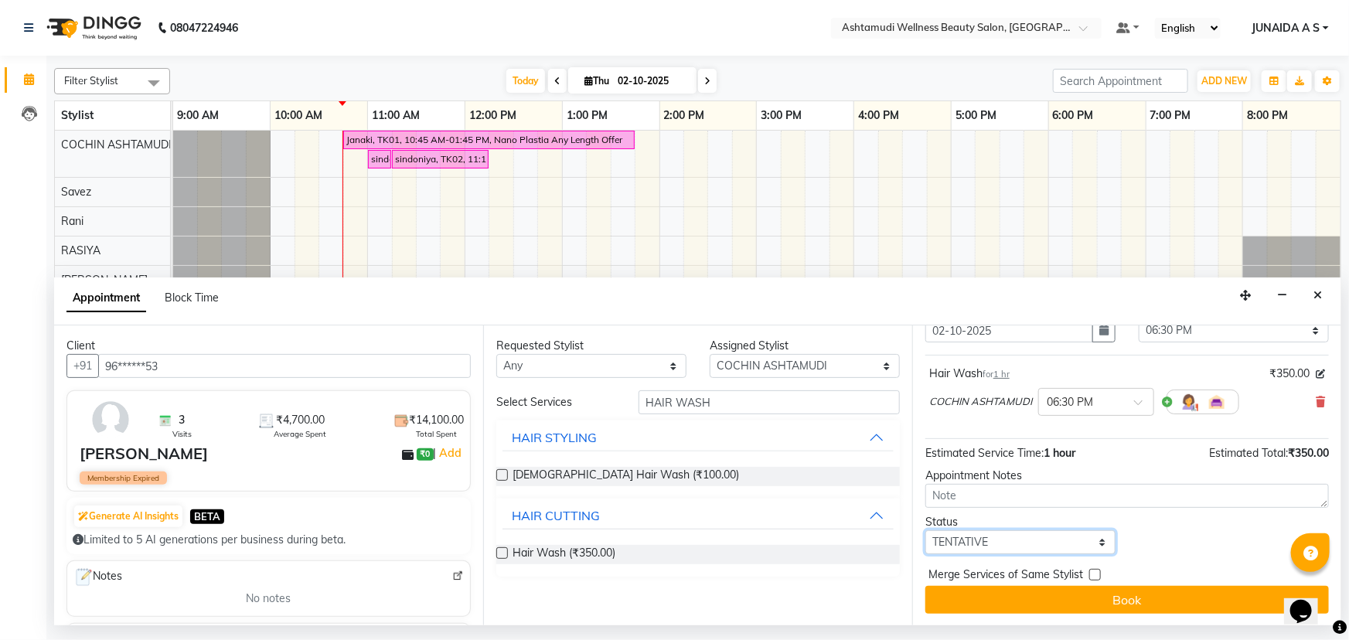
click at [977, 534] on select "Select TENTATIVE CONFIRM CHECK-IN UPCOMING" at bounding box center [1021, 542] width 190 height 24
select select "confirm booking"
click at [926, 530] on select "Select TENTATIVE CONFIRM CHECK-IN UPCOMING" at bounding box center [1021, 542] width 190 height 24
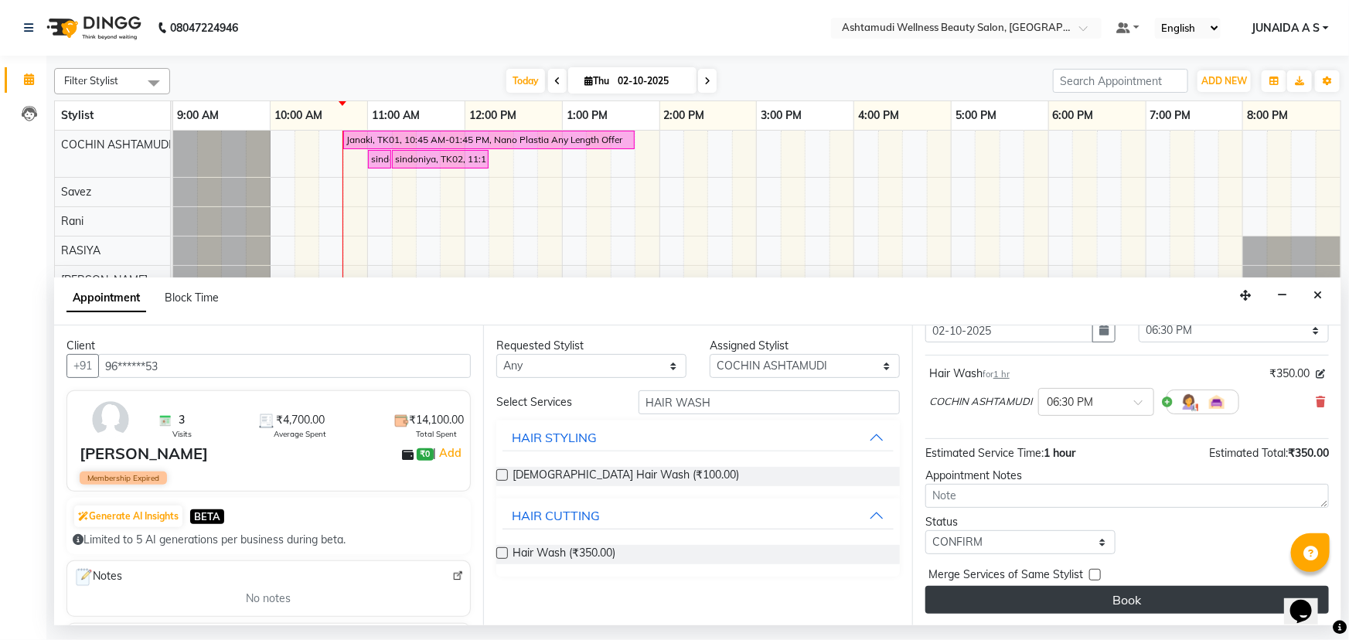
click at [960, 603] on button "Book" at bounding box center [1128, 600] width 404 height 28
